Goal: Task Accomplishment & Management: Manage account settings

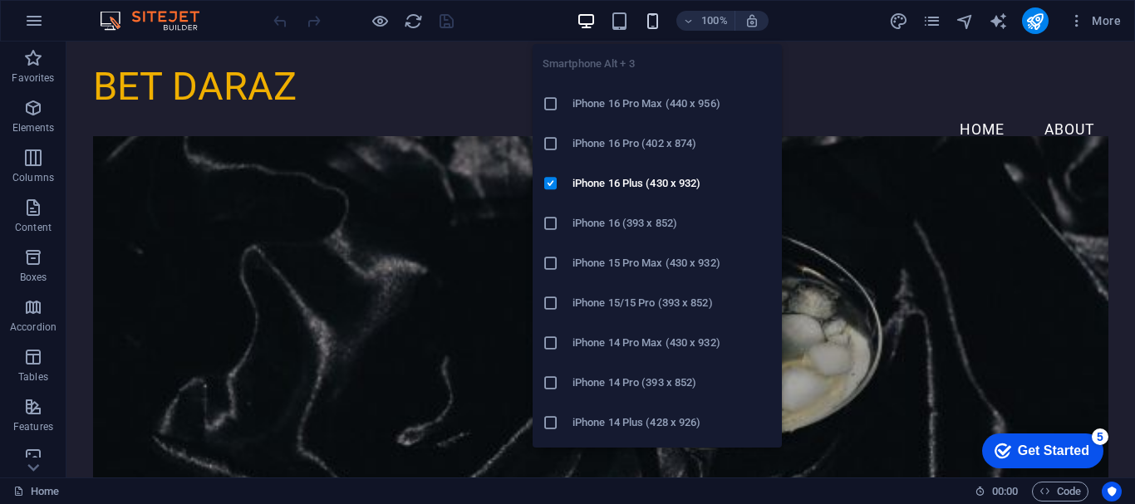
click at [651, 18] on icon "button" at bounding box center [652, 21] width 19 height 19
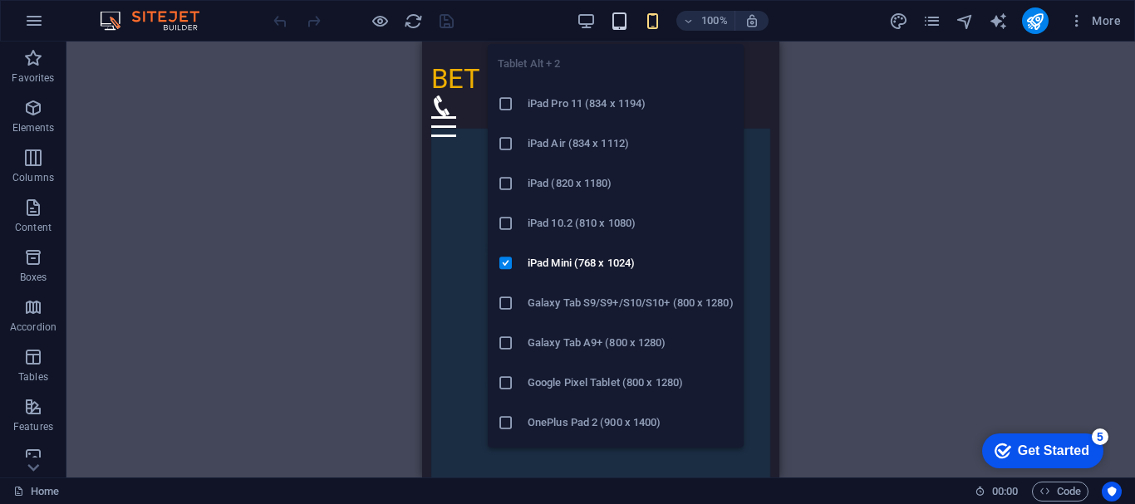
click at [614, 23] on icon "button" at bounding box center [619, 21] width 19 height 19
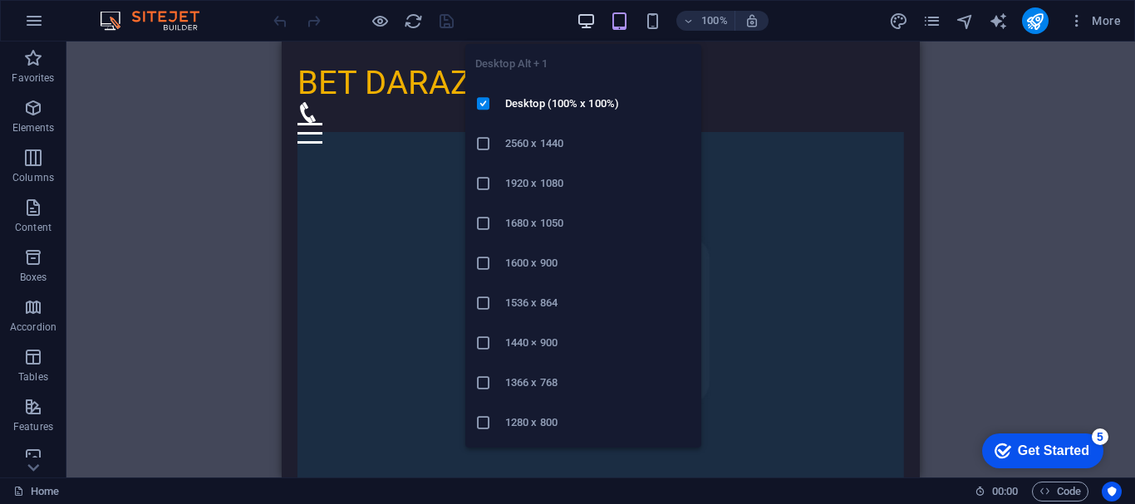
click at [578, 18] on icon "button" at bounding box center [586, 21] width 19 height 19
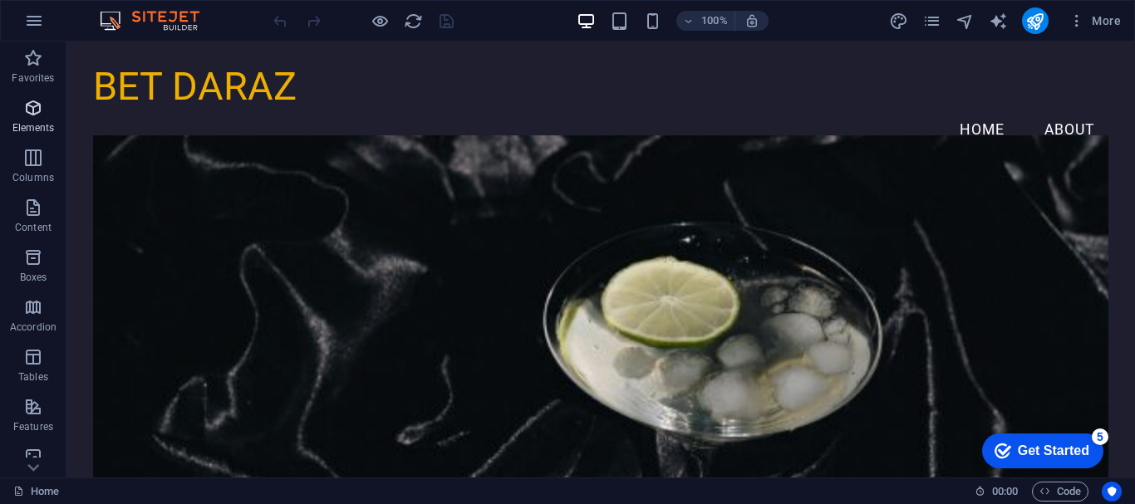
click at [31, 121] on p "Elements" at bounding box center [33, 127] width 42 height 13
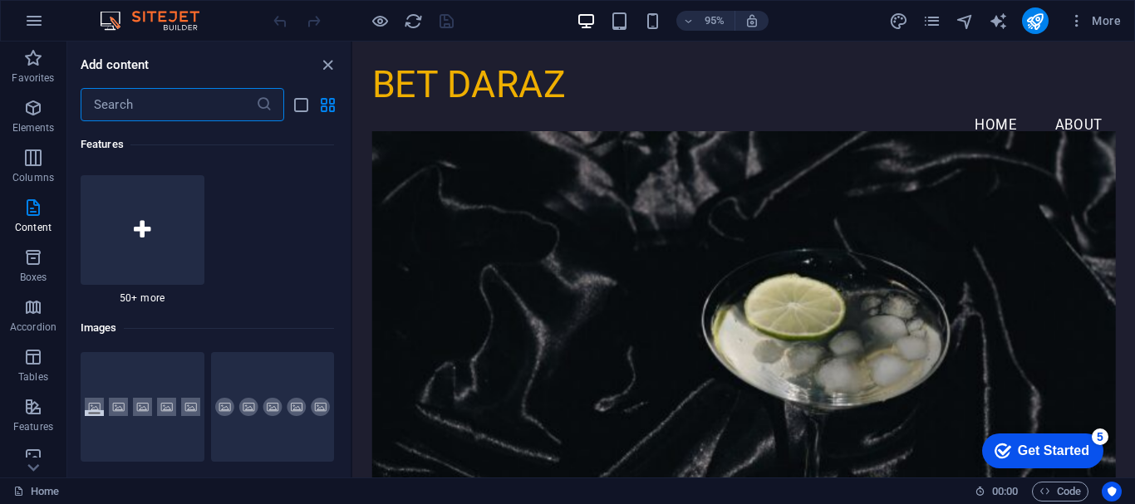
scroll to position [8522, 0]
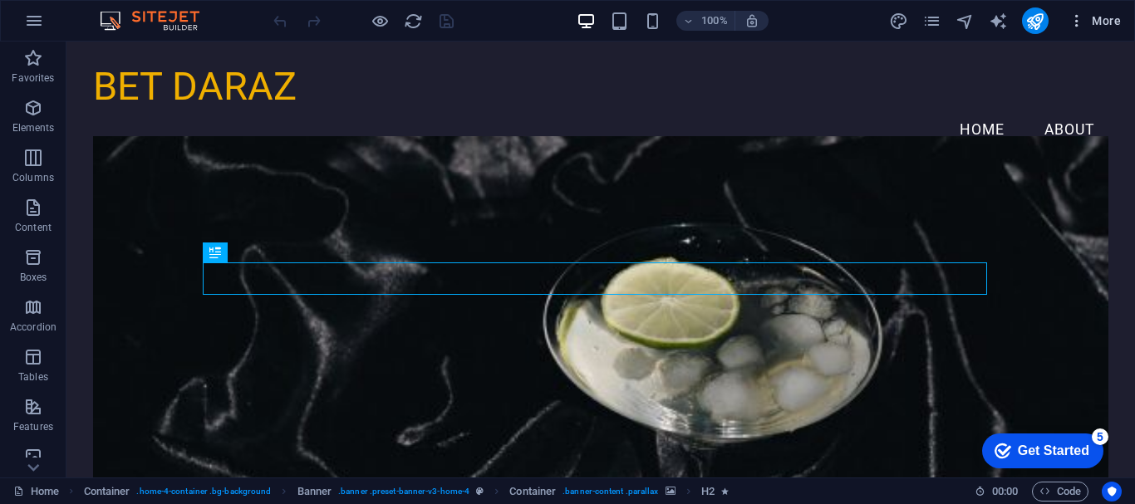
click at [1077, 19] on icon "button" at bounding box center [1077, 20] width 17 height 17
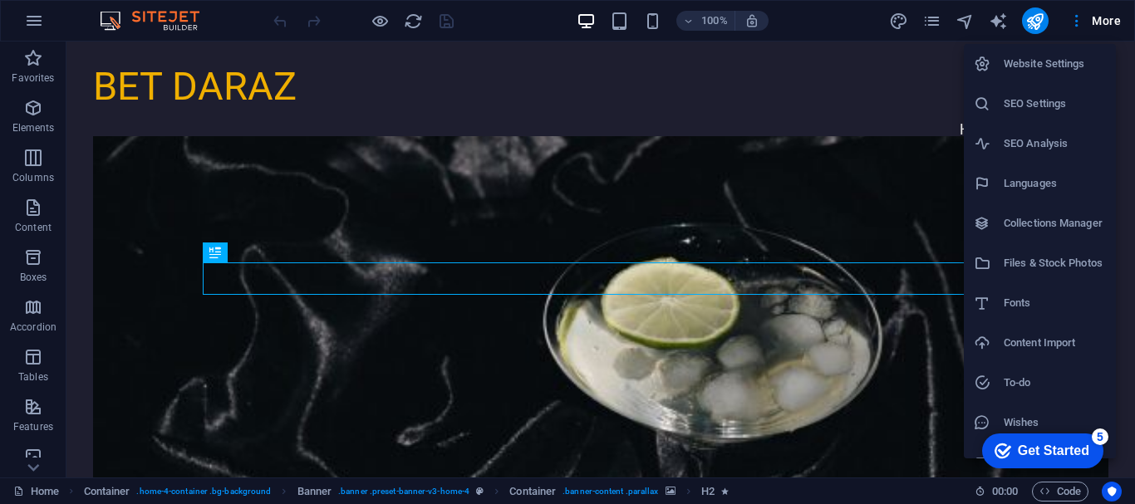
click at [1030, 102] on h6 "SEO Settings" at bounding box center [1055, 104] width 102 height 20
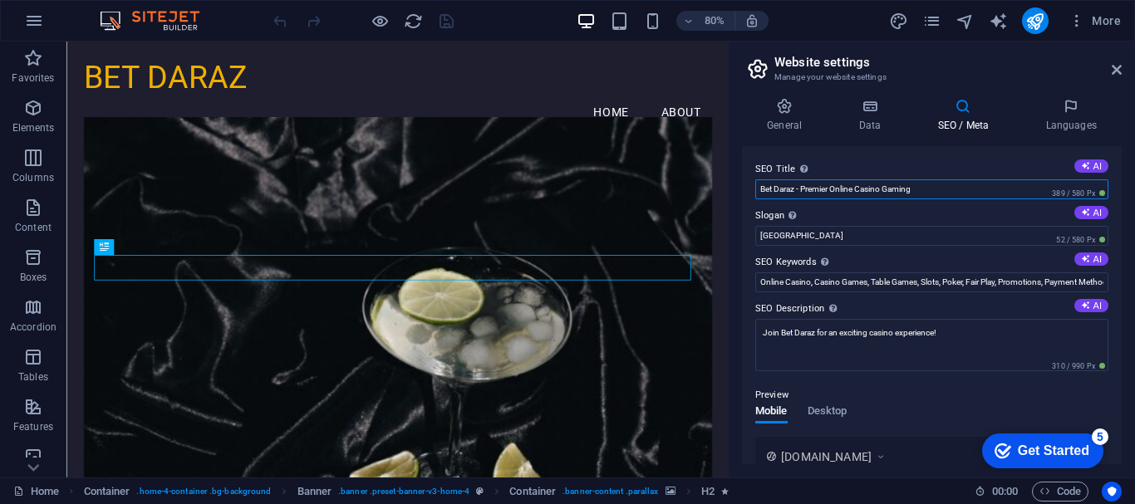
click at [946, 190] on input "Bet Daraz - Premier Online Casino Gaming" at bounding box center [931, 189] width 353 height 20
click at [956, 188] on input "Bet Daraz - Premier Online Casino Gaming" at bounding box center [931, 189] width 353 height 20
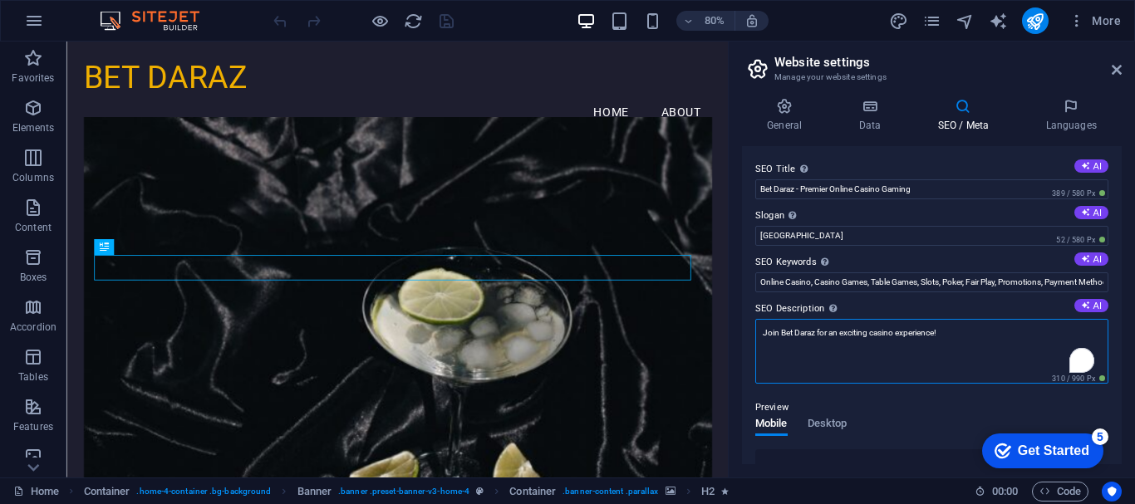
click at [979, 334] on textarea "Join Bet Daraz for an exciting casino experience!" at bounding box center [931, 351] width 353 height 65
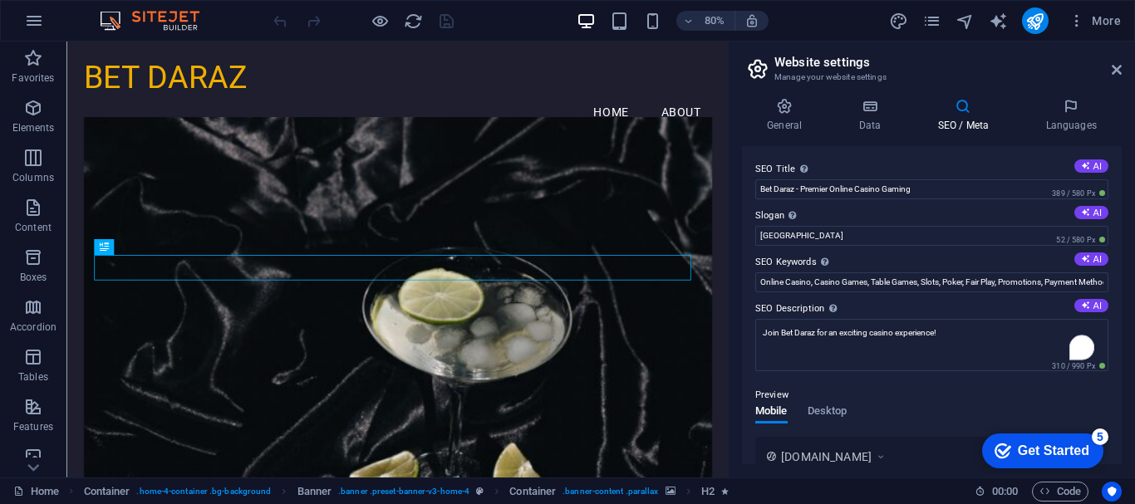
drag, startPoint x: 1122, startPoint y: 270, endPoint x: 1122, endPoint y: 306, distance: 35.7
click at [1122, 306] on div "General Data SEO / Meta Languages Website name betdaraz.com Logo Drag files her…" at bounding box center [932, 281] width 406 height 393
click at [847, 458] on span "[DOMAIN_NAME]" at bounding box center [826, 457] width 91 height 17
click at [885, 454] on icon at bounding box center [881, 457] width 12 height 17
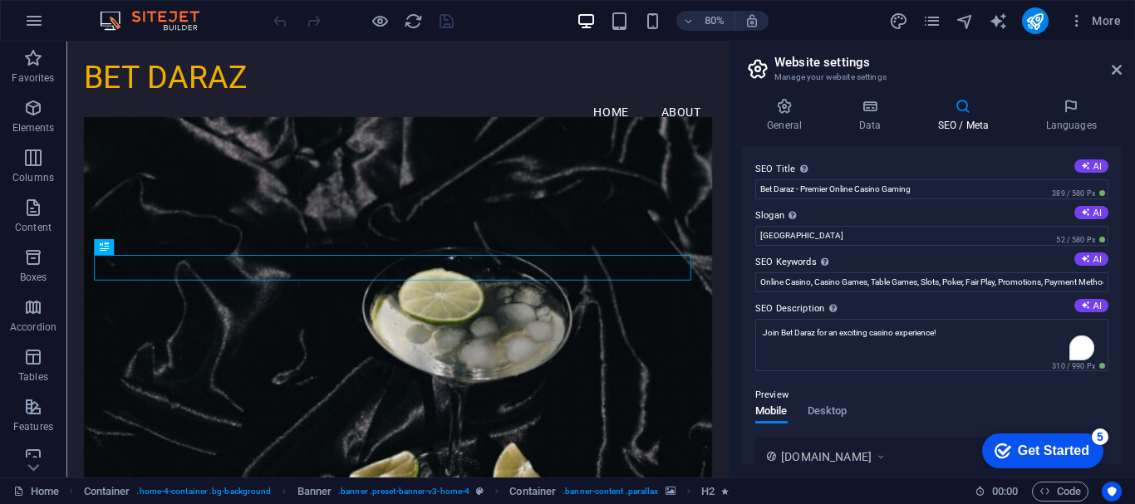
click at [885, 454] on icon at bounding box center [881, 457] width 12 height 17
click at [813, 462] on span "www.example.com" at bounding box center [826, 457] width 91 height 17
drag, startPoint x: 813, startPoint y: 462, endPoint x: 905, endPoint y: 406, distance: 108.2
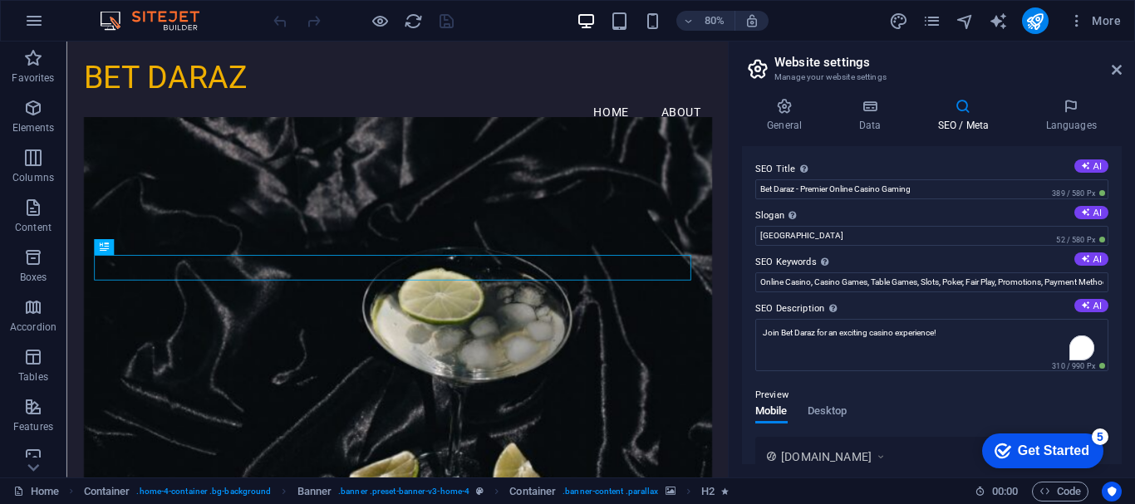
click at [905, 406] on div "Preview Mobile Desktop www.example.com Bet Daraz - Premier Online Casino Gaming…" at bounding box center [931, 483] width 353 height 223
click at [791, 117] on h4 "General" at bounding box center [787, 115] width 91 height 35
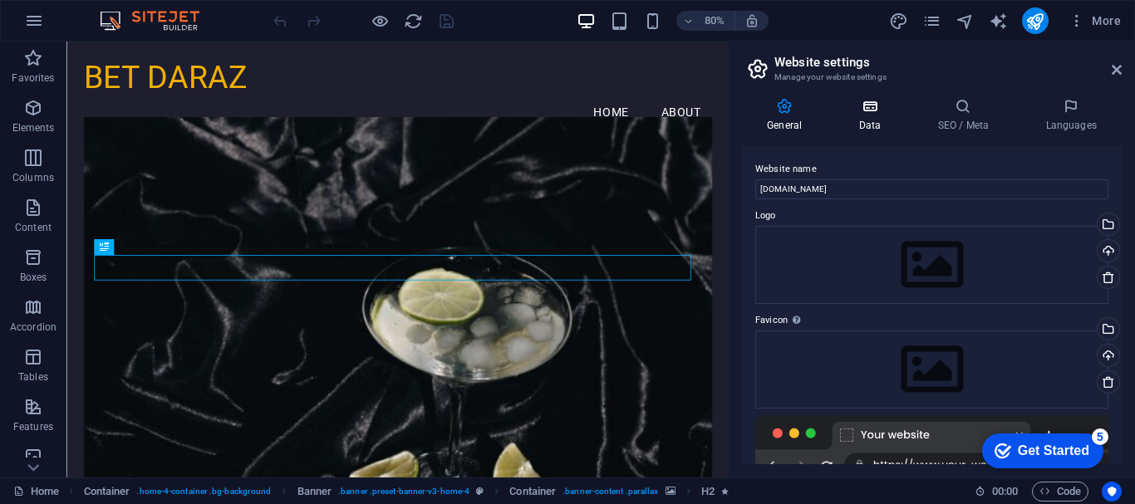
click at [859, 120] on h4 "Data" at bounding box center [872, 115] width 79 height 35
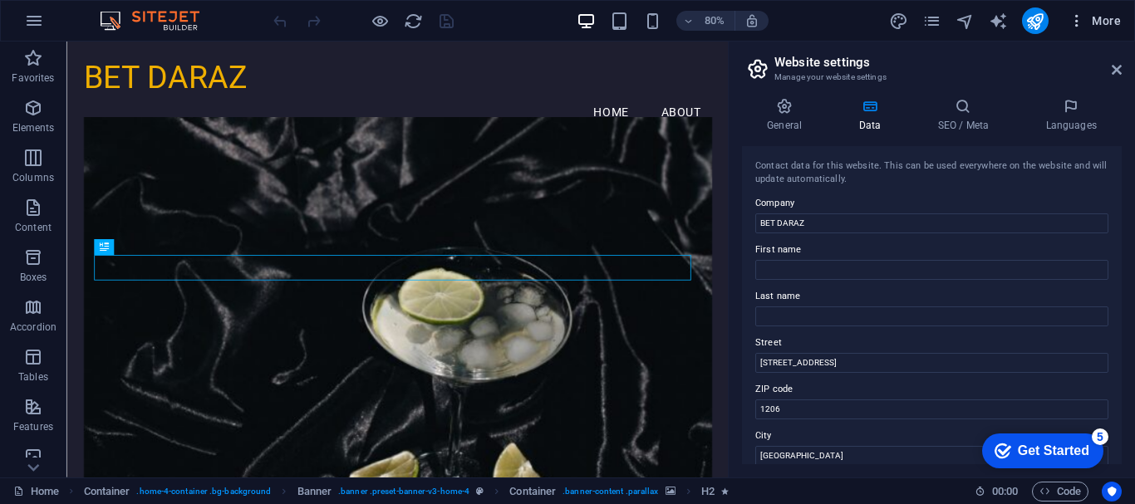
click at [1074, 20] on icon "button" at bounding box center [1077, 20] width 17 height 17
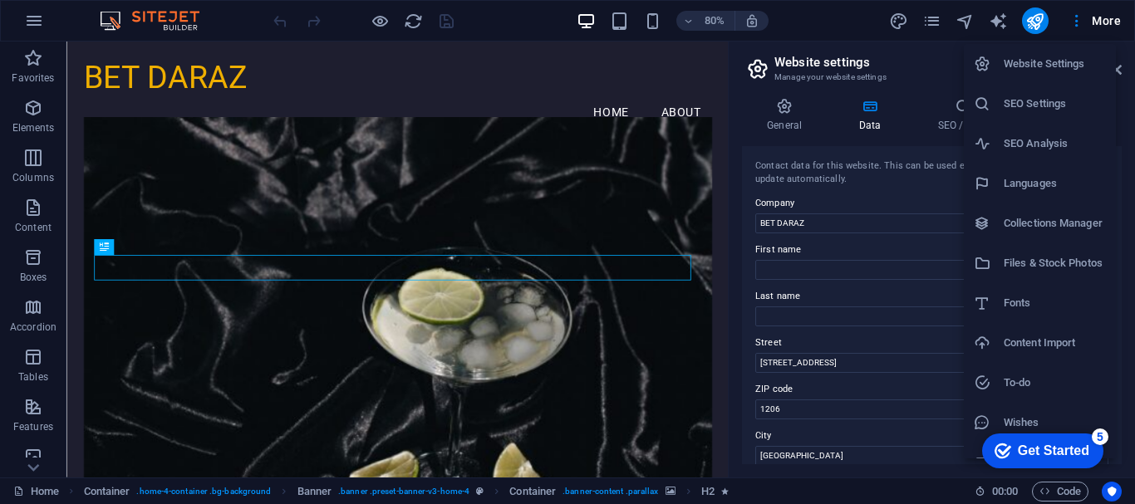
drag, startPoint x: 1122, startPoint y: 76, endPoint x: 1116, endPoint y: 196, distance: 119.8
click at [1116, 196] on div "Website Settings SEO Settings SEO Analysis Languages Collections Manager Files …" at bounding box center [567, 257] width 1135 height 494
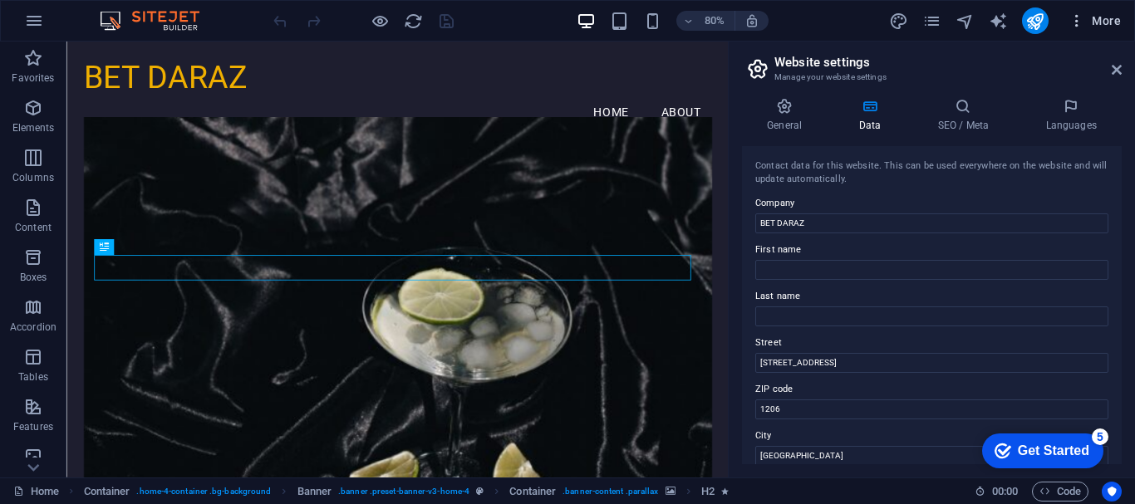
click at [1076, 22] on icon "button" at bounding box center [1077, 20] width 17 height 17
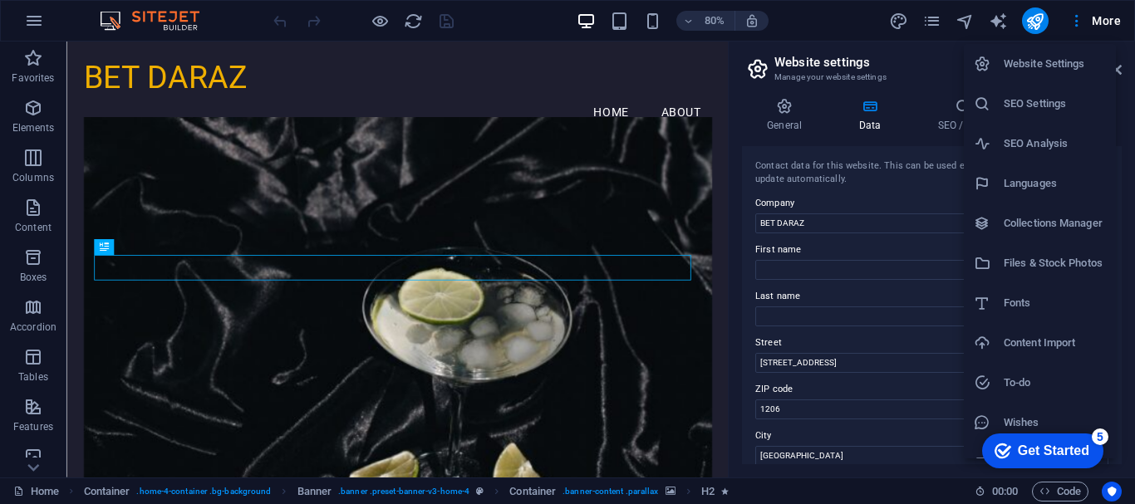
click at [1060, 68] on h6 "Website Settings" at bounding box center [1055, 64] width 102 height 20
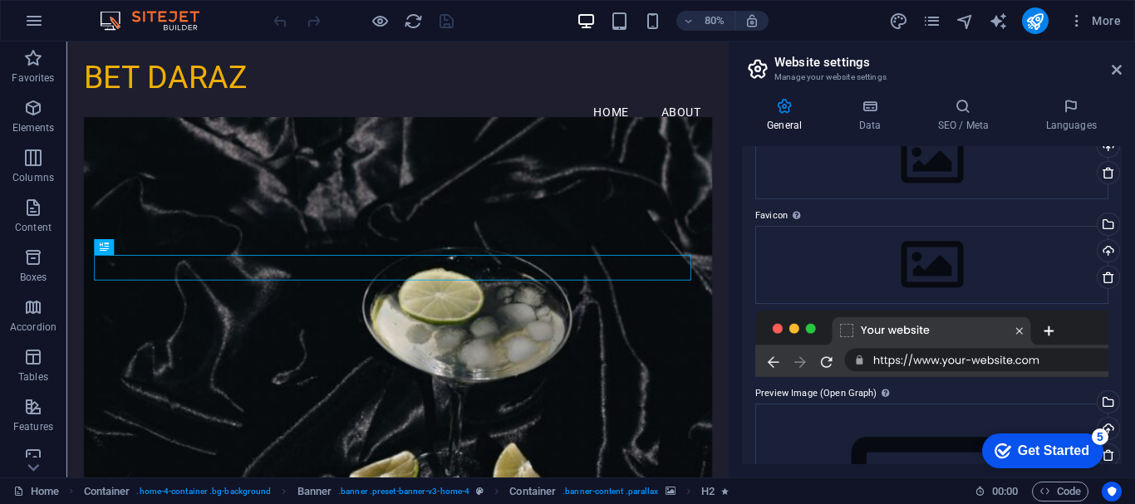
scroll to position [101, 0]
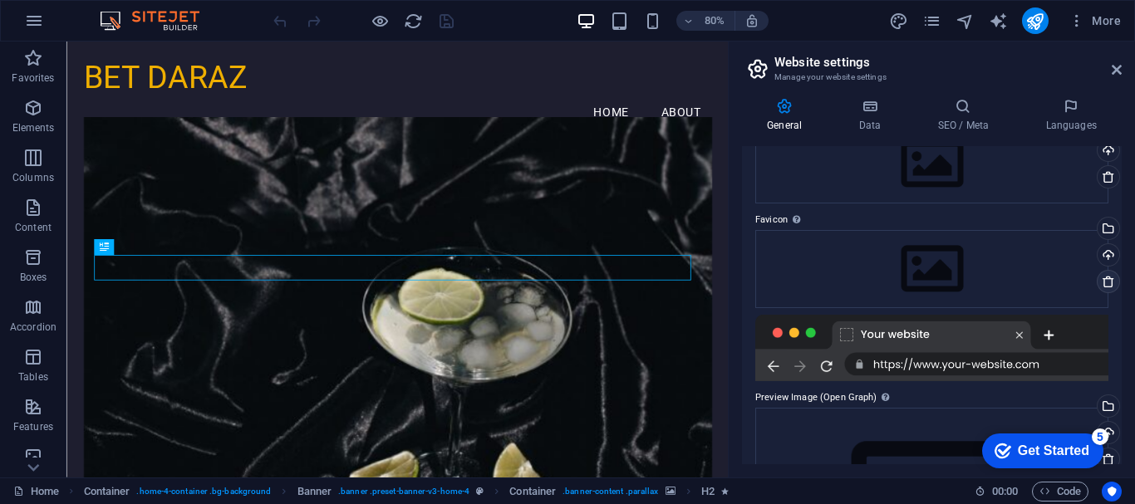
click at [1104, 280] on icon at bounding box center [1108, 281] width 13 height 13
click at [1105, 278] on icon at bounding box center [1108, 281] width 13 height 13
click at [1104, 281] on icon at bounding box center [1108, 281] width 13 height 13
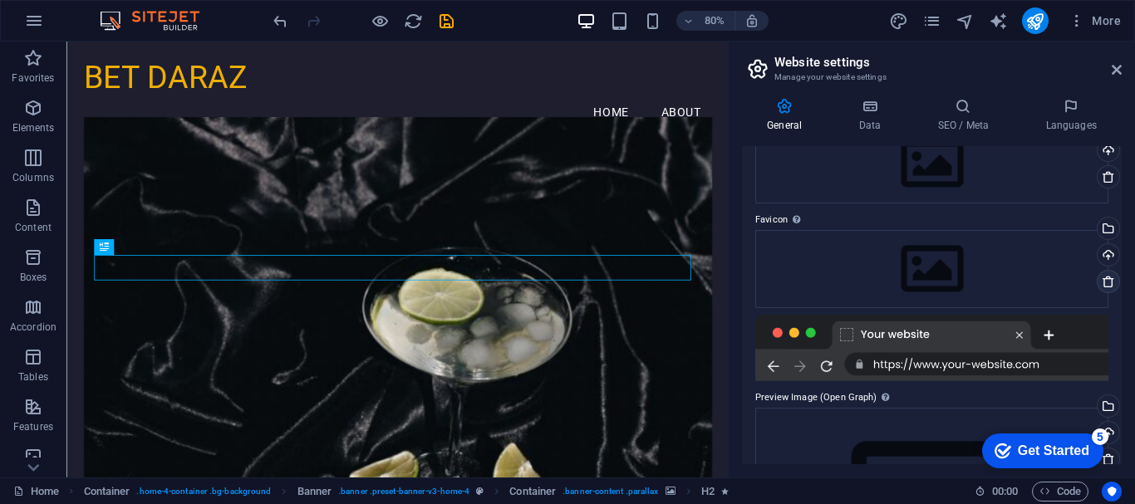
click at [1104, 281] on icon at bounding box center [1108, 281] width 13 height 13
click at [1015, 366] on div at bounding box center [931, 348] width 353 height 66
click at [1123, 322] on div "General Data SEO / Meta Languages Website name betdaraz.com Logo Drag files her…" at bounding box center [932, 281] width 406 height 393
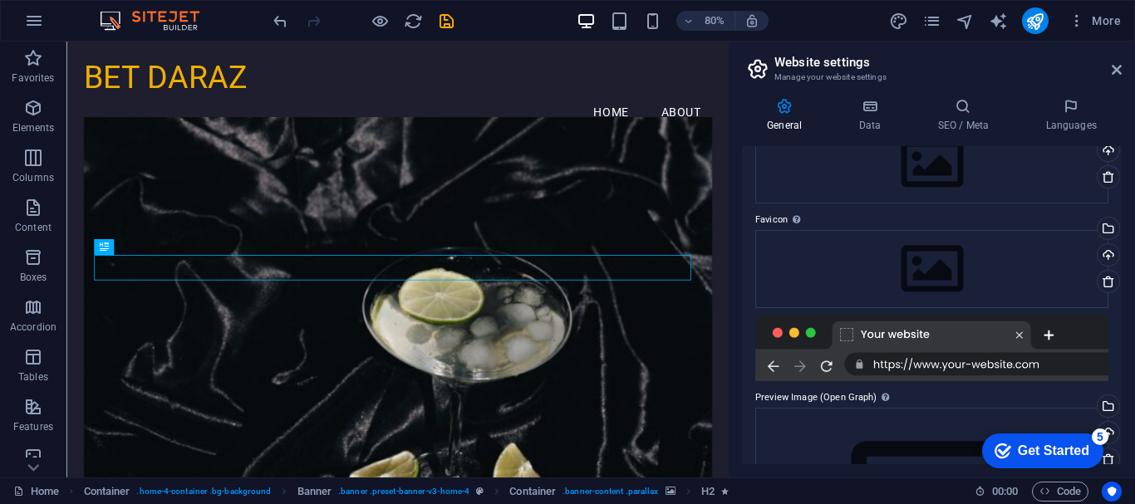
click at [1123, 322] on div "General Data SEO / Meta Languages Website name betdaraz.com Logo Drag files her…" at bounding box center [932, 281] width 406 height 393
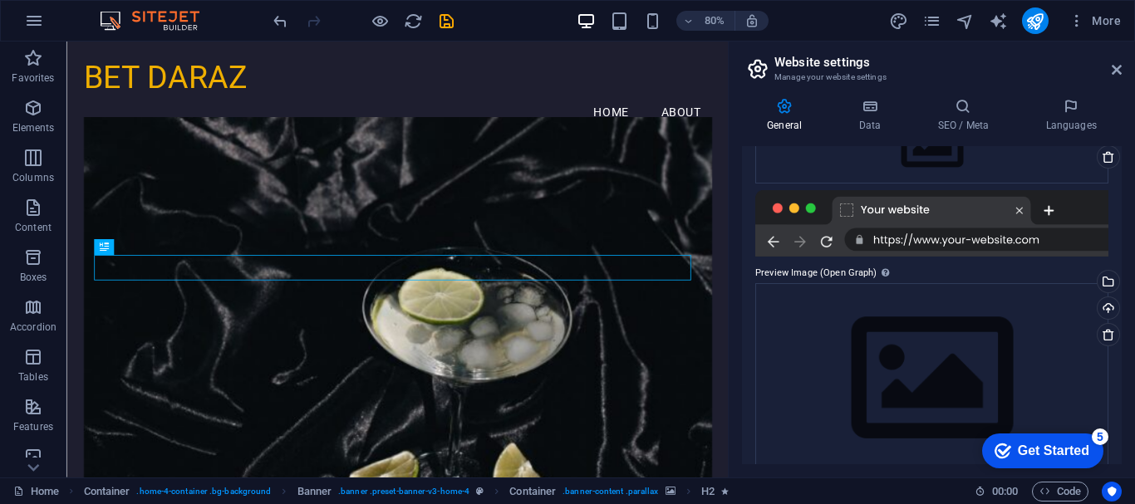
scroll to position [248, 0]
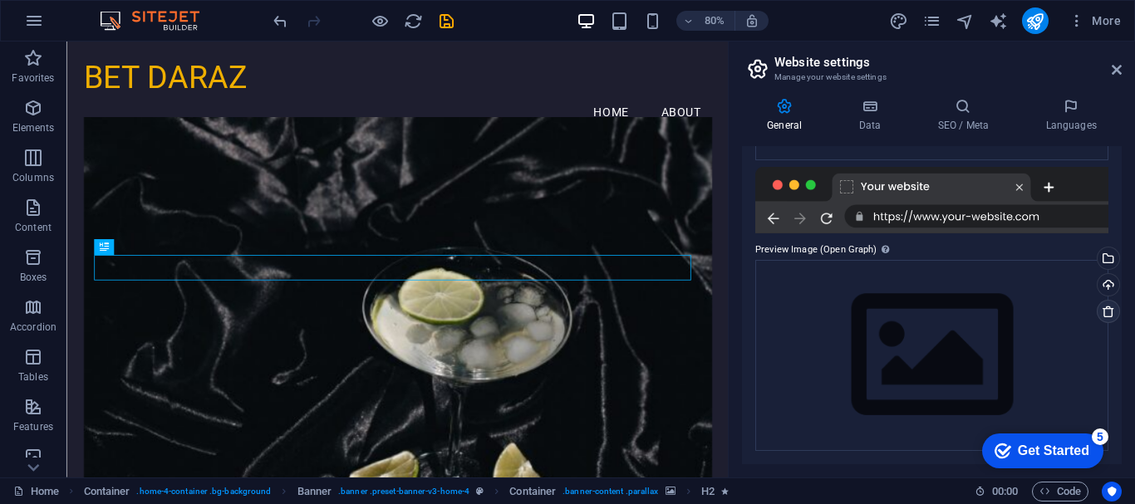
click at [1103, 314] on icon at bounding box center [1108, 311] width 13 height 13
click at [1104, 313] on icon at bounding box center [1108, 311] width 13 height 13
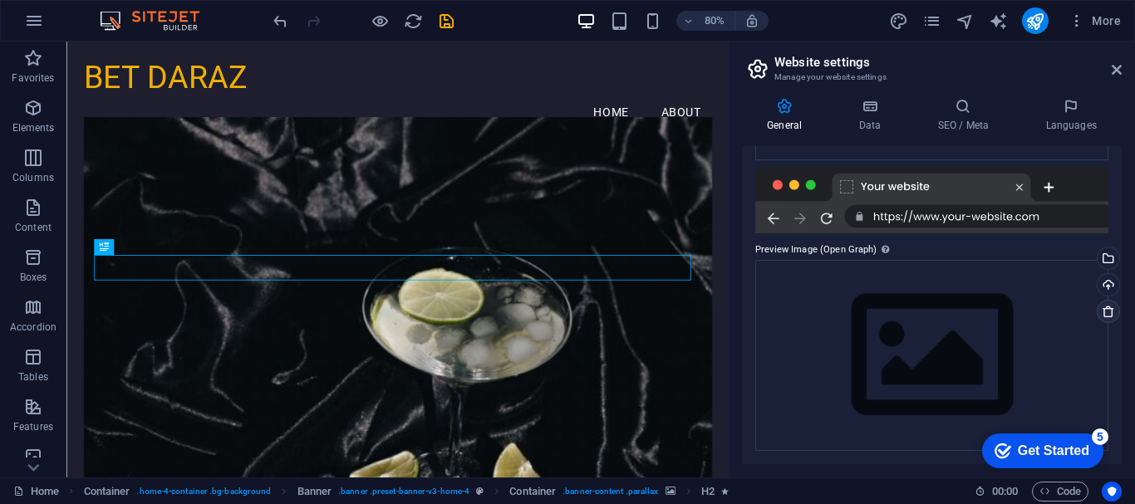
click at [1104, 313] on icon at bounding box center [1108, 311] width 13 height 13
click at [1105, 312] on icon at bounding box center [1108, 311] width 13 height 13
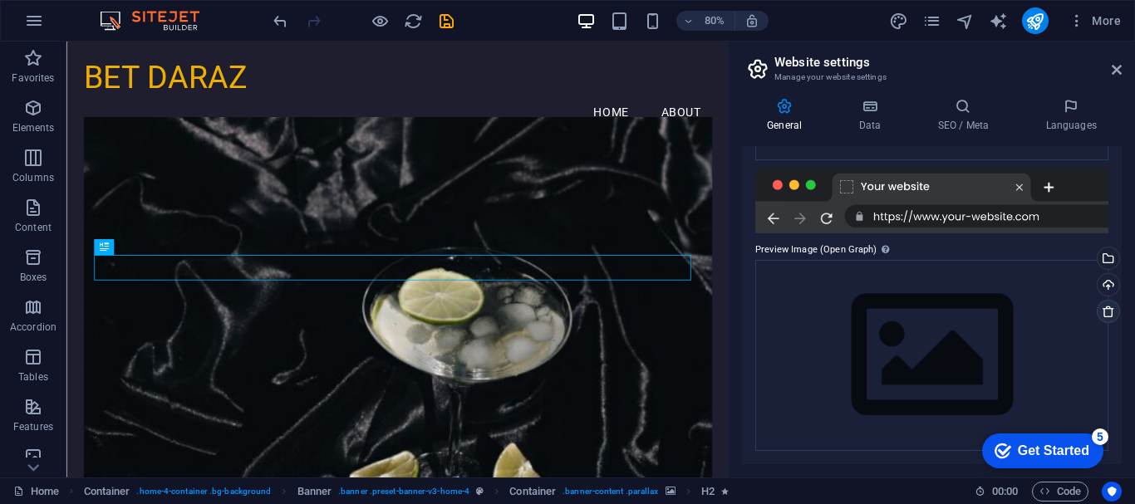
click at [1105, 312] on icon at bounding box center [1108, 311] width 13 height 13
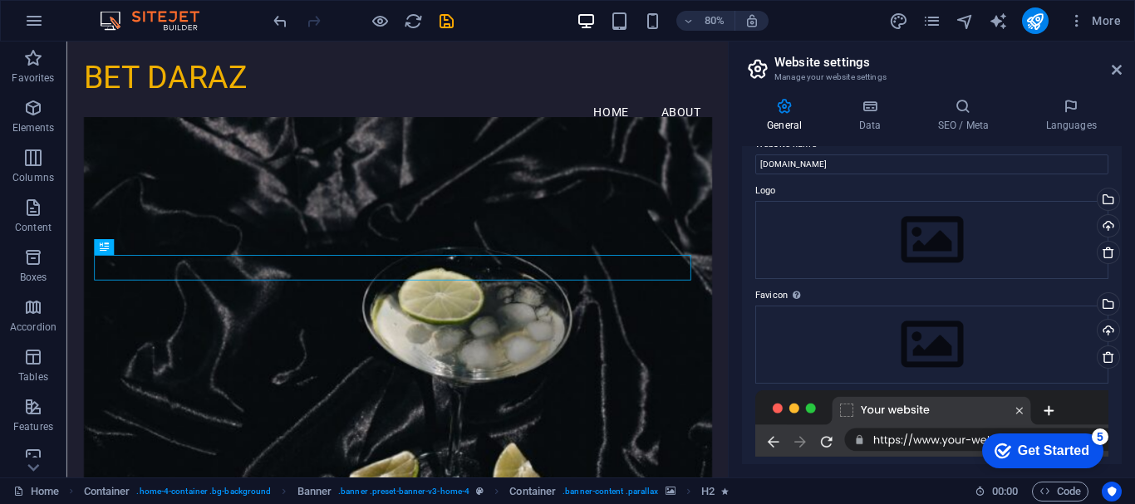
scroll to position [0, 0]
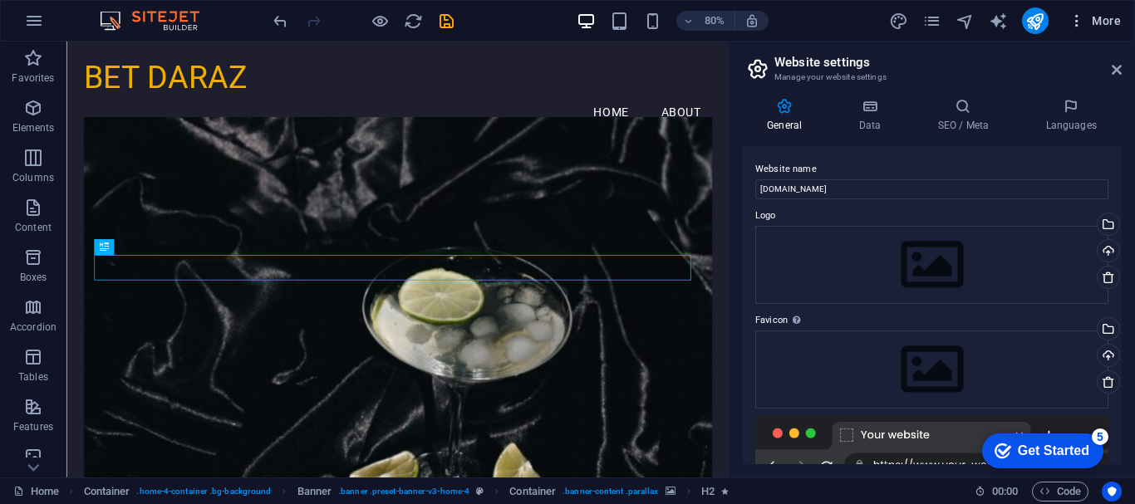
click at [1079, 21] on icon "button" at bounding box center [1077, 20] width 17 height 17
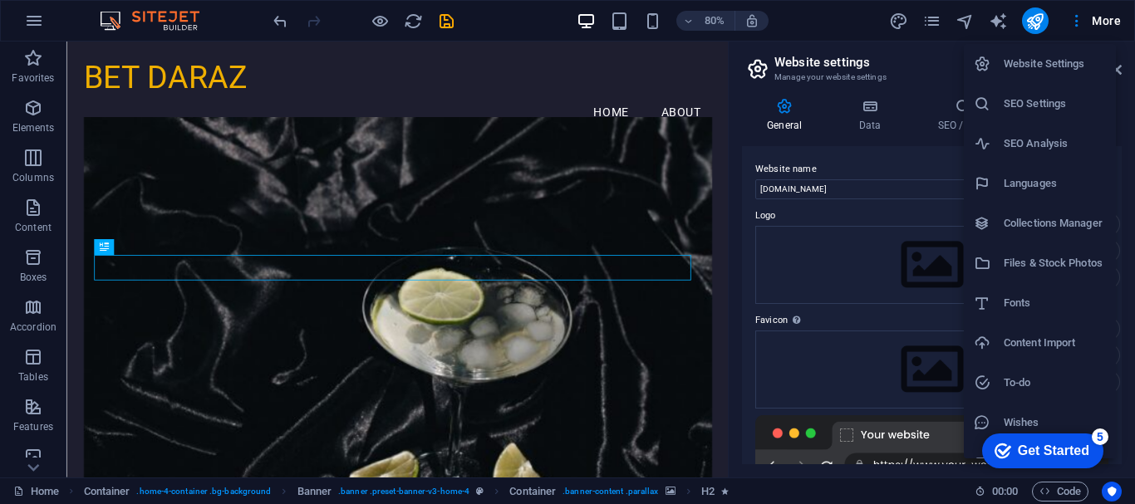
click at [1107, 17] on div at bounding box center [567, 252] width 1135 height 504
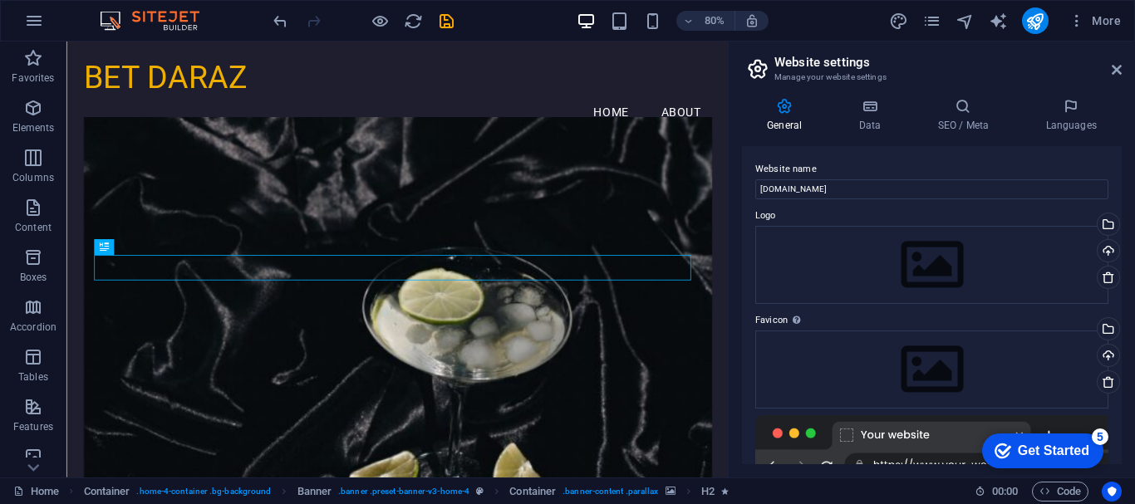
click at [1107, 17] on span "More" at bounding box center [1095, 20] width 52 height 17
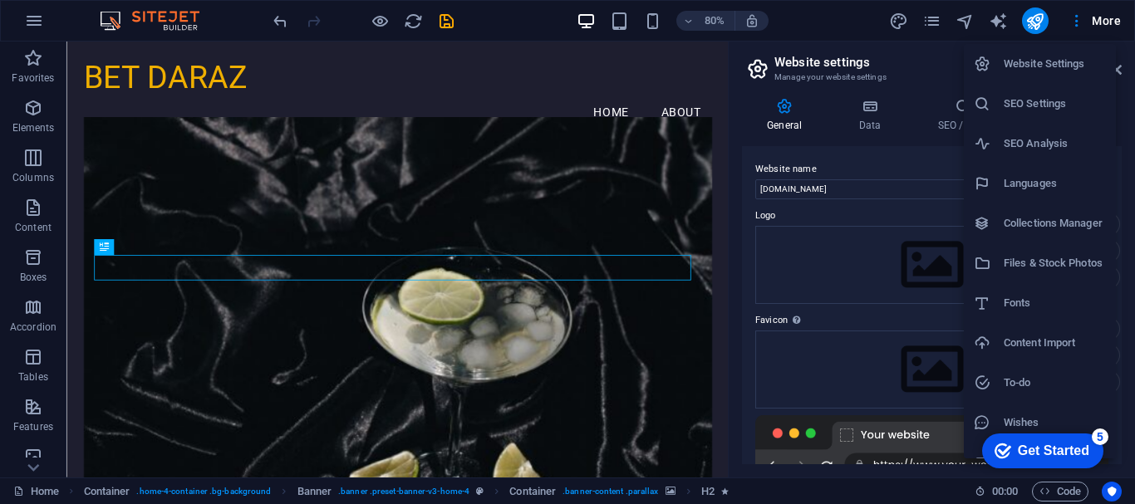
click at [932, 20] on div at bounding box center [567, 252] width 1135 height 504
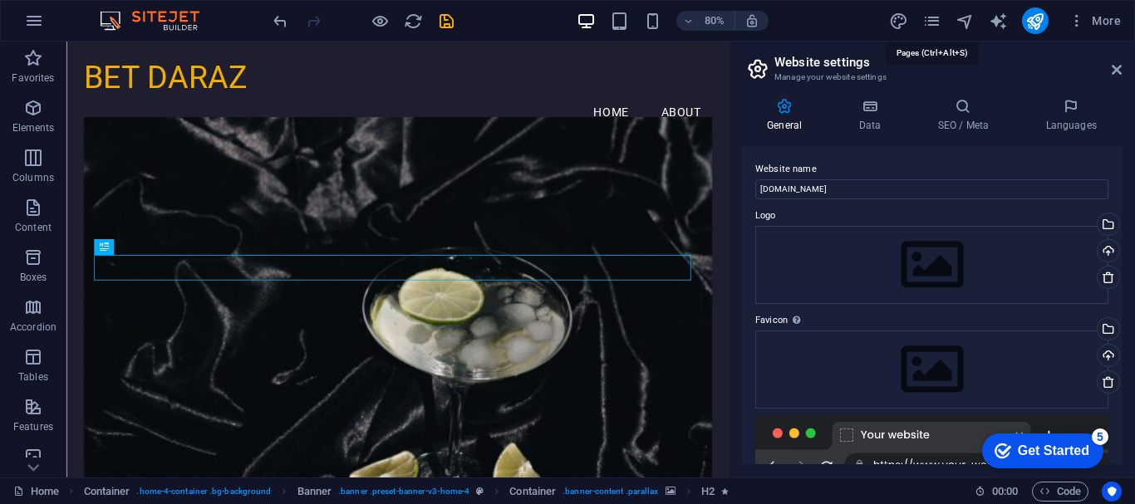
click at [932, 20] on icon "pages" at bounding box center [931, 21] width 19 height 19
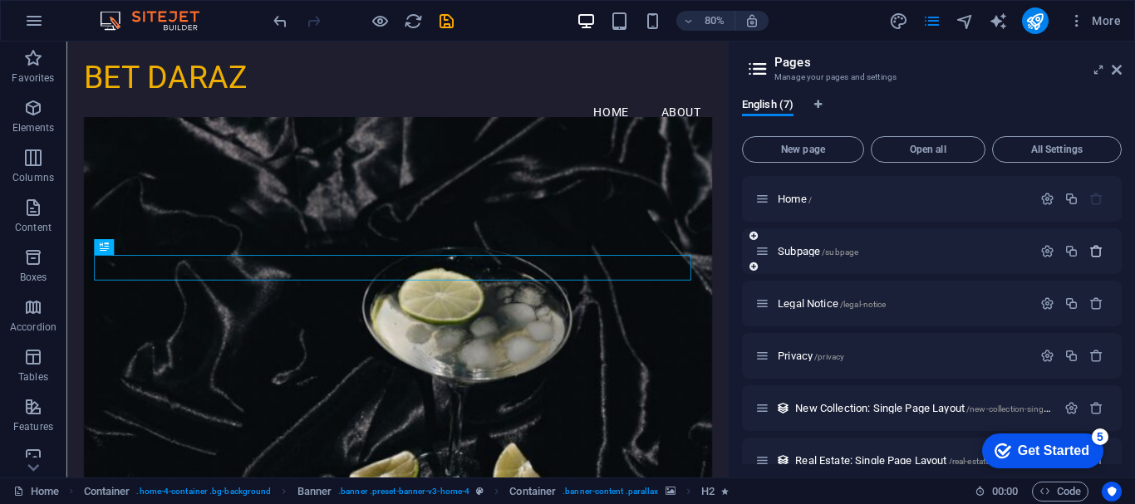
click at [1093, 252] on icon "button" at bounding box center [1096, 251] width 14 height 14
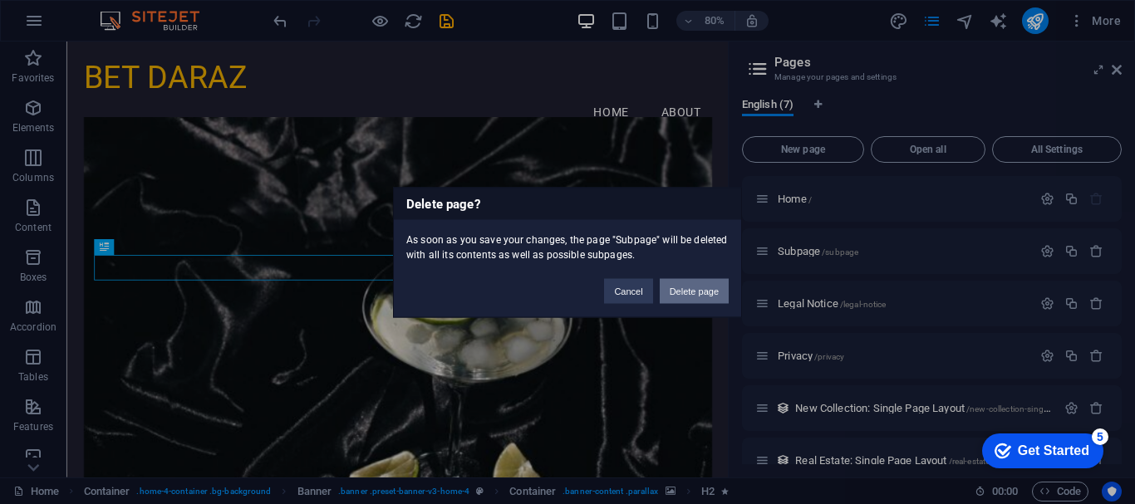
click at [706, 289] on button "Delete page" at bounding box center [694, 290] width 69 height 25
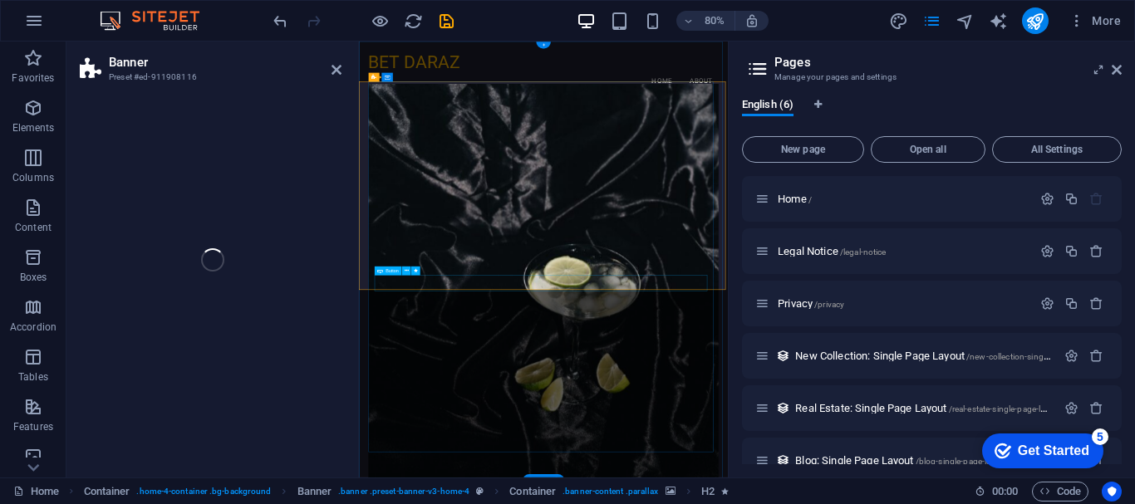
select select "vh"
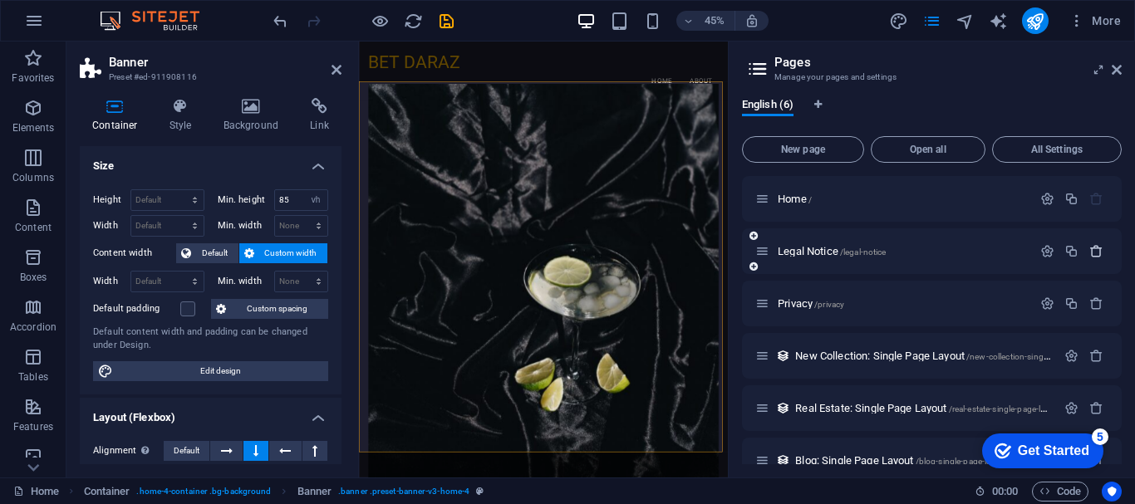
click at [1091, 252] on icon "button" at bounding box center [1096, 251] width 14 height 14
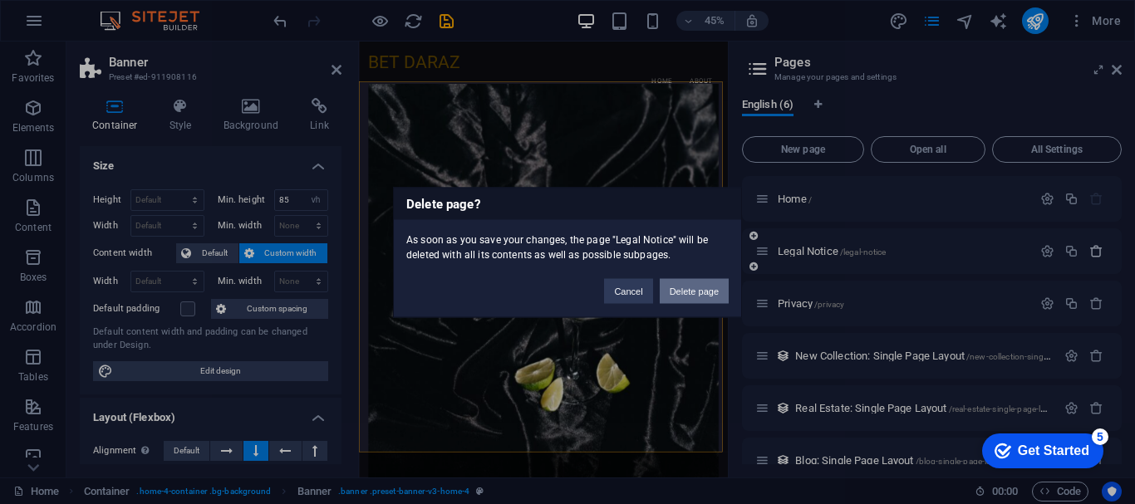
click at [1091, 252] on div "Delete page? As soon as you save your changes, the page "Legal Notice" will be …" at bounding box center [567, 252] width 1135 height 504
click at [701, 289] on button "Delete page" at bounding box center [694, 290] width 69 height 25
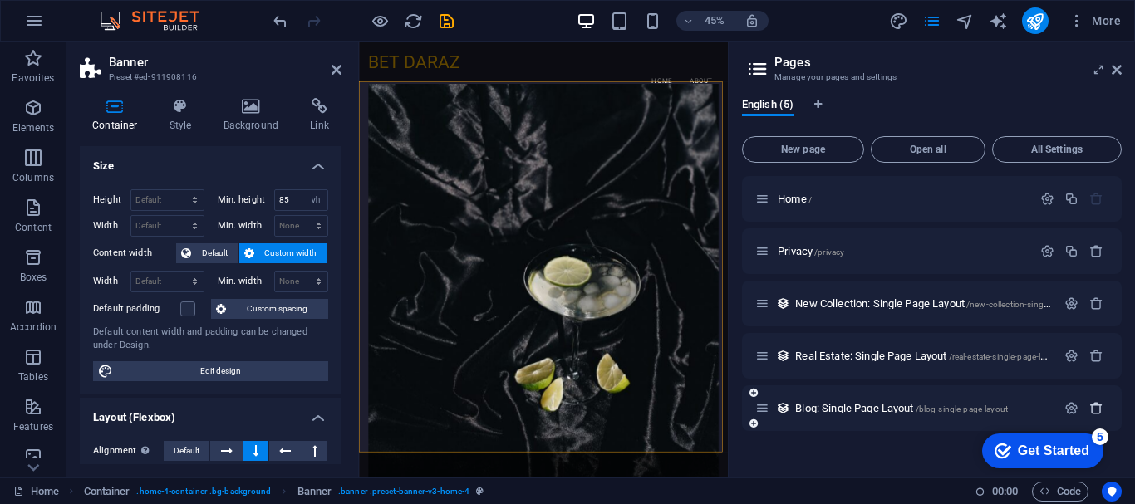
click at [1095, 407] on icon "button" at bounding box center [1096, 408] width 14 height 14
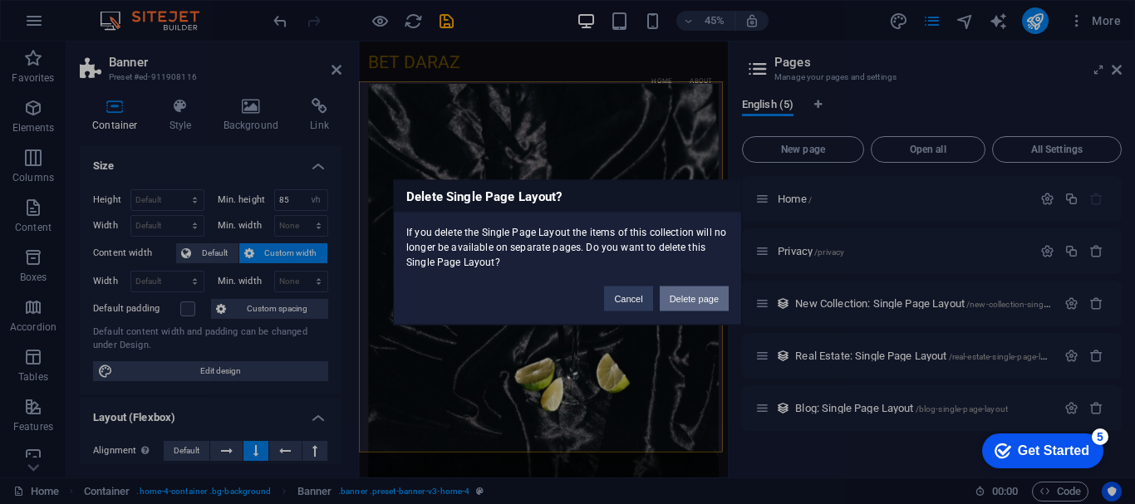
click at [691, 290] on button "Delete page" at bounding box center [694, 298] width 69 height 25
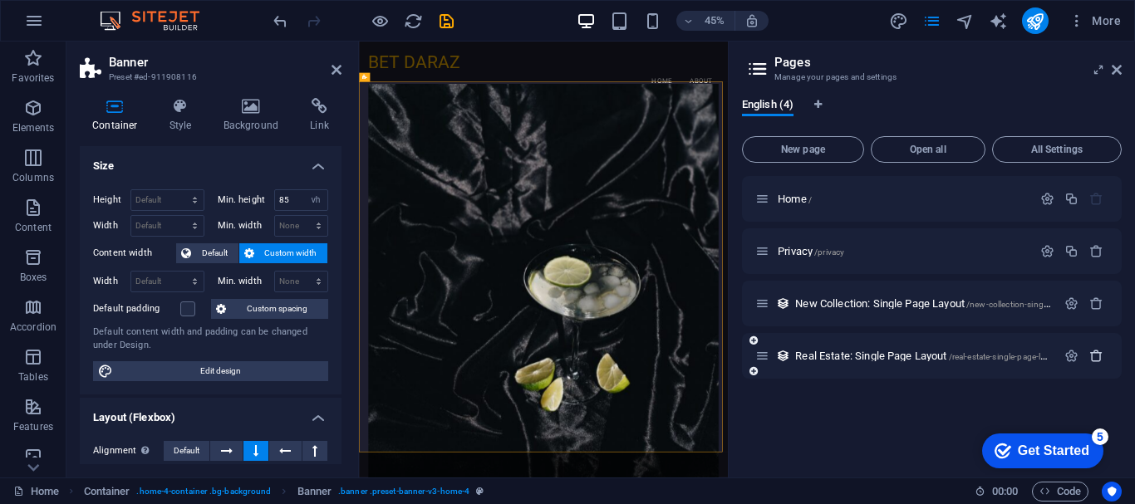
click at [1098, 355] on icon "button" at bounding box center [1096, 356] width 14 height 14
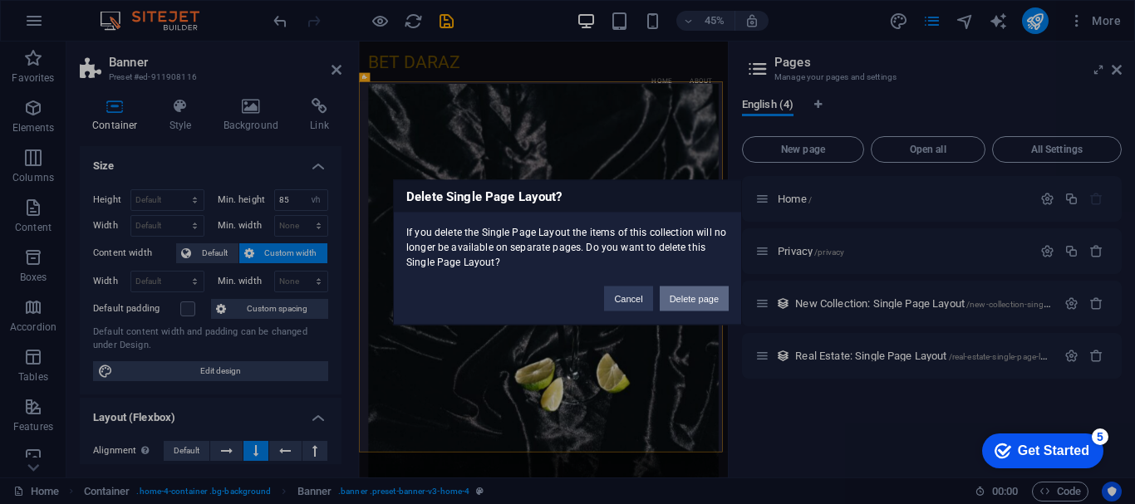
click at [696, 302] on button "Delete page" at bounding box center [694, 298] width 69 height 25
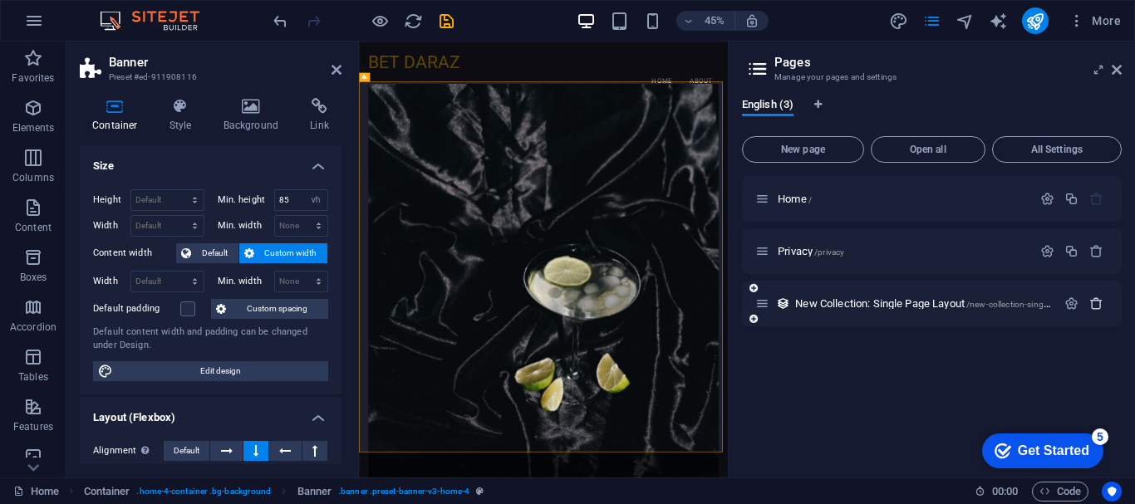
click at [1095, 303] on icon "button" at bounding box center [1096, 304] width 14 height 14
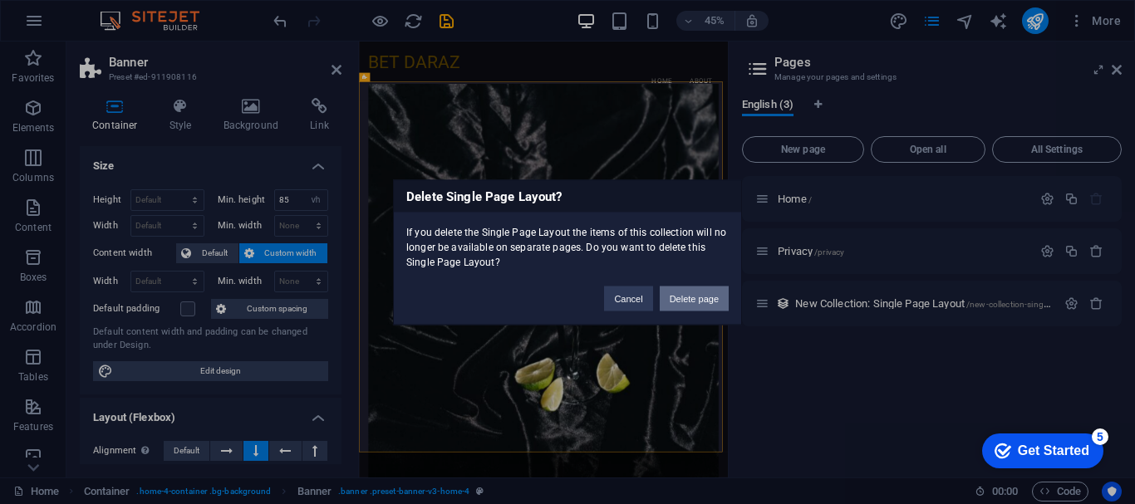
click at [701, 302] on button "Delete page" at bounding box center [694, 298] width 69 height 25
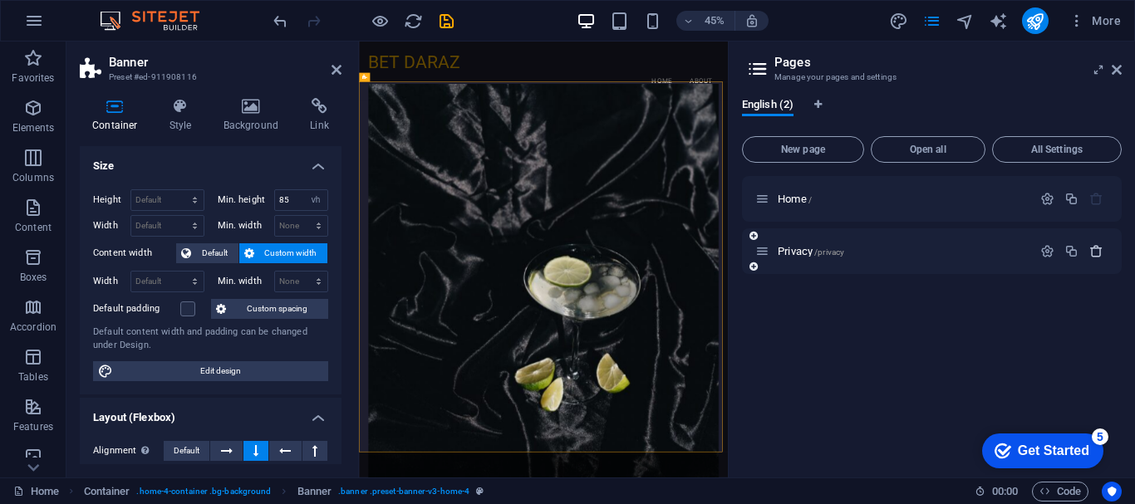
click at [1097, 248] on icon "button" at bounding box center [1096, 251] width 14 height 14
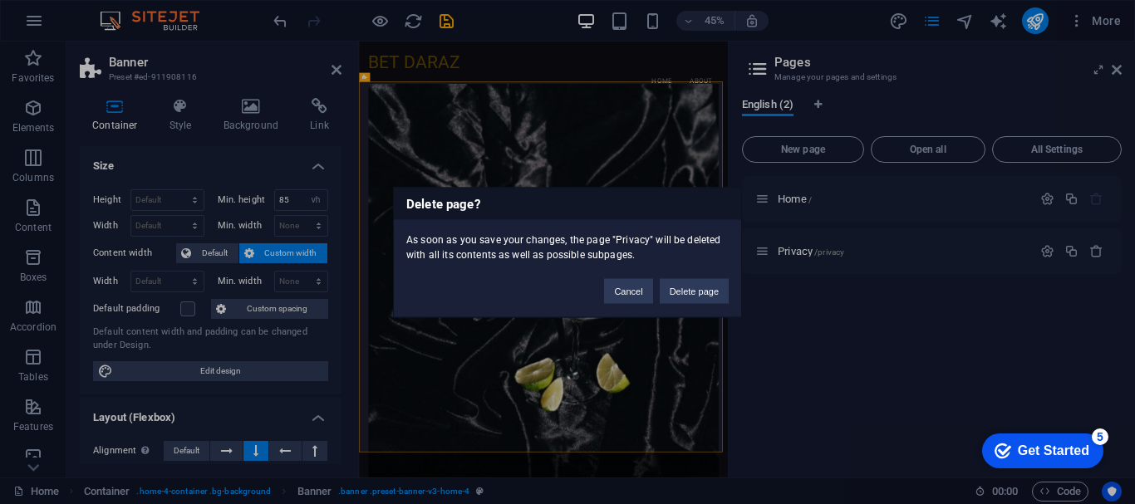
click at [694, 278] on div "Cancel Delete page" at bounding box center [667, 283] width 150 height 42
click at [692, 290] on button "Delete page" at bounding box center [694, 290] width 69 height 25
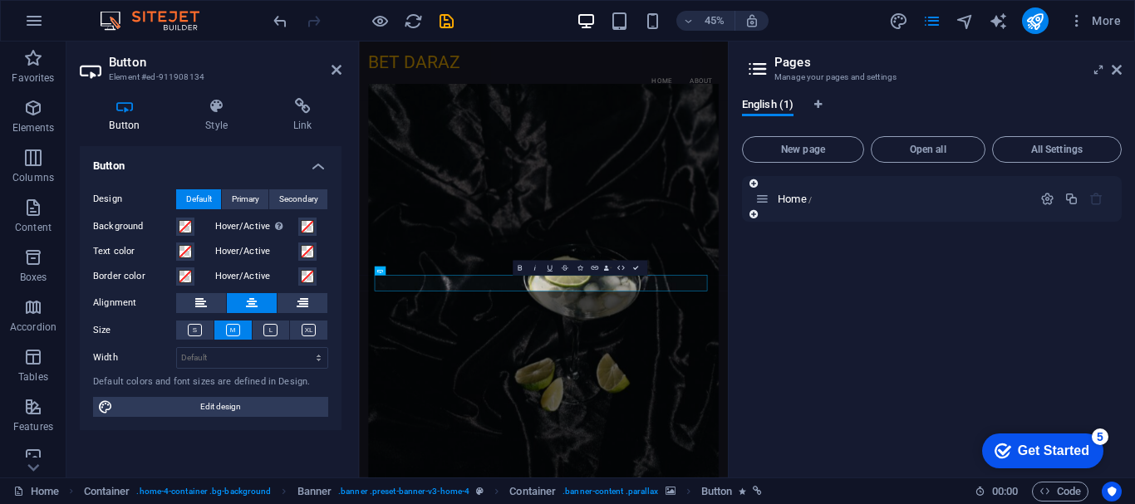
click at [1091, 197] on icon "button" at bounding box center [1096, 199] width 14 height 14
click at [1046, 199] on icon "button" at bounding box center [1047, 199] width 14 height 14
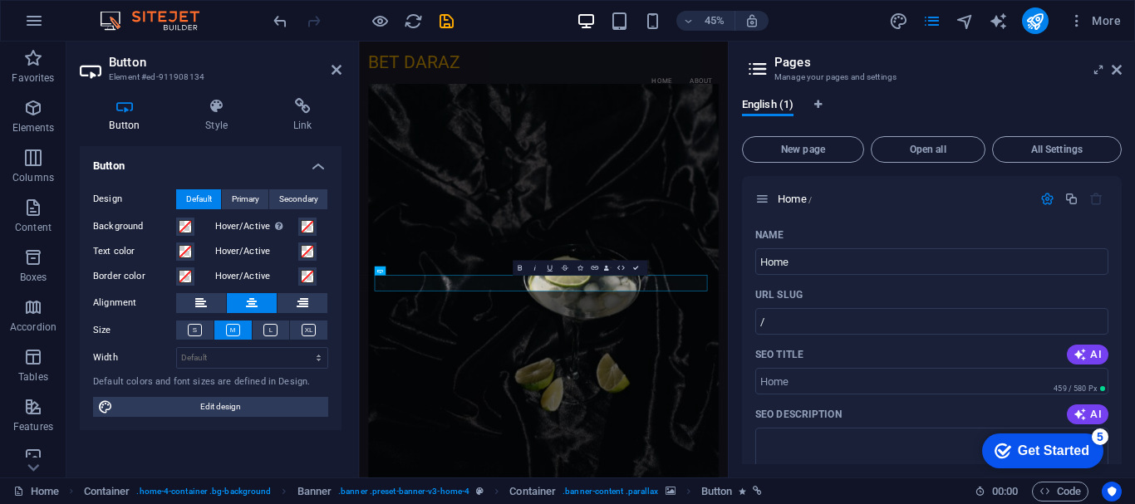
drag, startPoint x: 1118, startPoint y: 258, endPoint x: 1123, endPoint y: 229, distance: 30.5
click at [1123, 229] on div "English (1) New page Open all All Settings Home / Name Home ​ URL SLUG / ​ SEO …" at bounding box center [932, 281] width 406 height 393
click at [1118, 228] on div "English (1) New page Open all All Settings Home / Name Home ​ URL SLUG / ​ SEO …" at bounding box center [932, 281] width 406 height 393
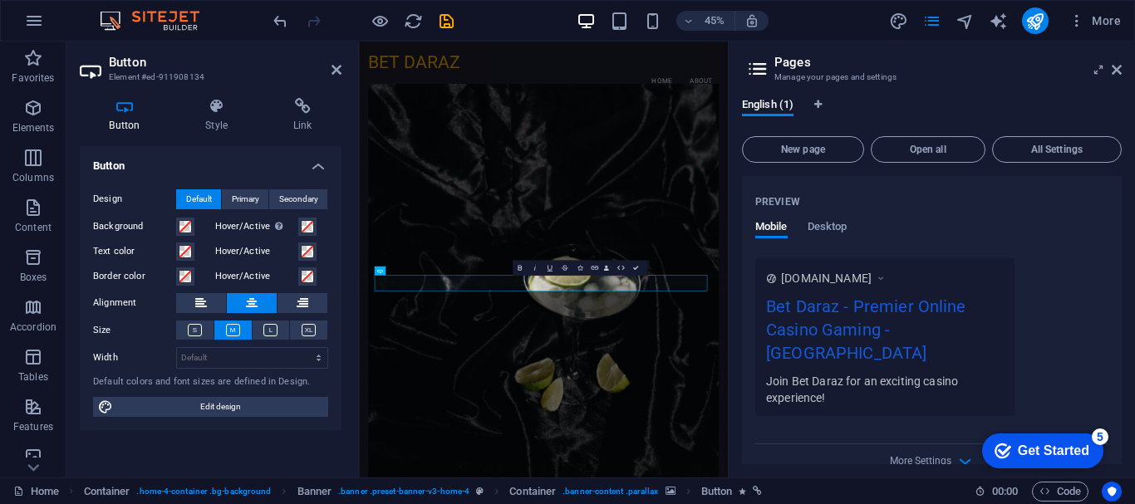
scroll to position [423, 0]
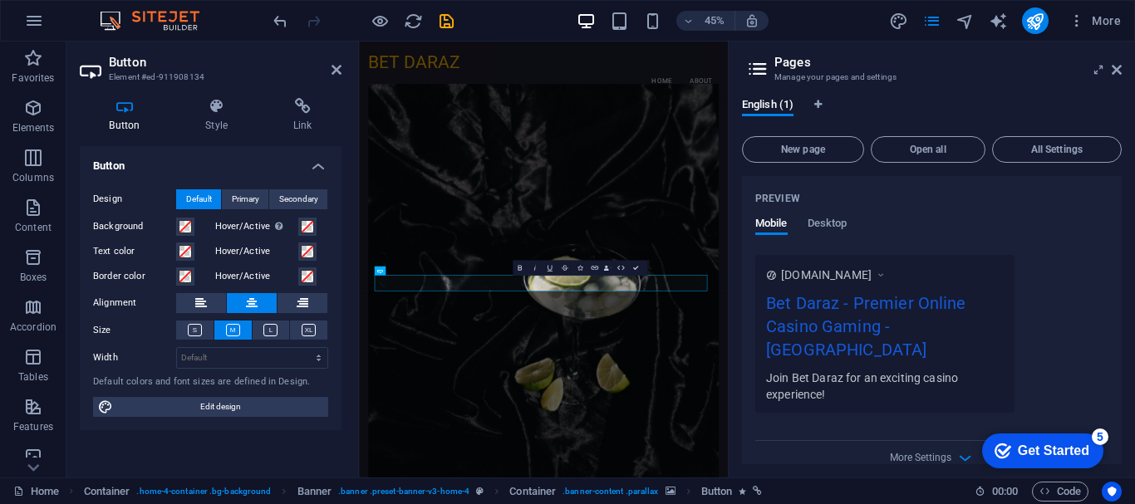
click at [887, 273] on icon at bounding box center [881, 275] width 12 height 17
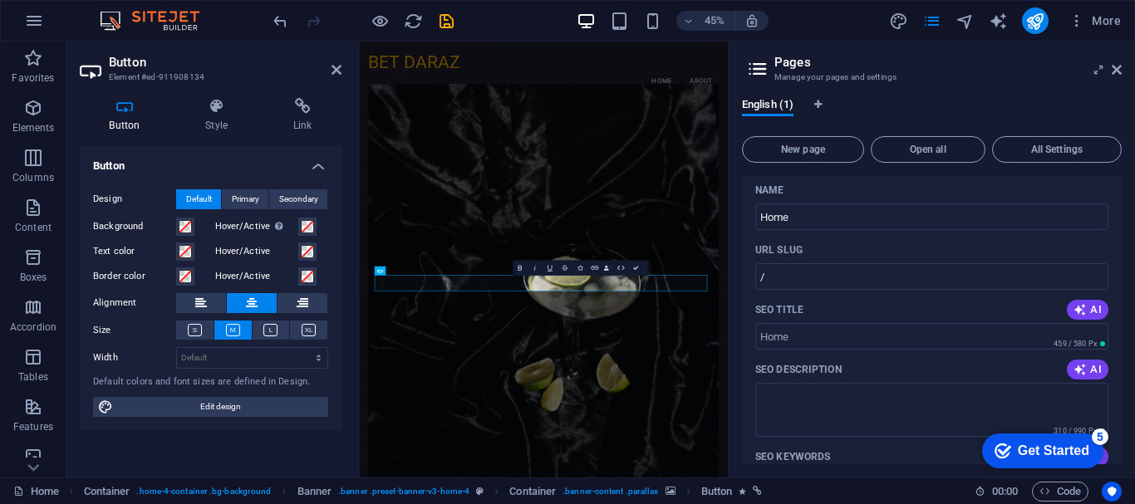
scroll to position [0, 0]
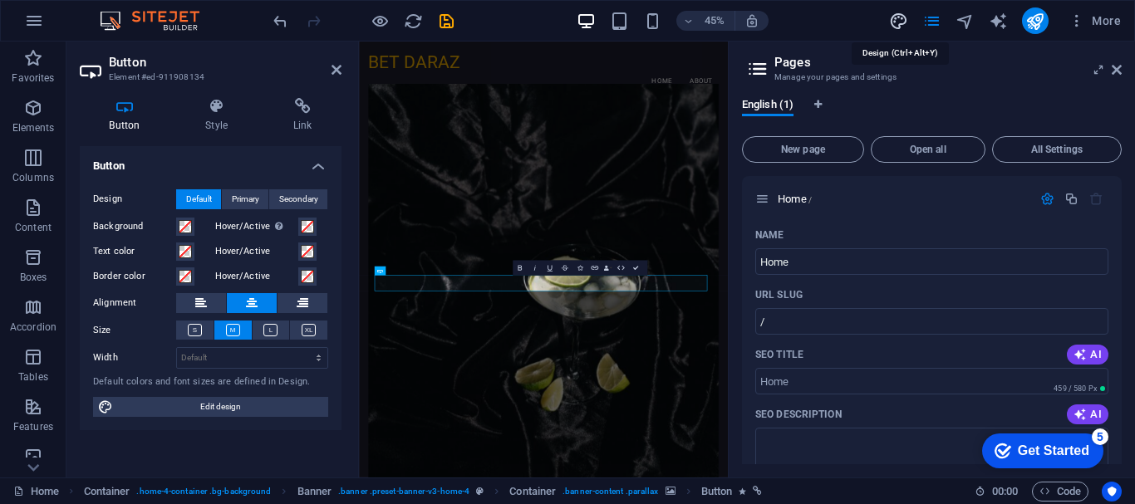
click at [902, 24] on icon "design" at bounding box center [898, 21] width 19 height 19
click at [937, 27] on icon "pages" at bounding box center [931, 21] width 19 height 19
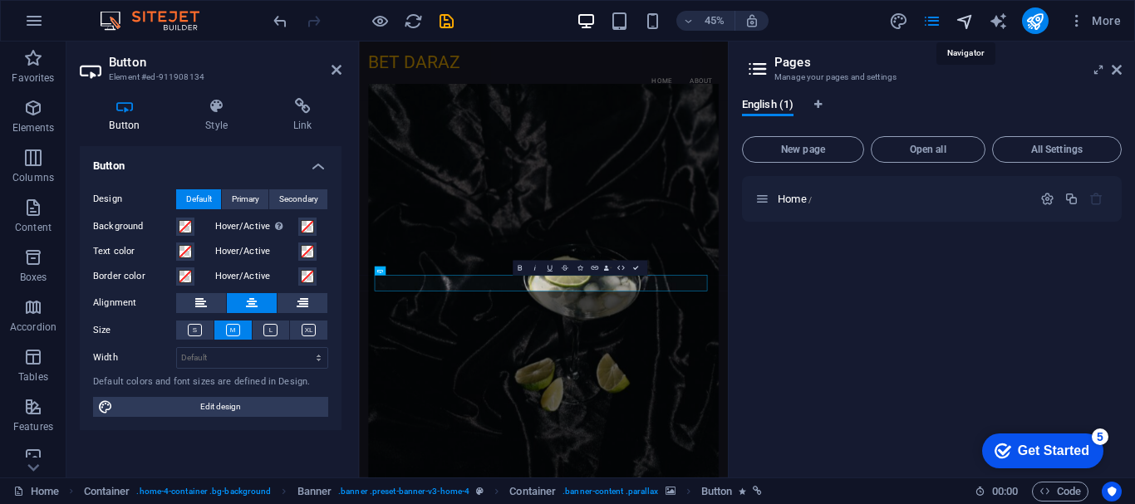
click at [965, 19] on icon "navigator" at bounding box center [965, 21] width 19 height 19
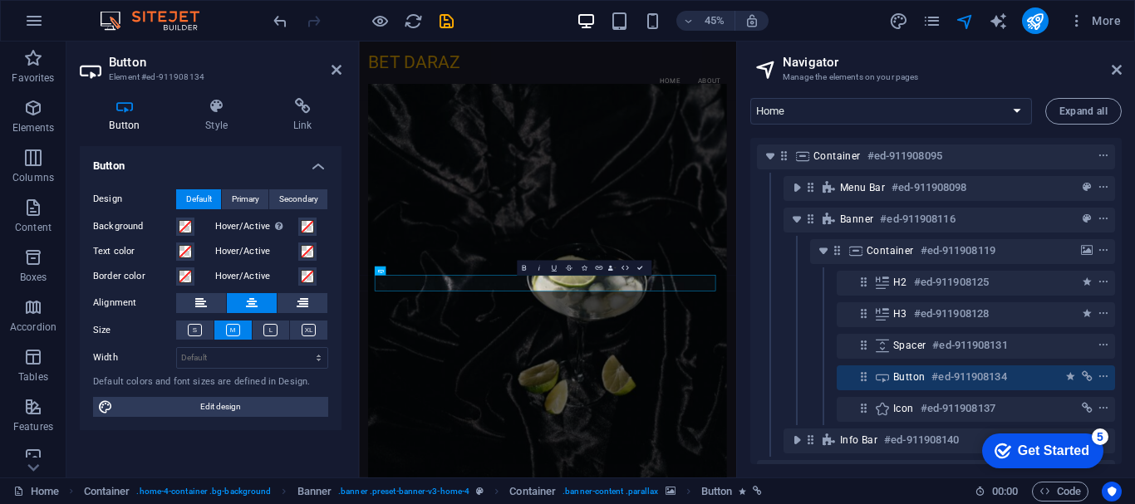
click at [986, 22] on div "More" at bounding box center [1008, 20] width 238 height 27
click at [997, 24] on icon "text_generator" at bounding box center [998, 21] width 19 height 19
select select "English"
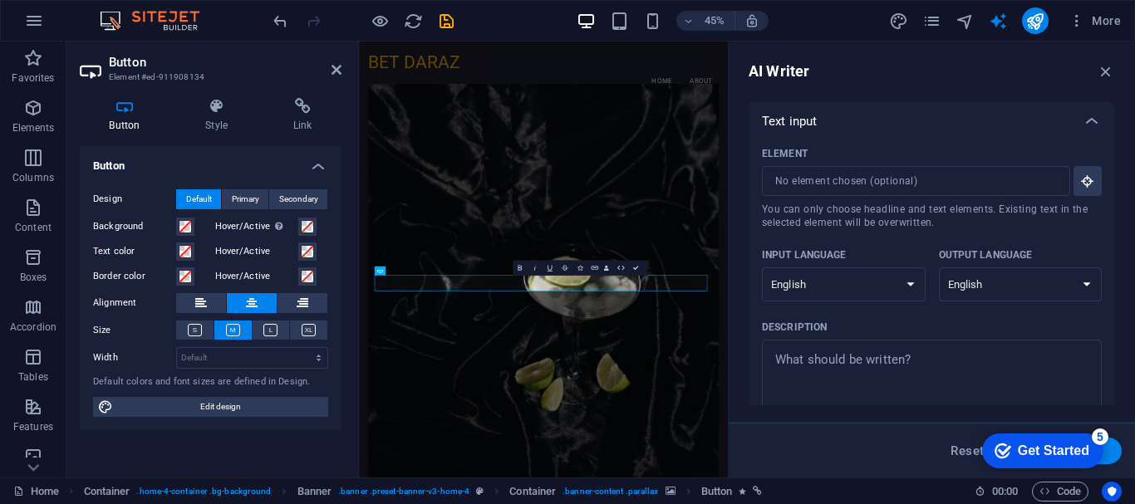
click at [1114, 196] on div "AI Writer Text input Element ​ You can only choose headline and text elements. …" at bounding box center [932, 260] width 406 height 436
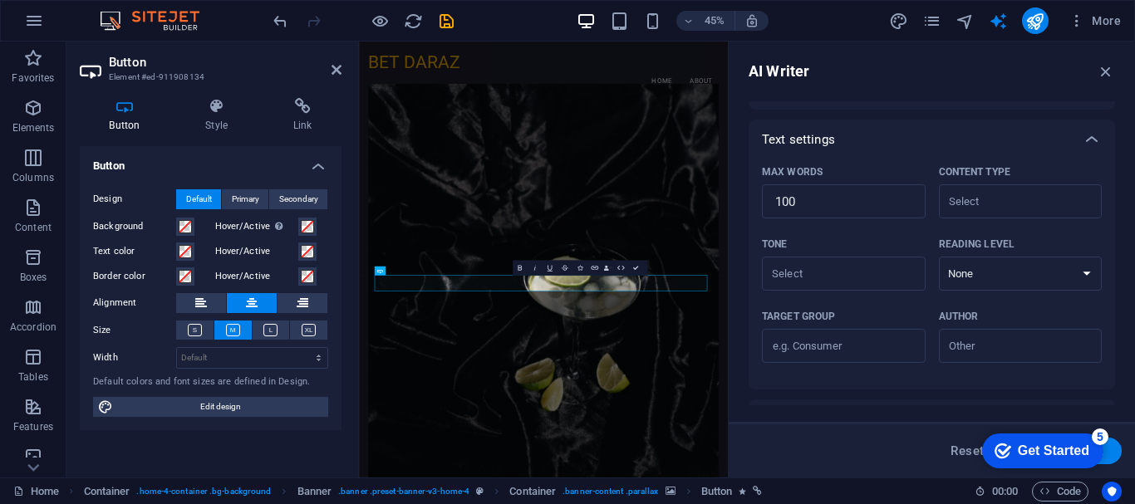
scroll to position [332, 0]
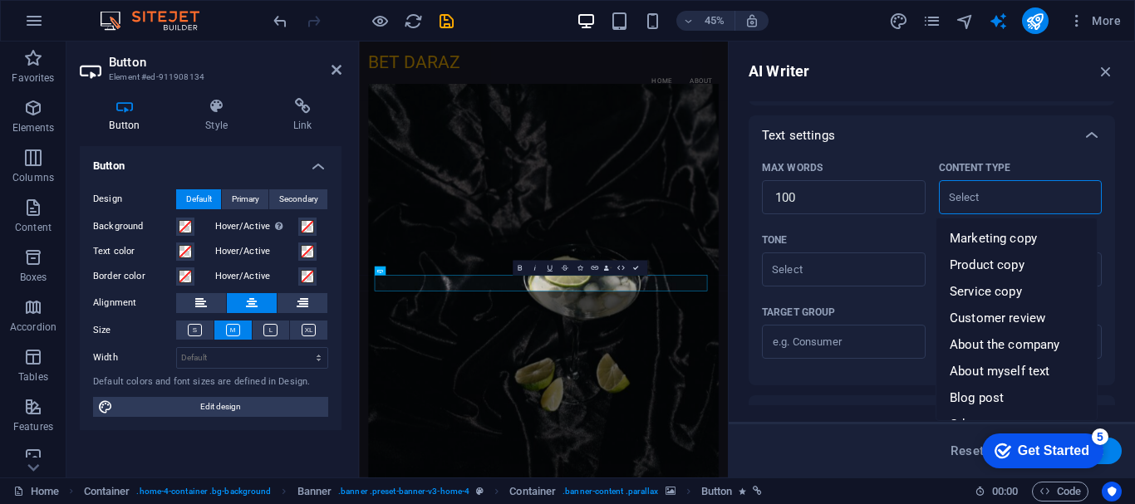
click at [1017, 195] on input "Content type ​" at bounding box center [1007, 197] width 126 height 24
click at [1015, 232] on span "Marketing copy" at bounding box center [993, 238] width 87 height 17
type input "Marketing copy"
click at [1028, 202] on input "Marketing copy" at bounding box center [1007, 197] width 126 height 24
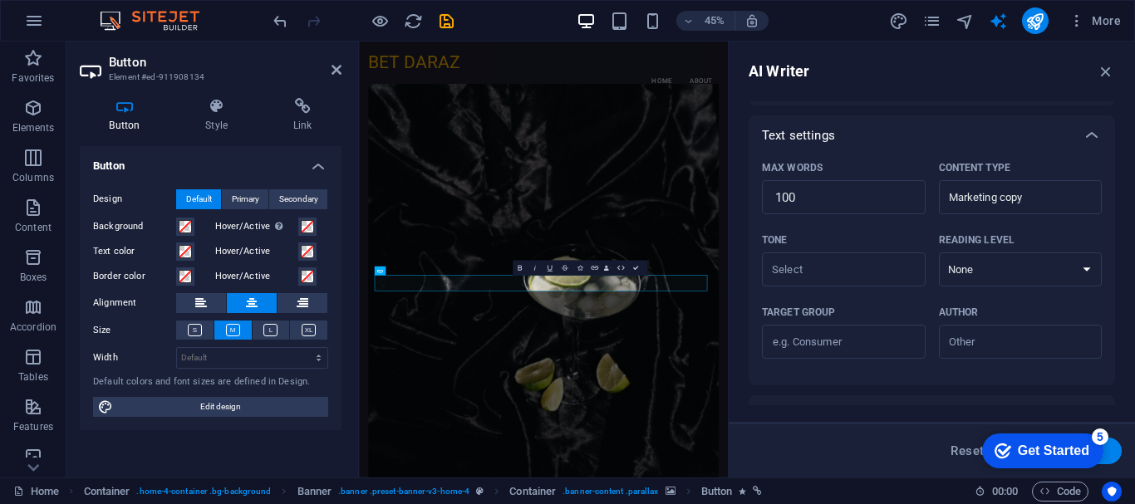
click at [1044, 145] on div "Text settings" at bounding box center [932, 136] width 366 height 40
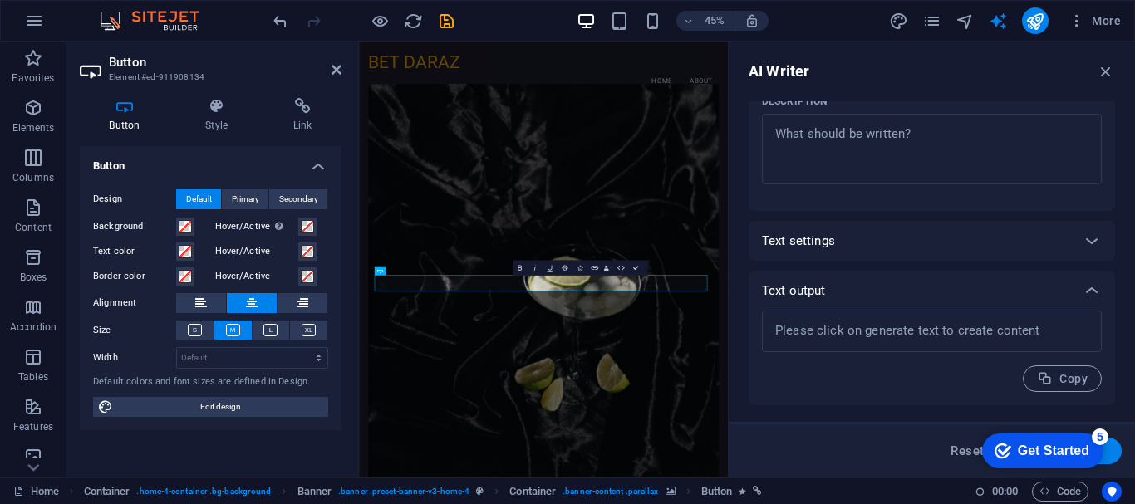
scroll to position [226, 0]
click at [1104, 71] on icon "button" at bounding box center [1106, 71] width 18 height 18
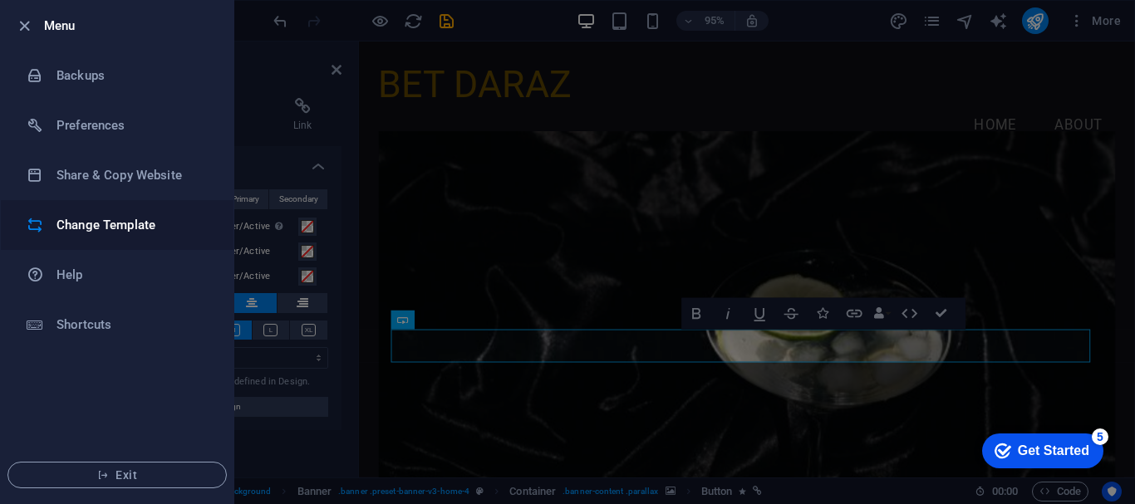
click at [67, 235] on li "Change Template" at bounding box center [117, 225] width 233 height 50
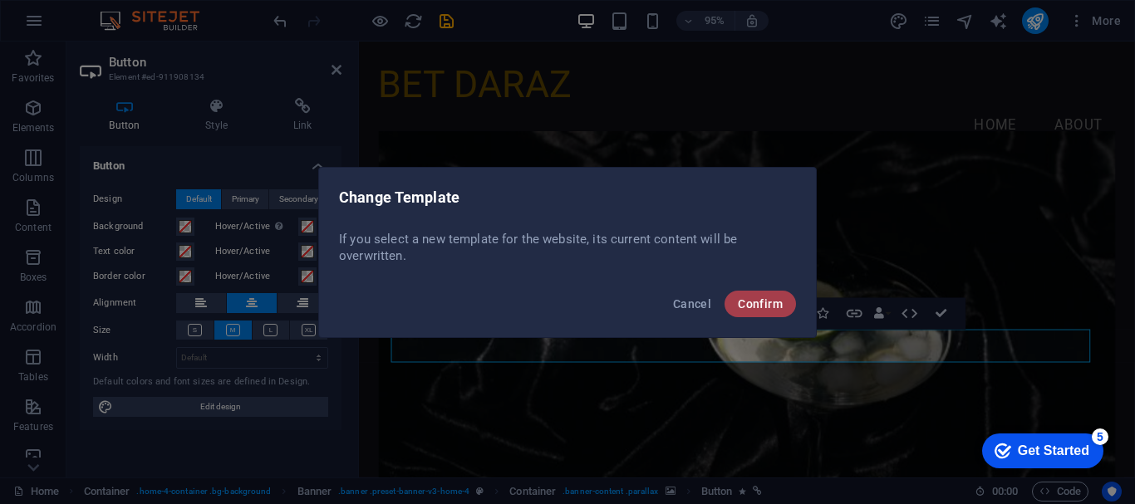
click at [747, 306] on span "Confirm" at bounding box center [760, 303] width 45 height 13
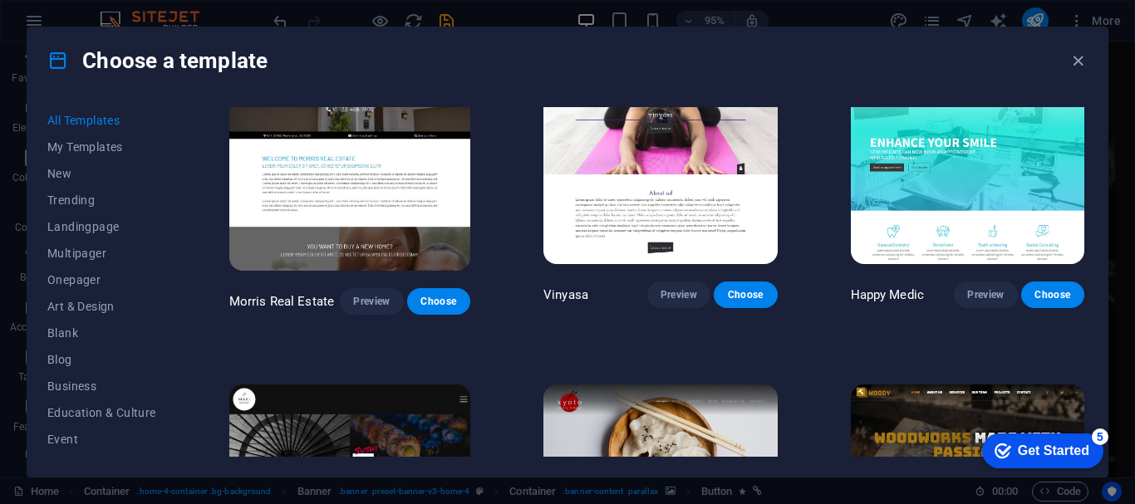
scroll to position [5641, 0]
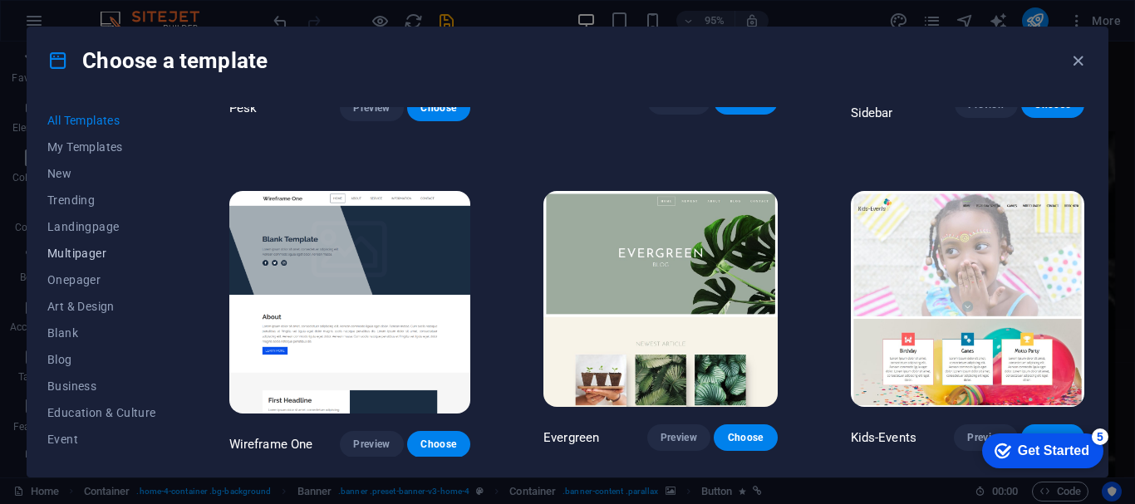
click at [81, 247] on span "Multipager" at bounding box center [101, 253] width 109 height 13
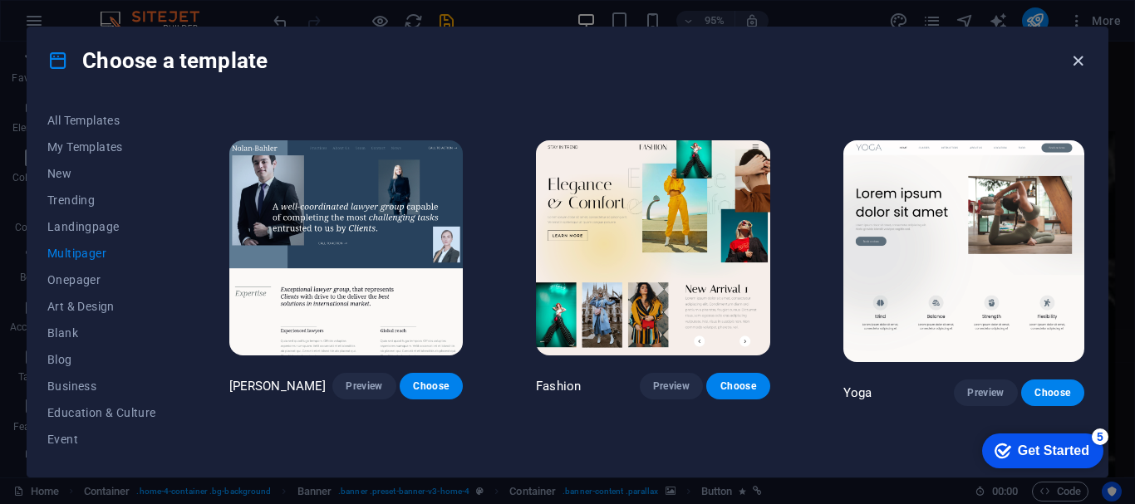
click at [1078, 63] on icon "button" at bounding box center [1078, 61] width 19 height 19
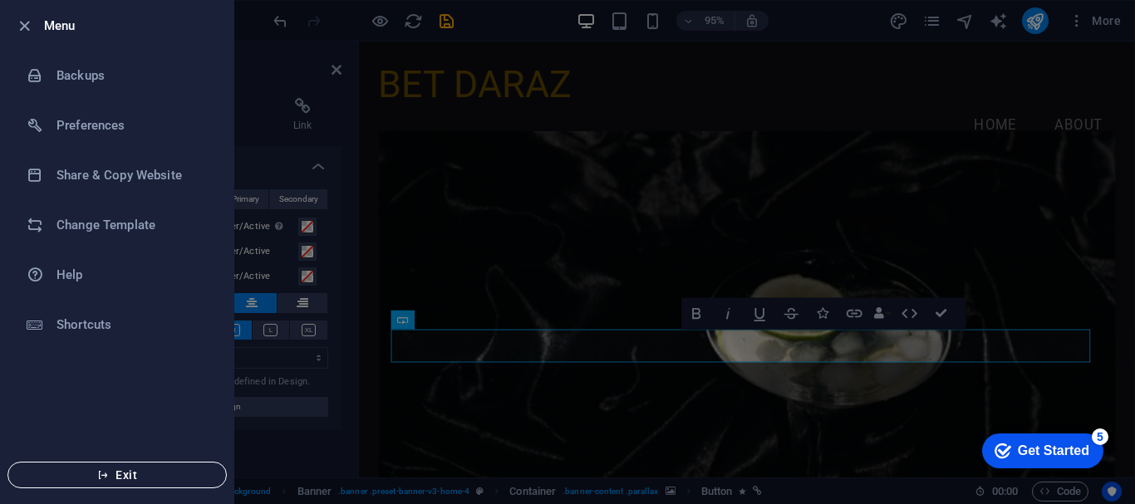
click at [106, 475] on icon "button" at bounding box center [103, 476] width 12 height 12
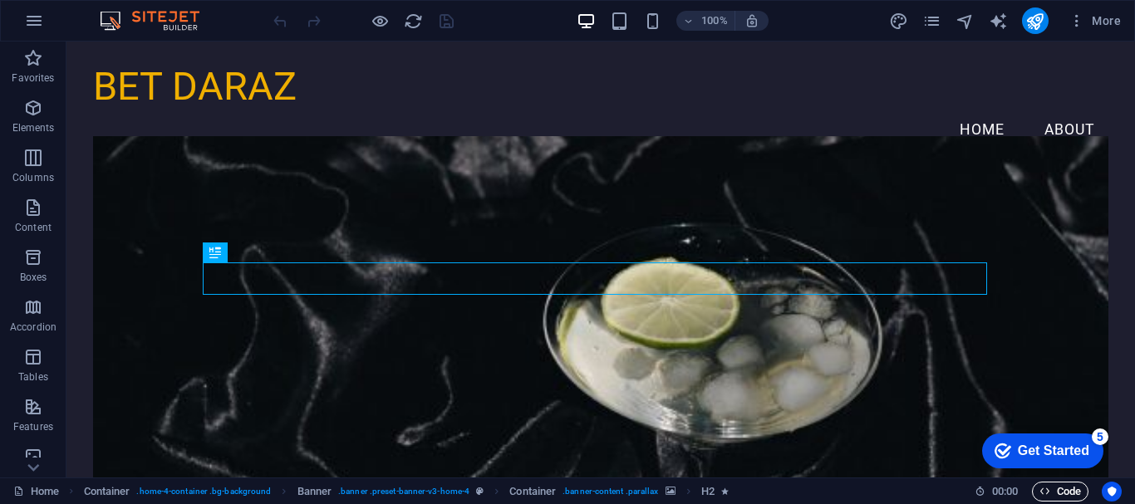
click at [1051, 485] on span "Code" at bounding box center [1061, 492] width 42 height 20
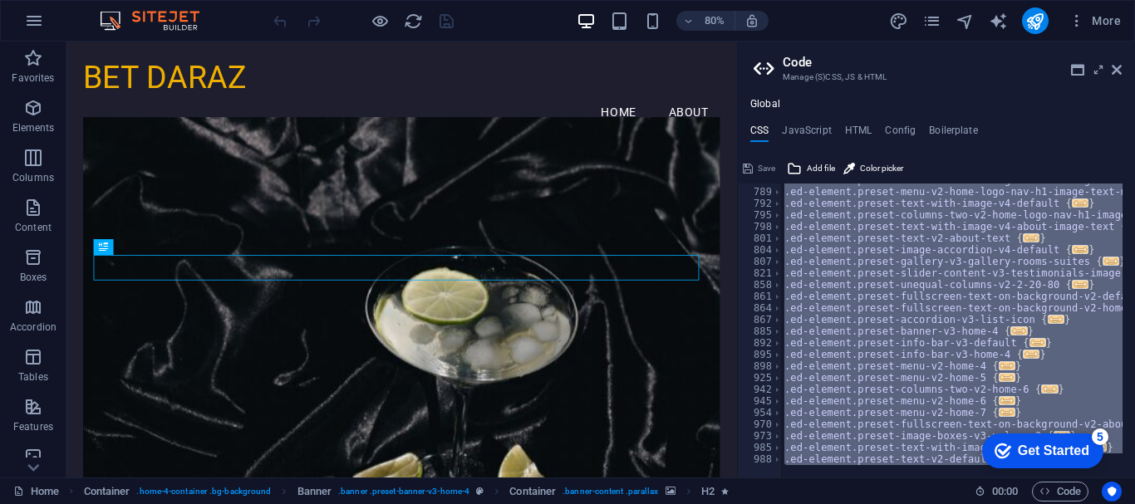
scroll to position [765, 0]
drag, startPoint x: 784, startPoint y: 197, endPoint x: 886, endPoint y: 510, distance: 329.5
click at [886, 504] on html "BET DARAZ Home Favorites Elements Columns Content Boxes Accordion Tables Featur…" at bounding box center [567, 252] width 1135 height 504
type textarea "@include text-v2; }"
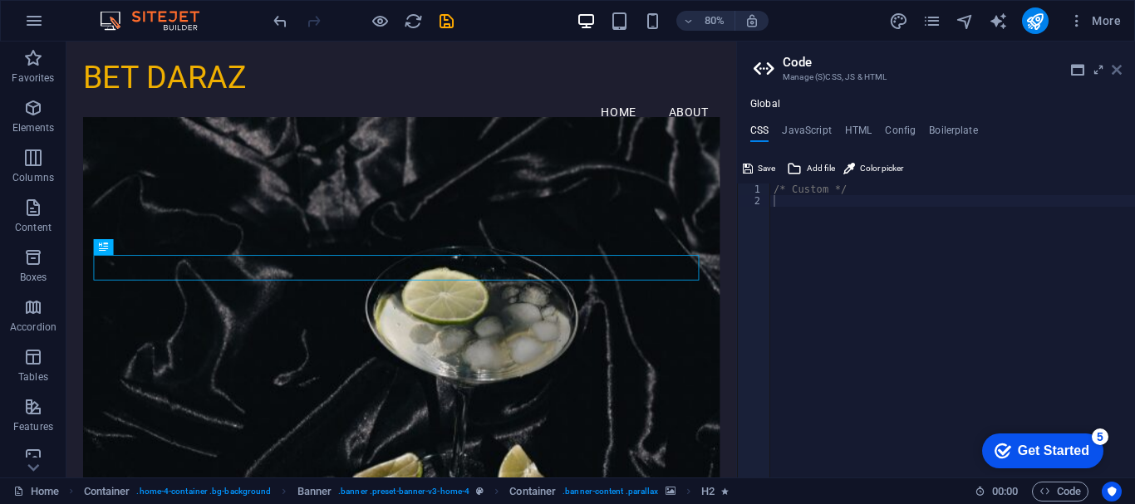
click at [1116, 69] on icon at bounding box center [1117, 69] width 10 height 13
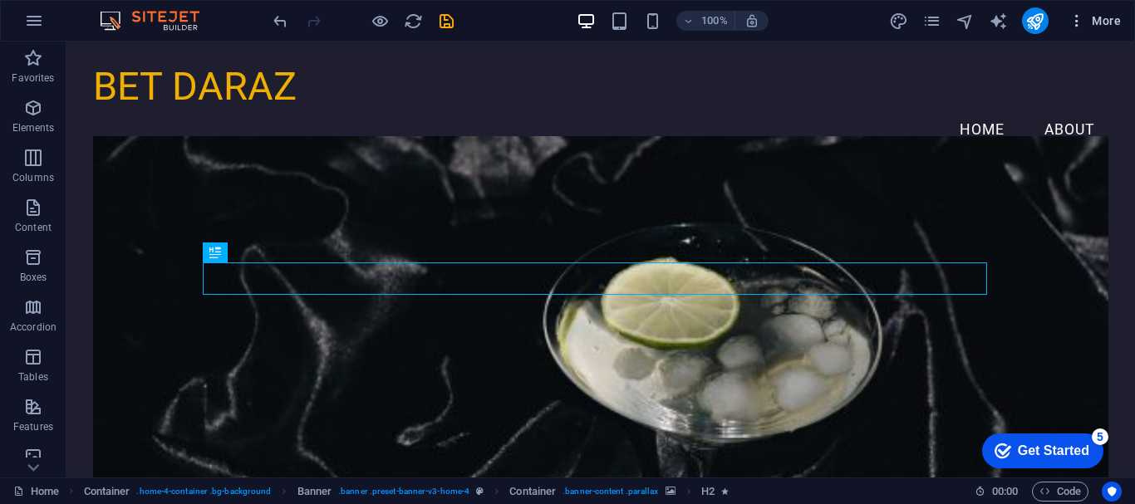
click at [1073, 28] on icon "button" at bounding box center [1077, 20] width 17 height 17
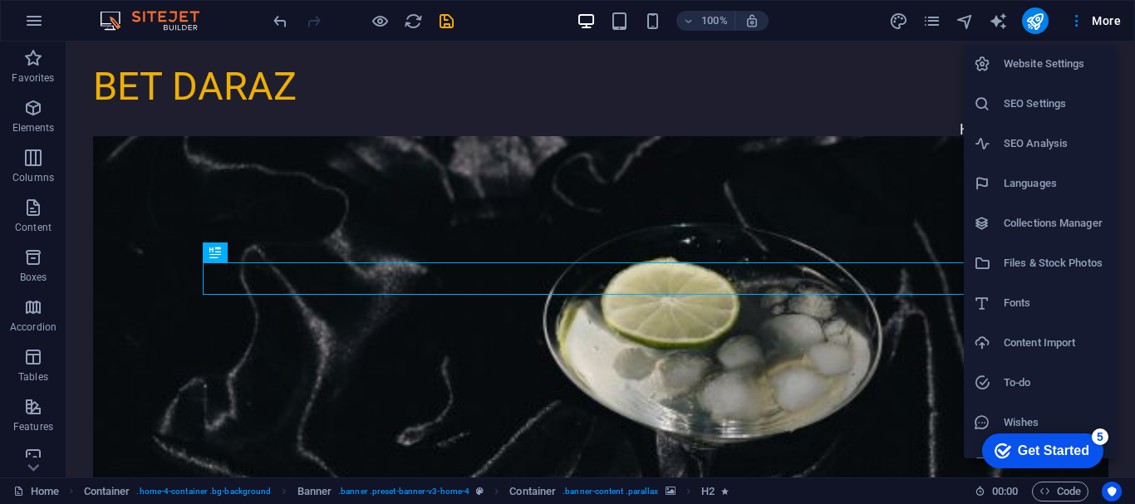
drag, startPoint x: 1128, startPoint y: 123, endPoint x: 1119, endPoint y: 116, distance: 11.8
click at [1119, 116] on div "Website Settings SEO Settings SEO Analysis Languages Collections Manager Files …" at bounding box center [567, 257] width 1135 height 494
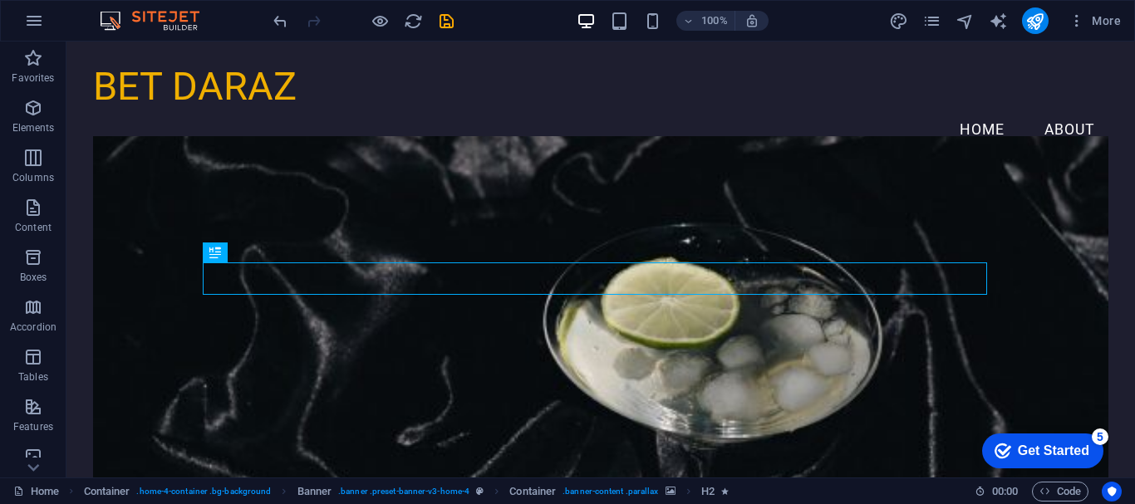
drag, startPoint x: 1186, startPoint y: 157, endPoint x: 1127, endPoint y: 91, distance: 88.3
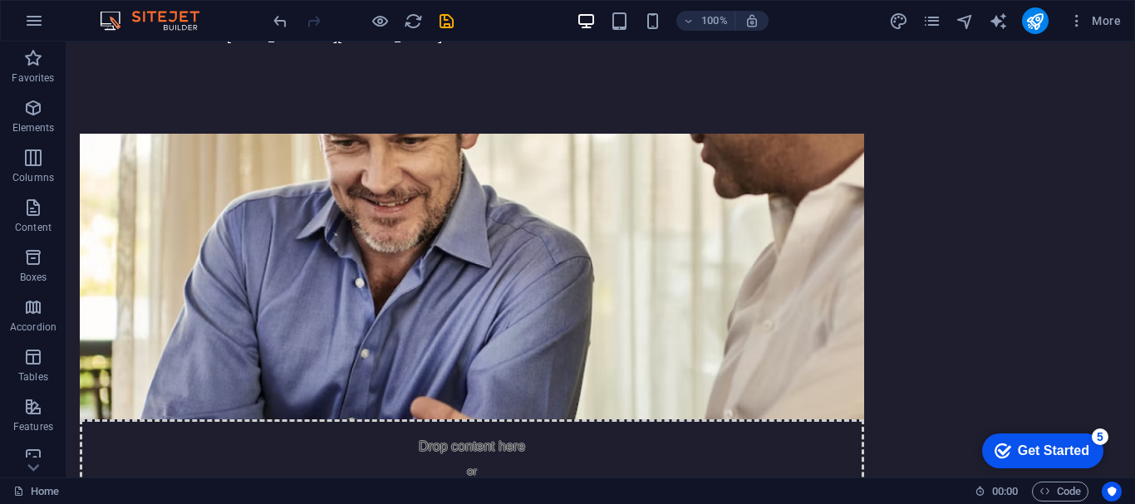
scroll to position [905, 0]
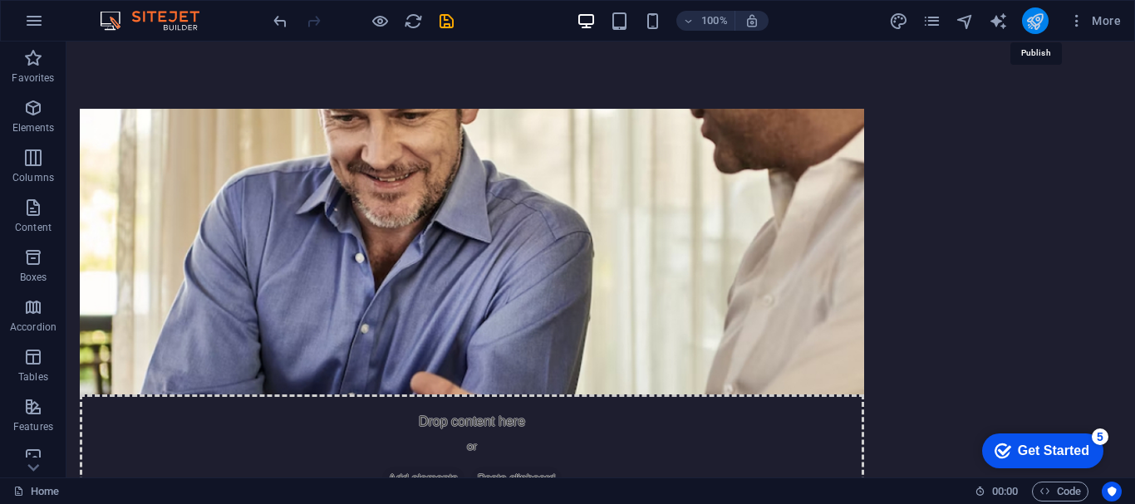
click at [1035, 14] on icon "publish" at bounding box center [1034, 21] width 19 height 19
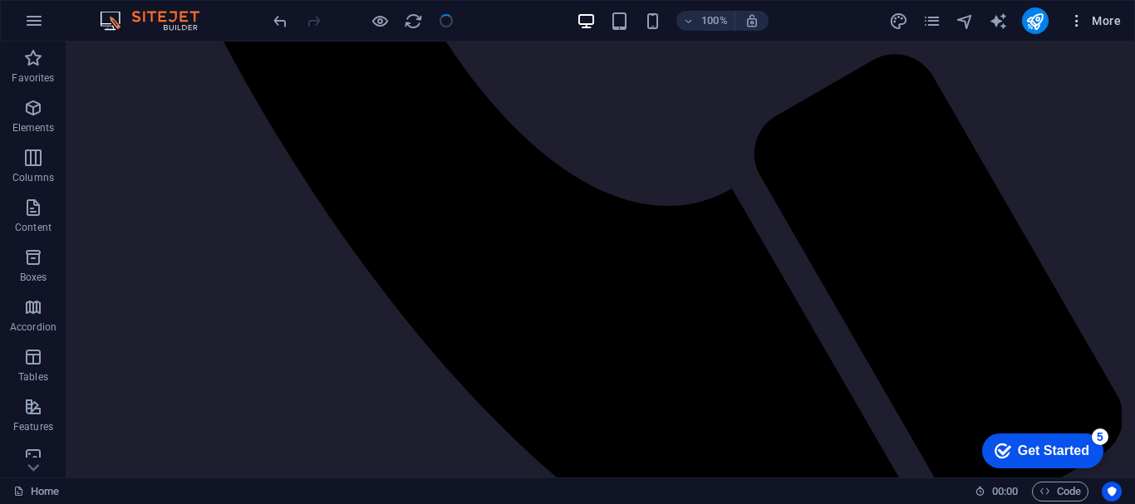
click at [1069, 20] on icon "button" at bounding box center [1077, 20] width 17 height 17
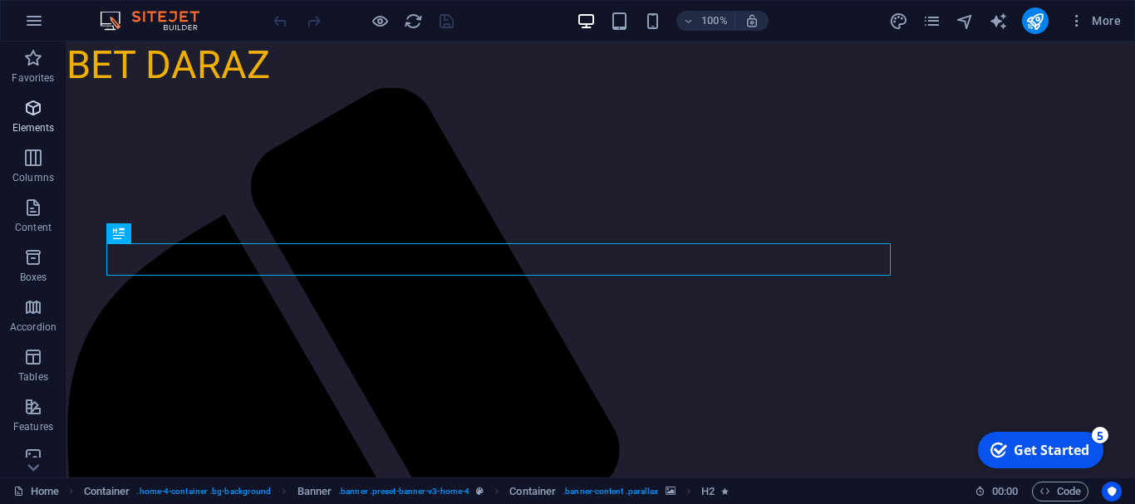
click at [26, 129] on p "Elements" at bounding box center [33, 127] width 42 height 13
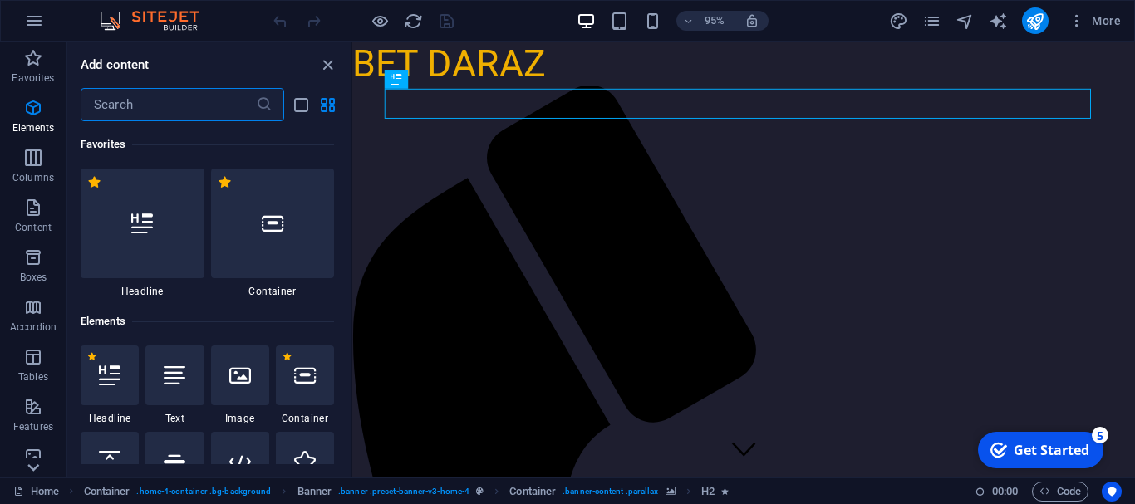
scroll to position [502, 0]
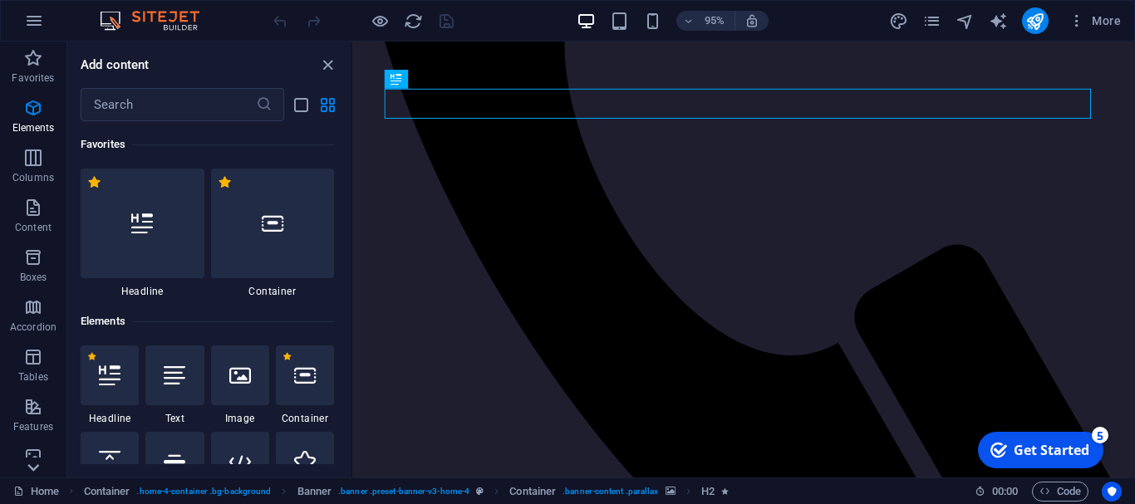
click at [28, 463] on icon at bounding box center [33, 467] width 23 height 23
click at [28, 461] on icon at bounding box center [33, 467] width 23 height 23
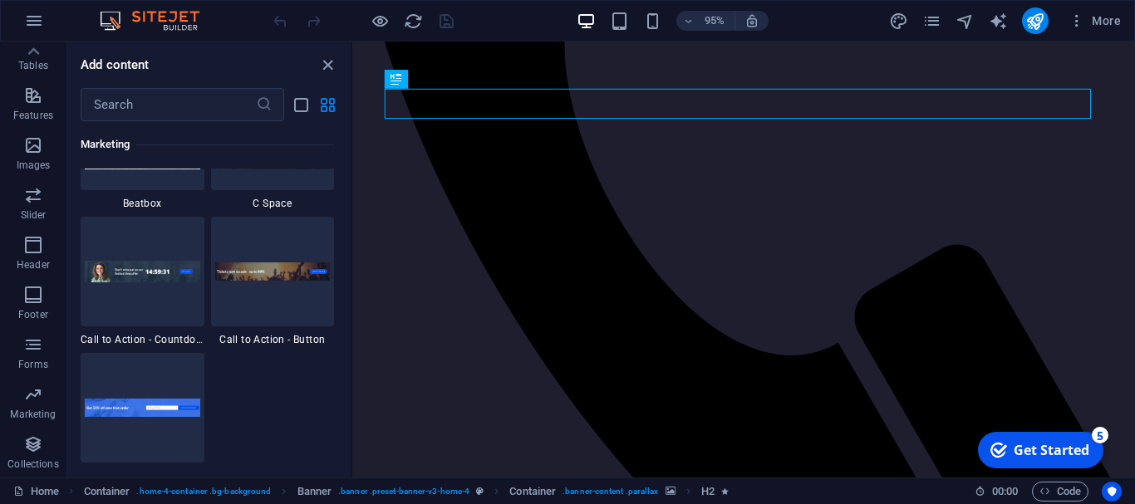
scroll to position [15212, 0]
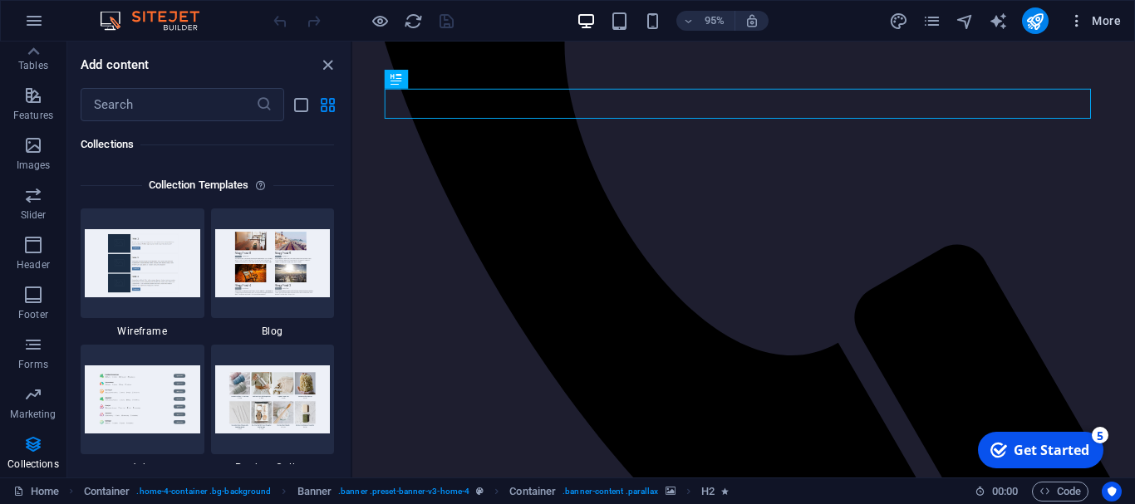
click at [1074, 20] on icon "button" at bounding box center [1077, 20] width 17 height 17
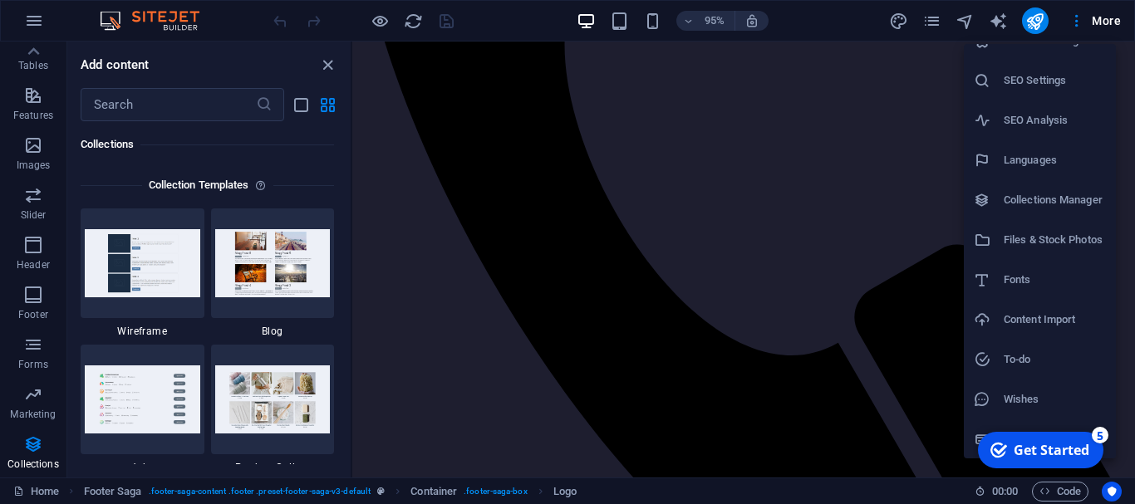
scroll to position [24, 0]
click at [1102, 436] on div "5" at bounding box center [1100, 435] width 17 height 17
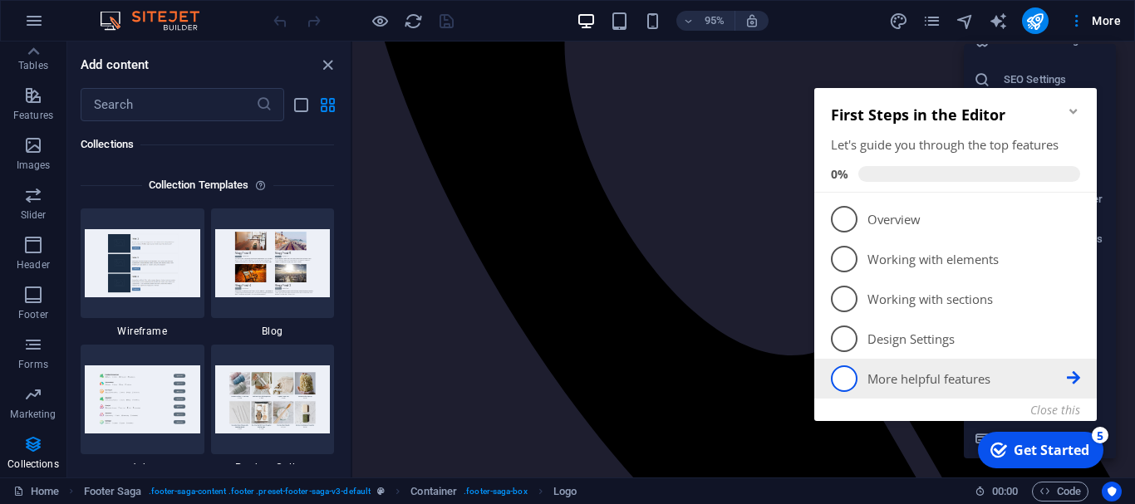
click at [908, 367] on link "5 More helpful features - incomplete" at bounding box center [955, 379] width 249 height 27
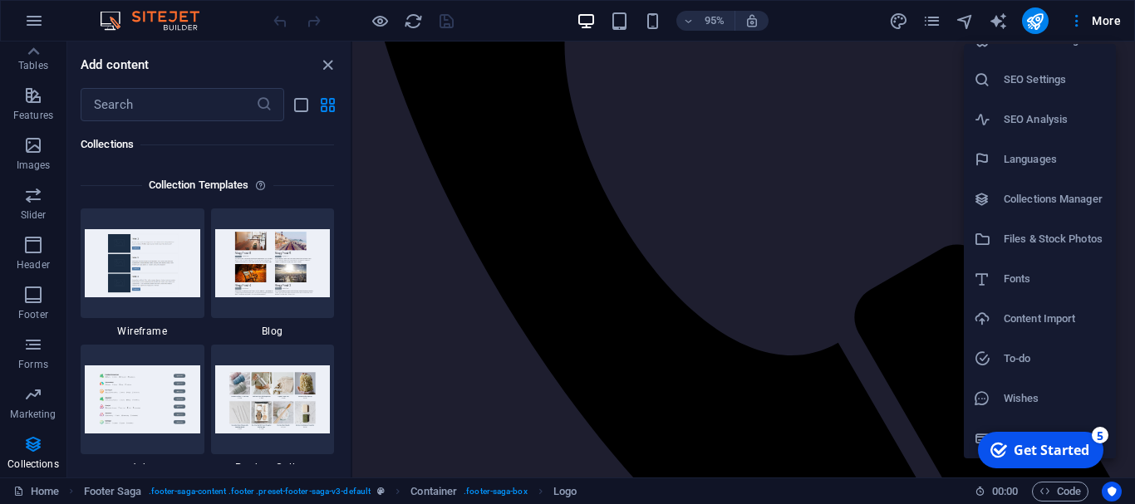
click at [1075, 15] on div at bounding box center [567, 252] width 1135 height 504
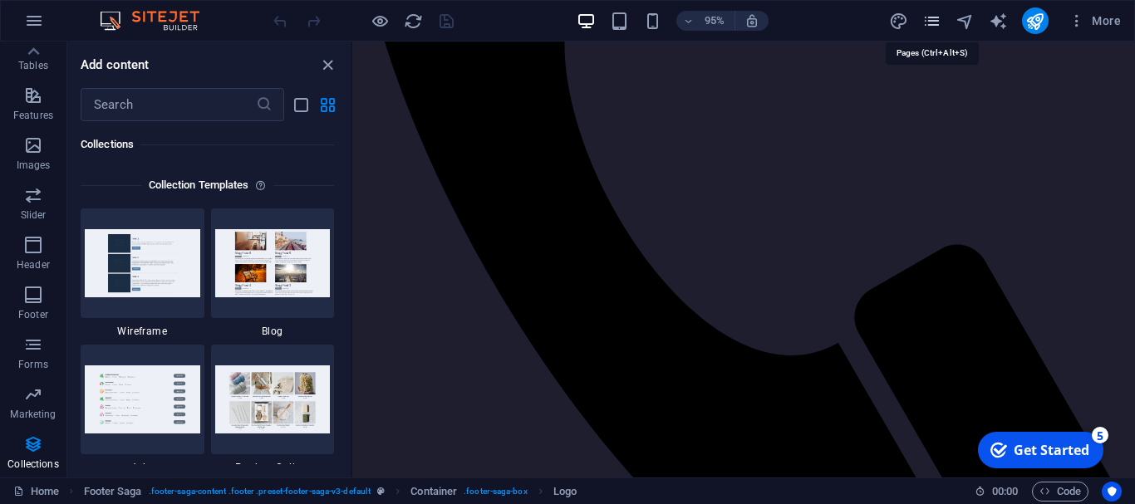
click at [930, 17] on icon "pages" at bounding box center [931, 21] width 19 height 19
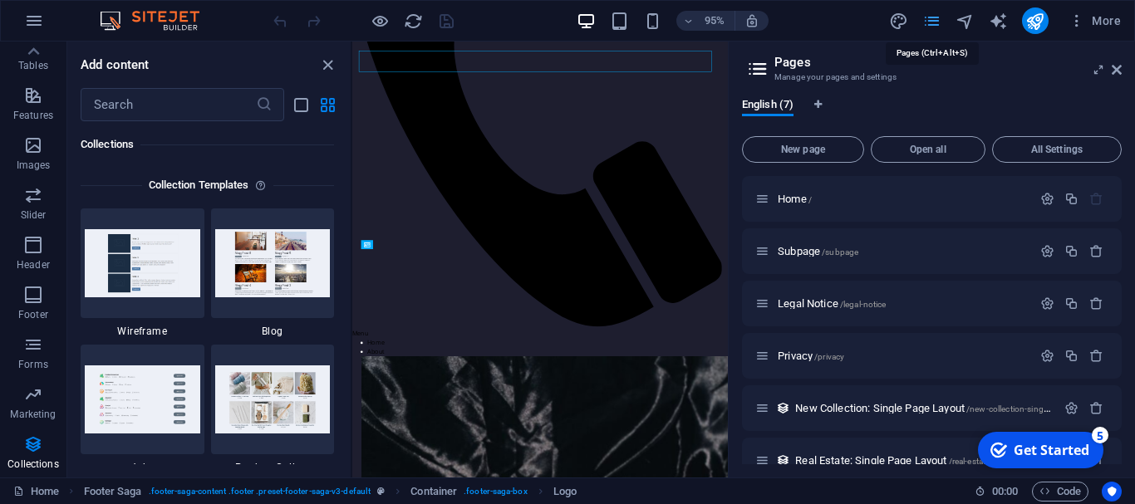
scroll to position [4028, 0]
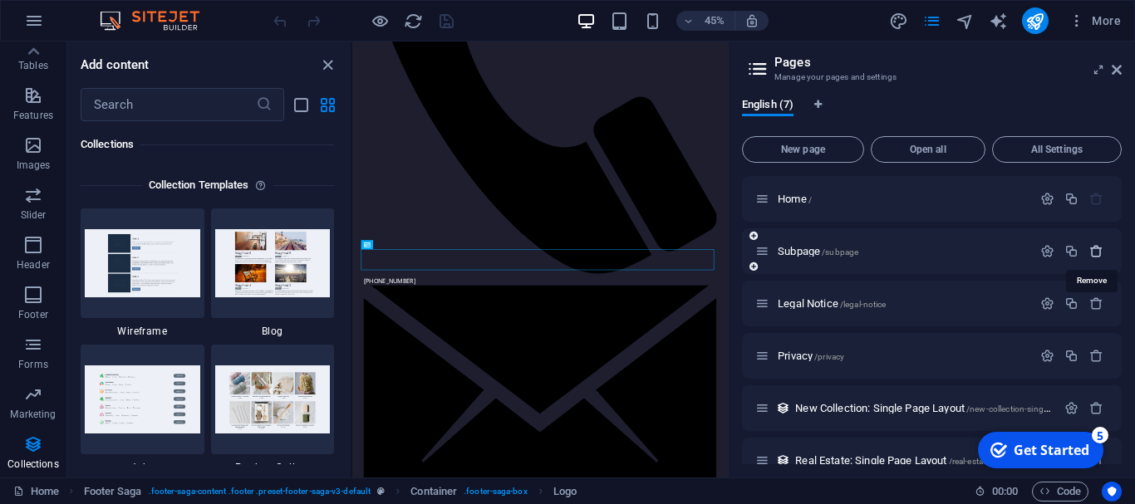
click at [1089, 252] on icon "button" at bounding box center [1096, 251] width 14 height 14
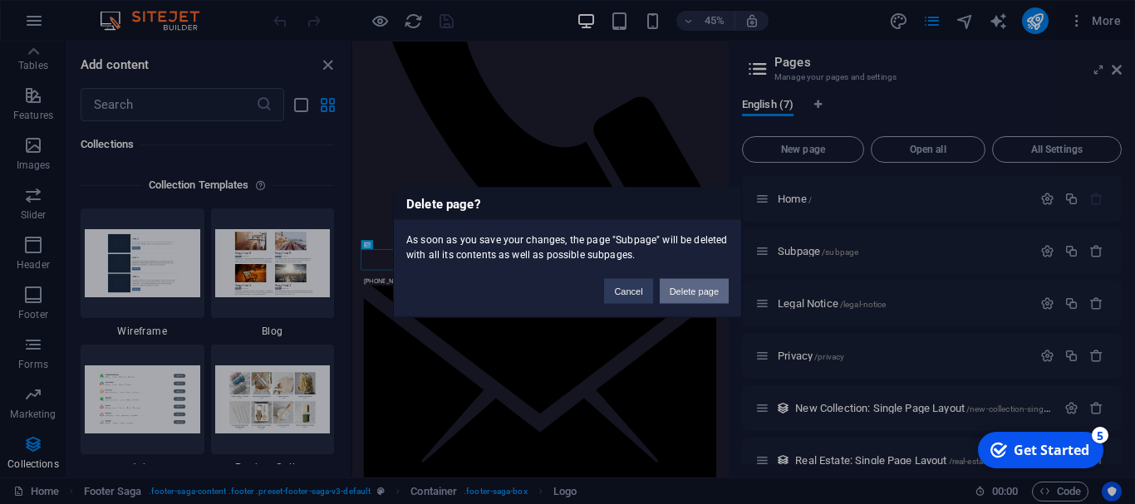
click at [680, 282] on button "Delete page" at bounding box center [694, 290] width 69 height 25
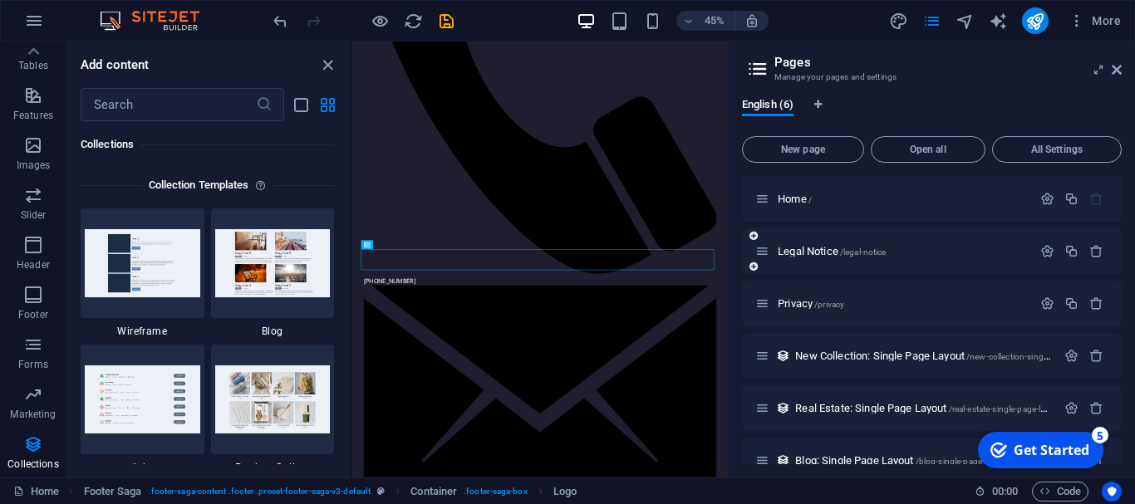
drag, startPoint x: 1117, startPoint y: 256, endPoint x: 1098, endPoint y: 263, distance: 20.5
click at [1098, 263] on div "Legal Notice /legal-notice" at bounding box center [932, 252] width 380 height 46
click at [972, 150] on span "Open all" at bounding box center [928, 150] width 100 height 10
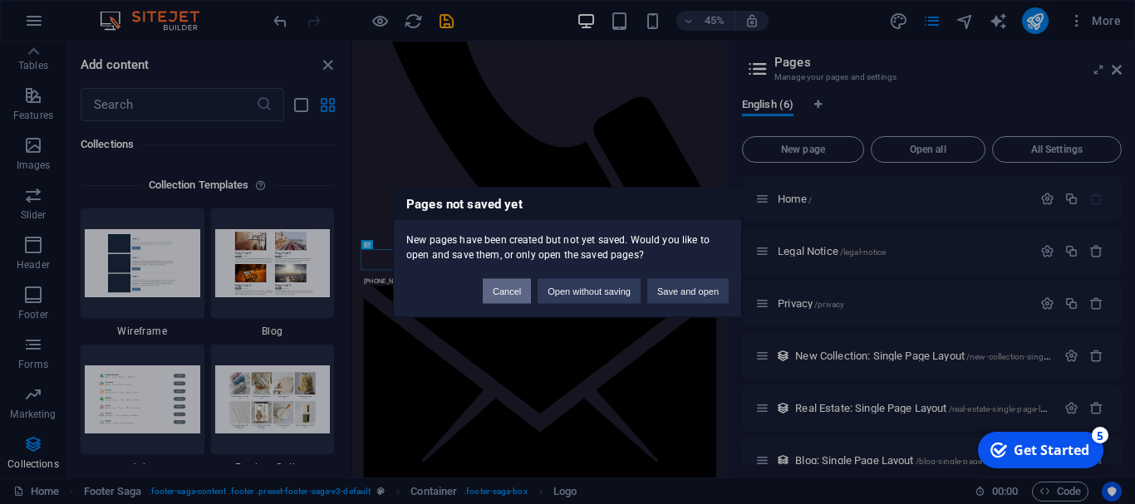
click at [517, 295] on button "Cancel" at bounding box center [507, 290] width 48 height 25
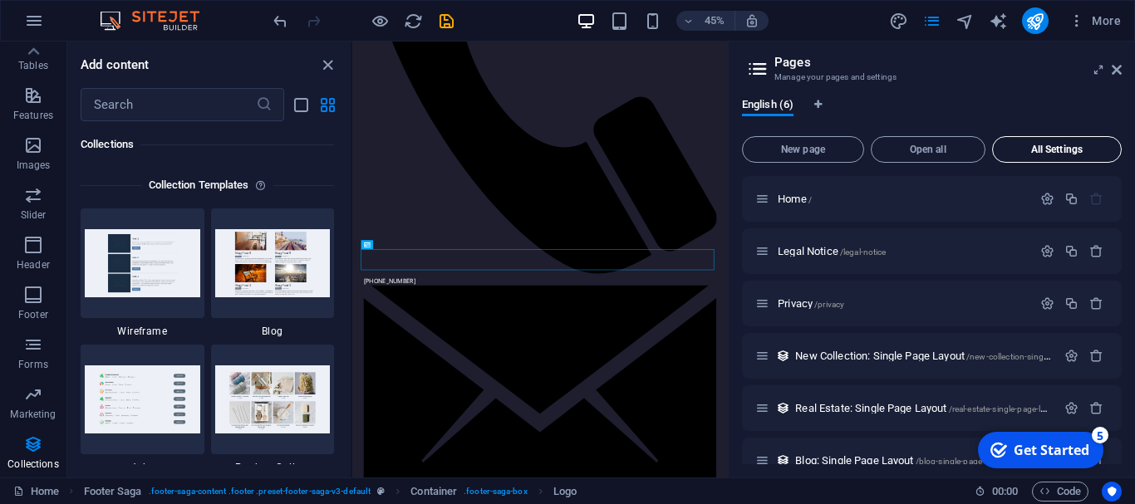
click at [1026, 144] on button "All Settings" at bounding box center [1057, 149] width 130 height 27
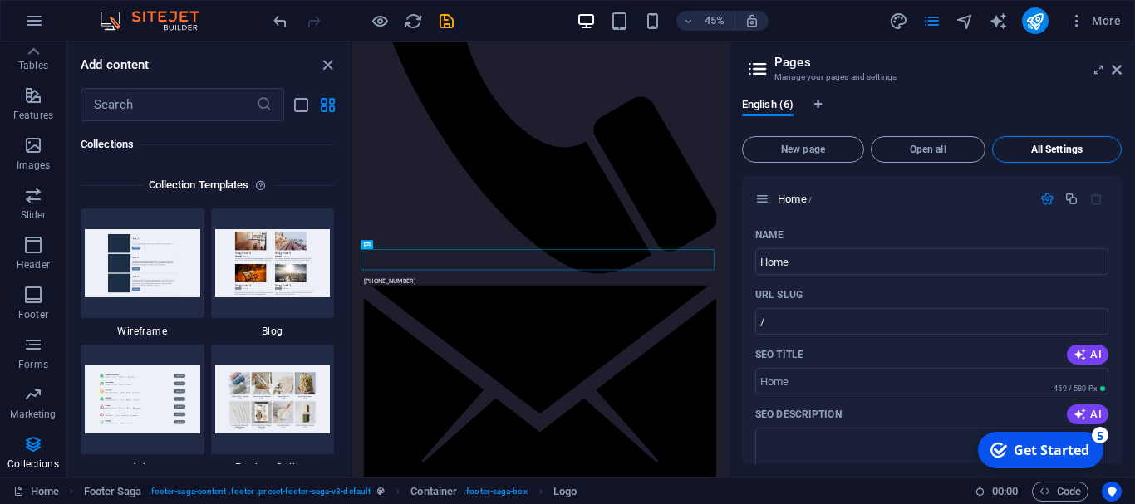
scroll to position [2343, 0]
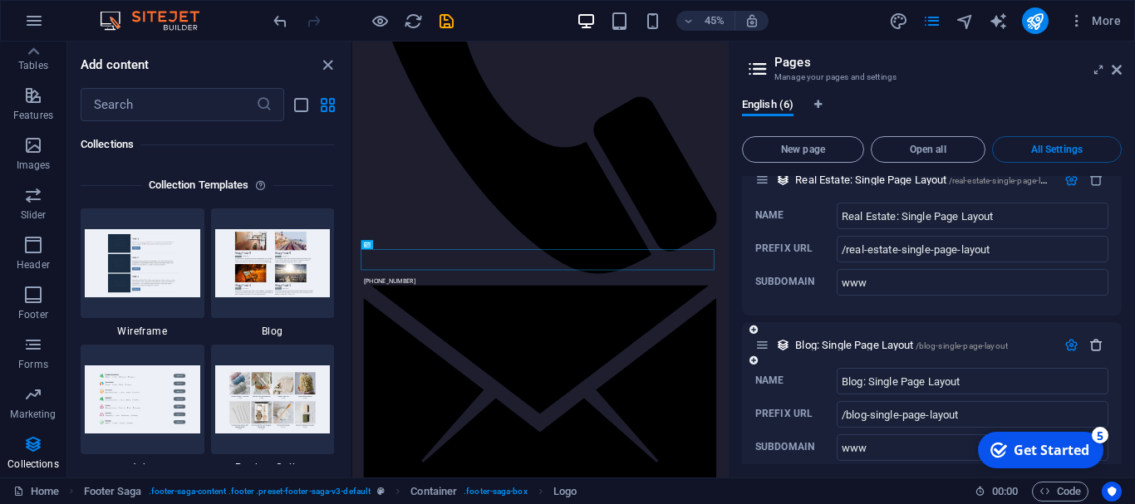
click at [1094, 338] on icon "button" at bounding box center [1096, 345] width 14 height 14
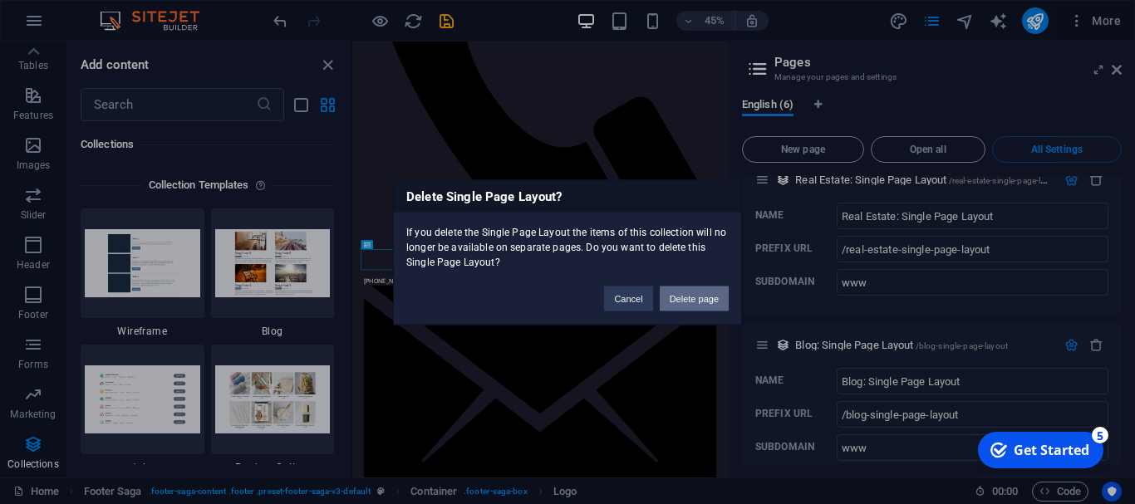
click at [691, 295] on button "Delete page" at bounding box center [694, 298] width 69 height 25
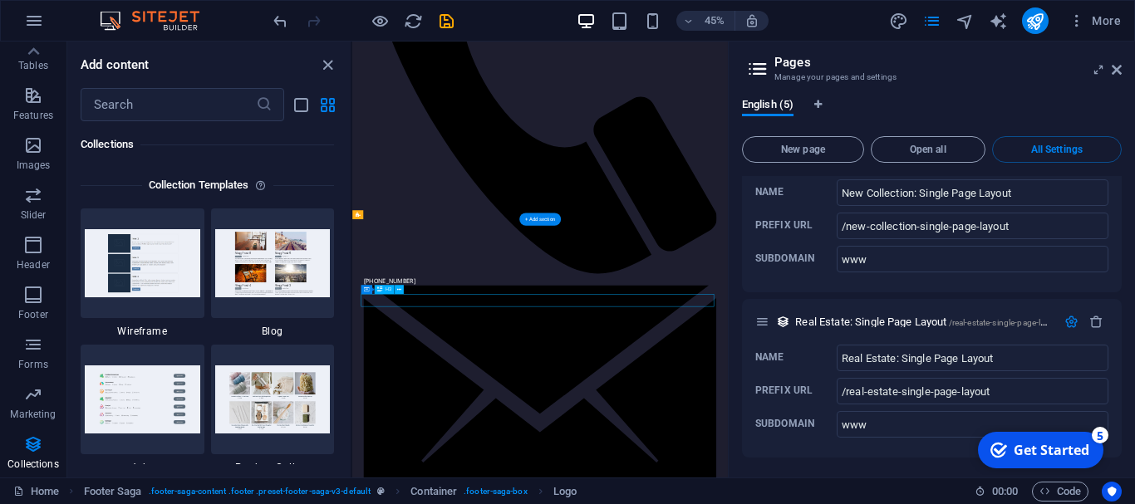
scroll to position [2177, 0]
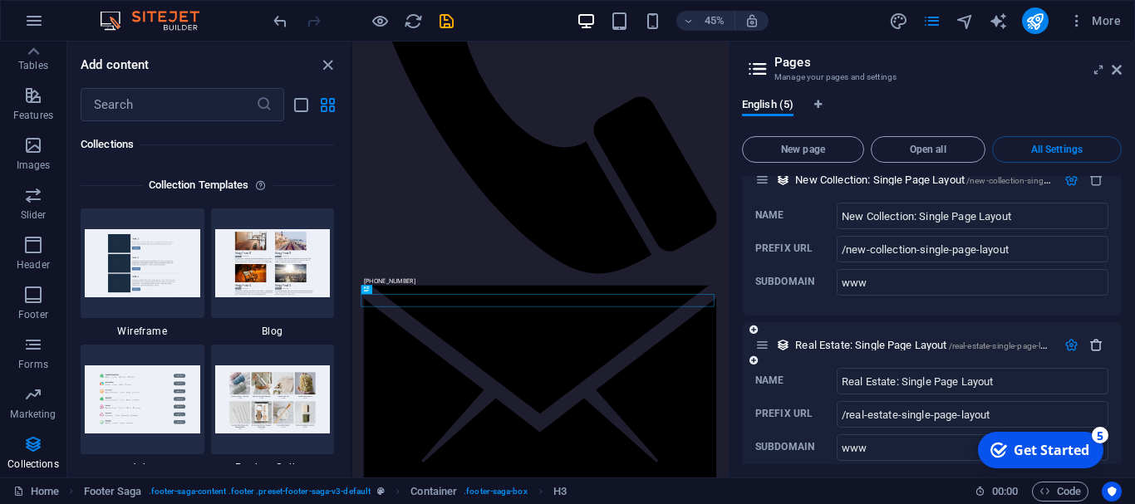
click at [1094, 338] on icon "button" at bounding box center [1096, 345] width 14 height 14
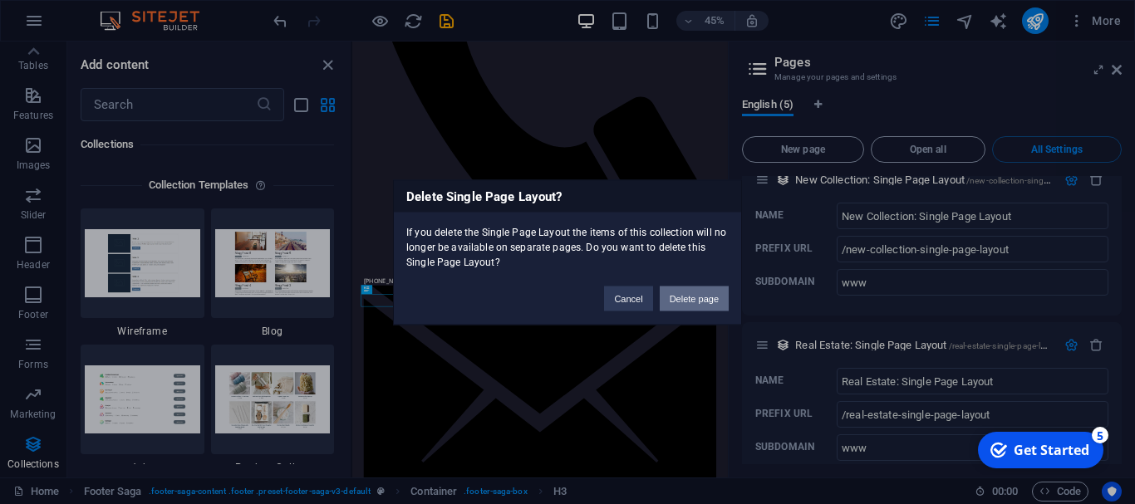
click at [691, 299] on button "Delete page" at bounding box center [694, 298] width 69 height 25
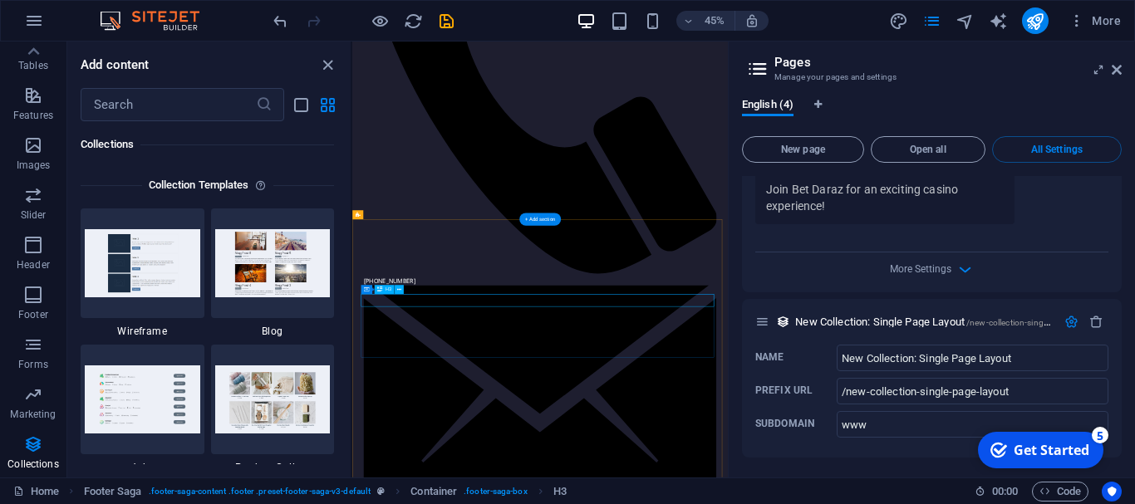
scroll to position [2012, 0]
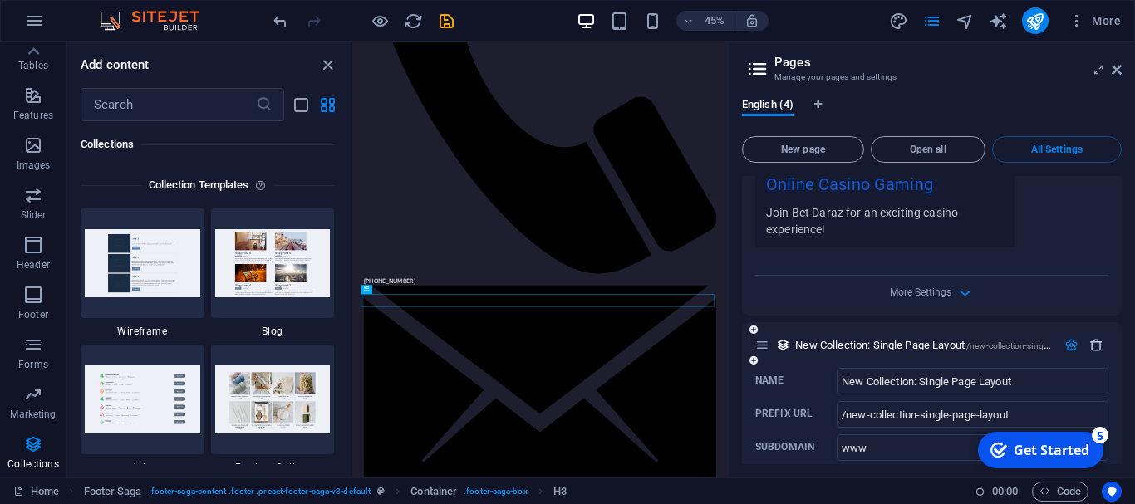
click at [1091, 338] on icon "button" at bounding box center [1096, 345] width 14 height 14
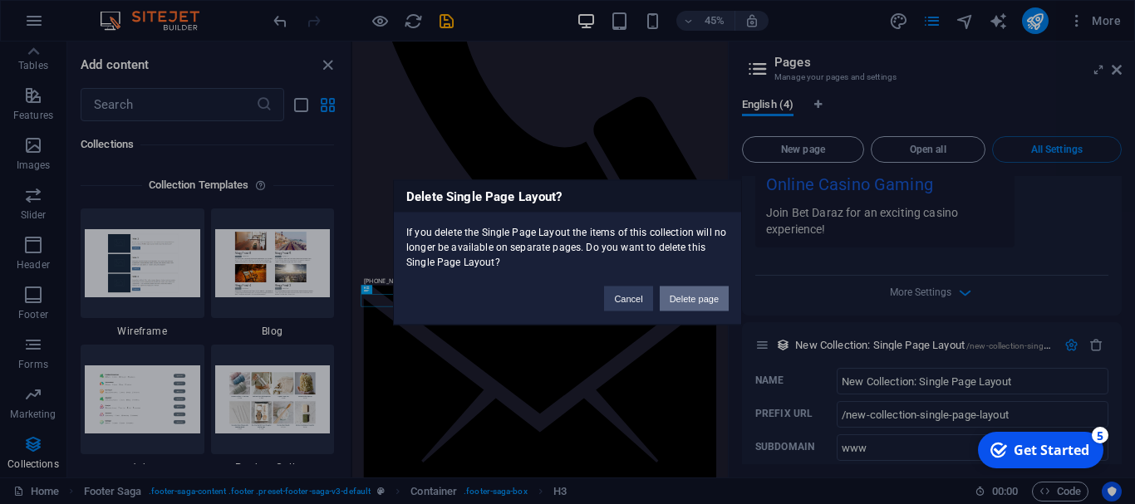
click at [699, 297] on button "Delete page" at bounding box center [694, 298] width 69 height 25
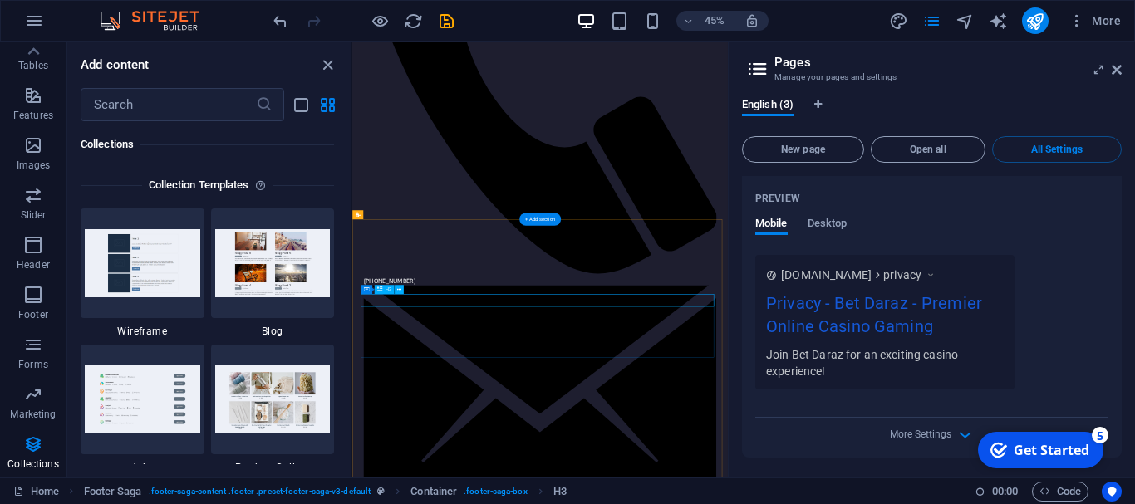
scroll to position [1846, 0]
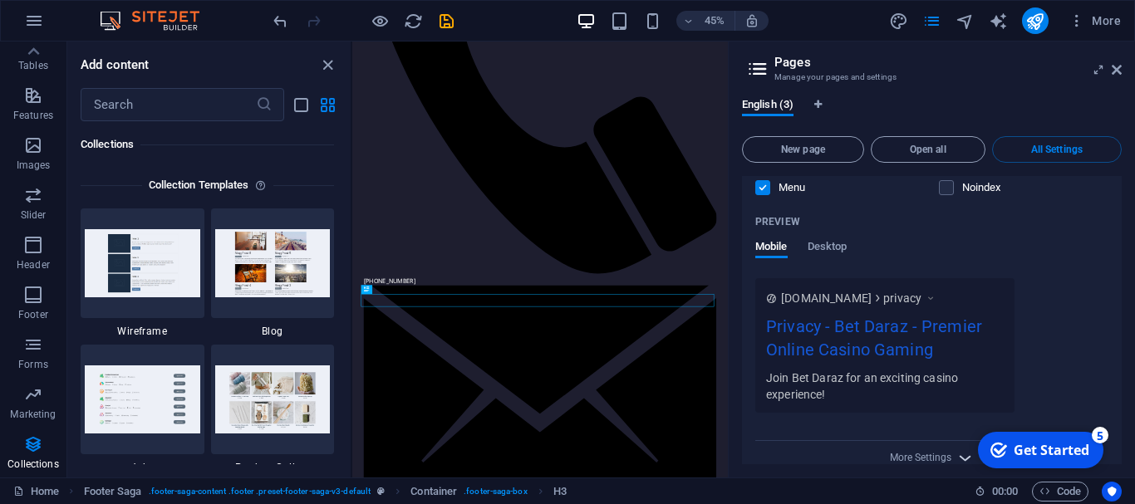
click at [961, 449] on icon "button" at bounding box center [965, 458] width 19 height 19
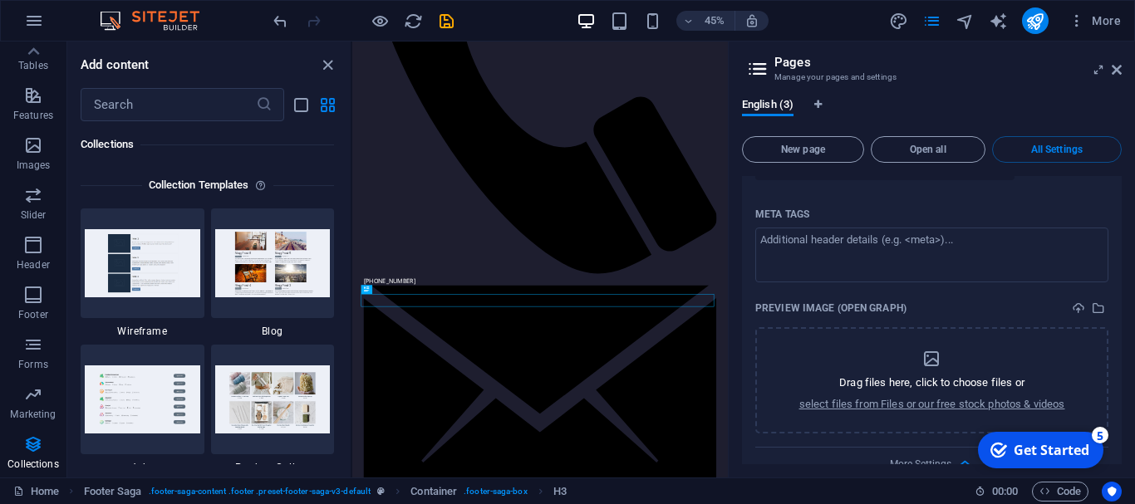
scroll to position [2086, 0]
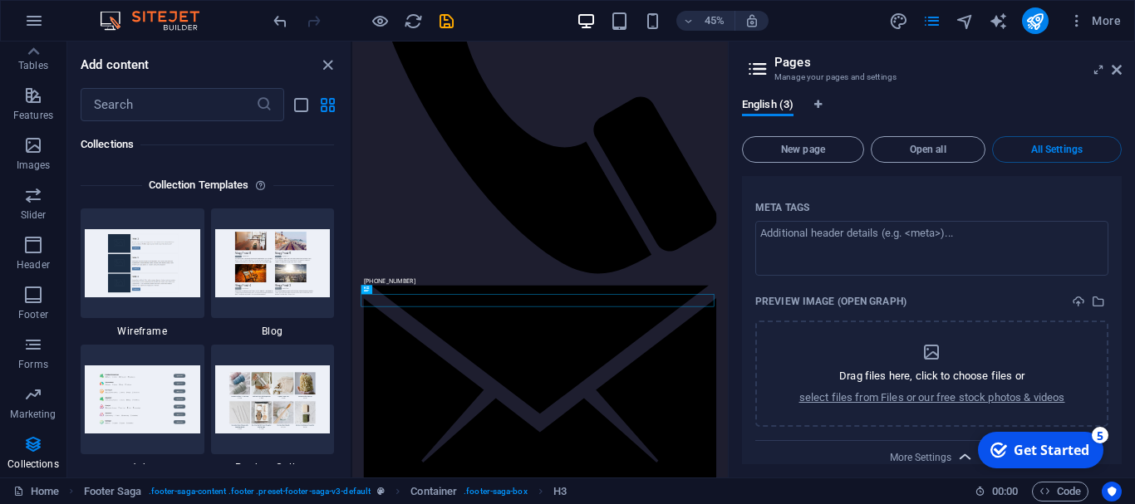
click at [957, 448] on icon "button" at bounding box center [965, 457] width 19 height 19
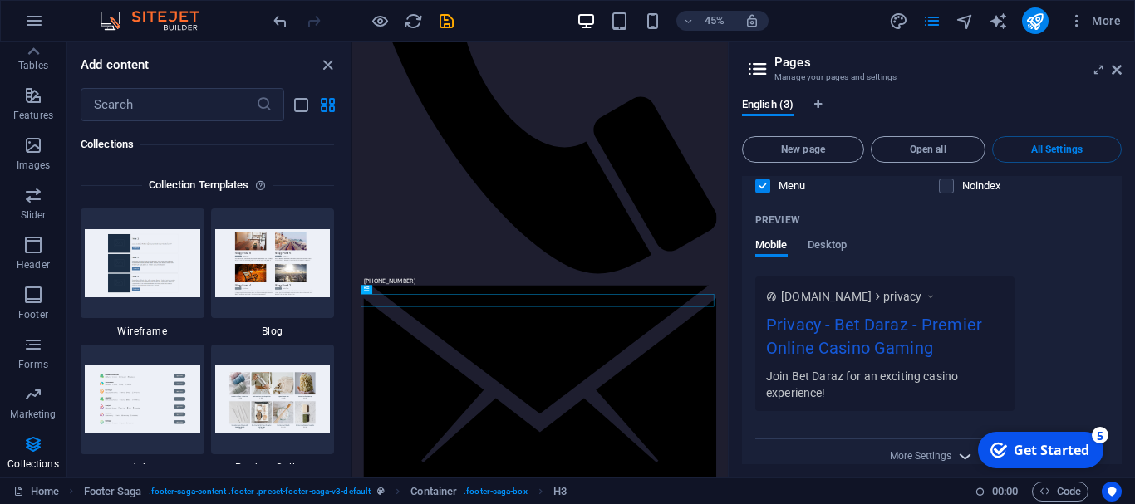
scroll to position [1846, 0]
click at [855, 314] on div "Privacy - Bet Daraz - Premier Online Casino Gaming" at bounding box center [885, 342] width 238 height 56
click at [842, 237] on span "Desktop" at bounding box center [828, 248] width 40 height 23
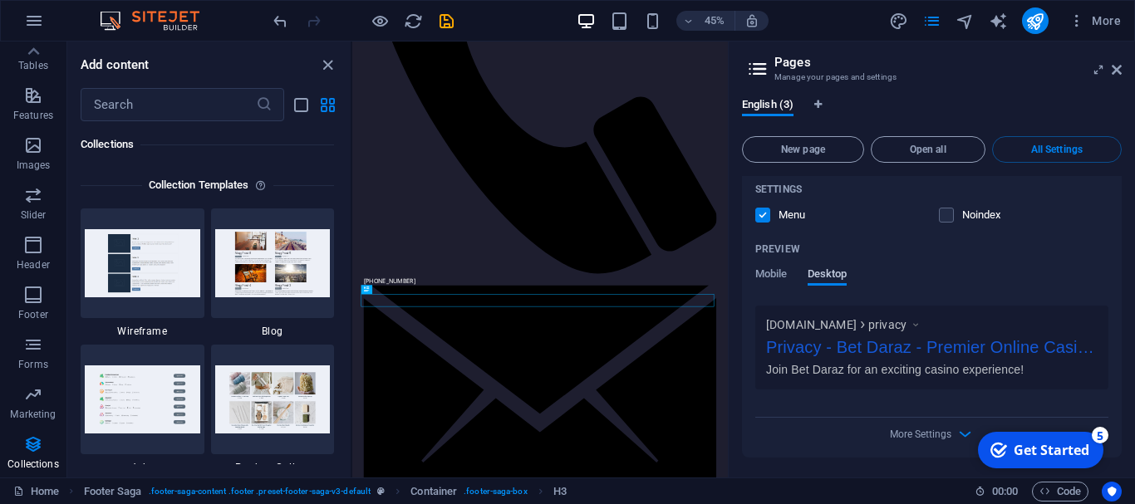
scroll to position [1777, 0]
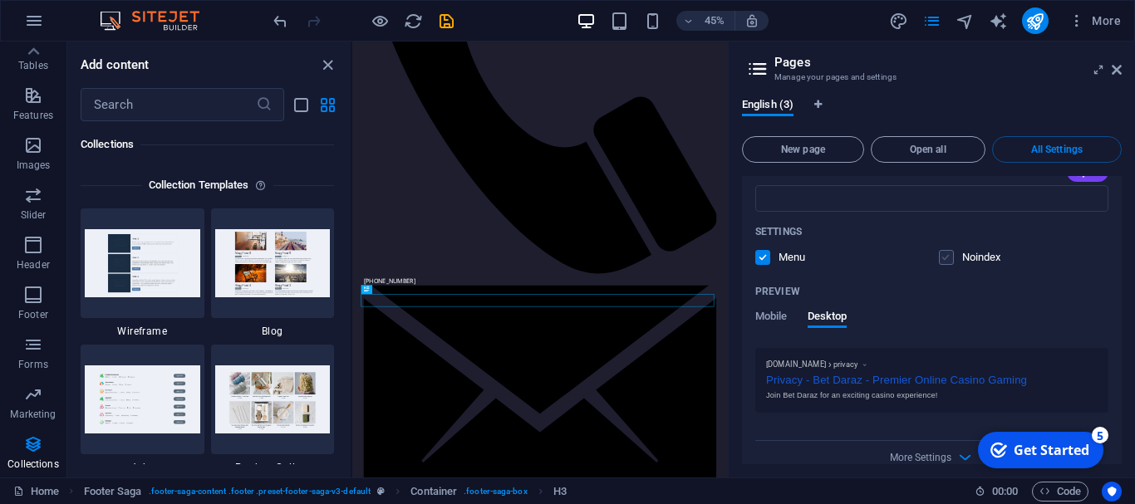
click at [946, 250] on label at bounding box center [946, 257] width 15 height 15
click at [0, 0] on input "checkbox" at bounding box center [0, 0] width 0 height 0
click at [936, 161] on button "Open all" at bounding box center [928, 149] width 115 height 27
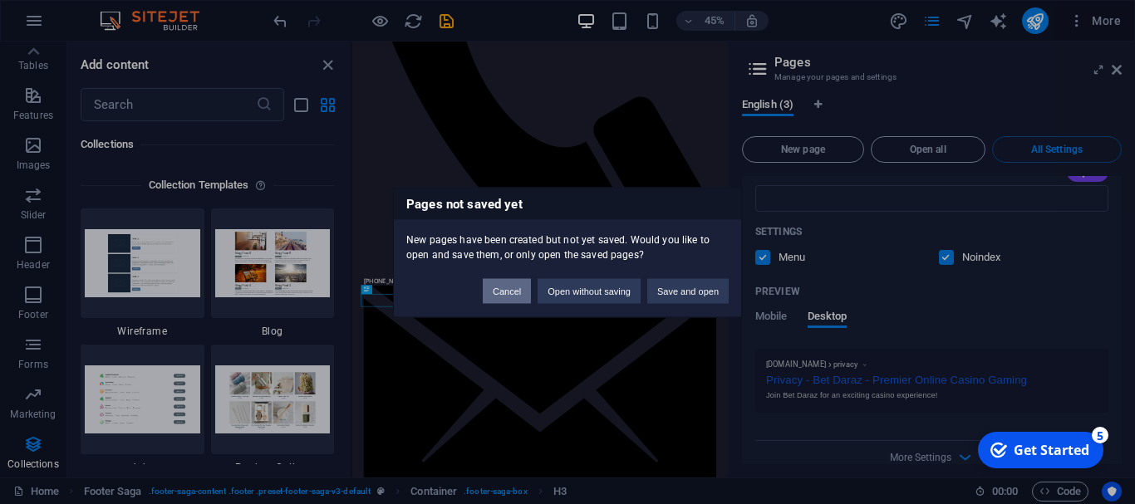
click at [511, 295] on button "Cancel" at bounding box center [507, 290] width 48 height 25
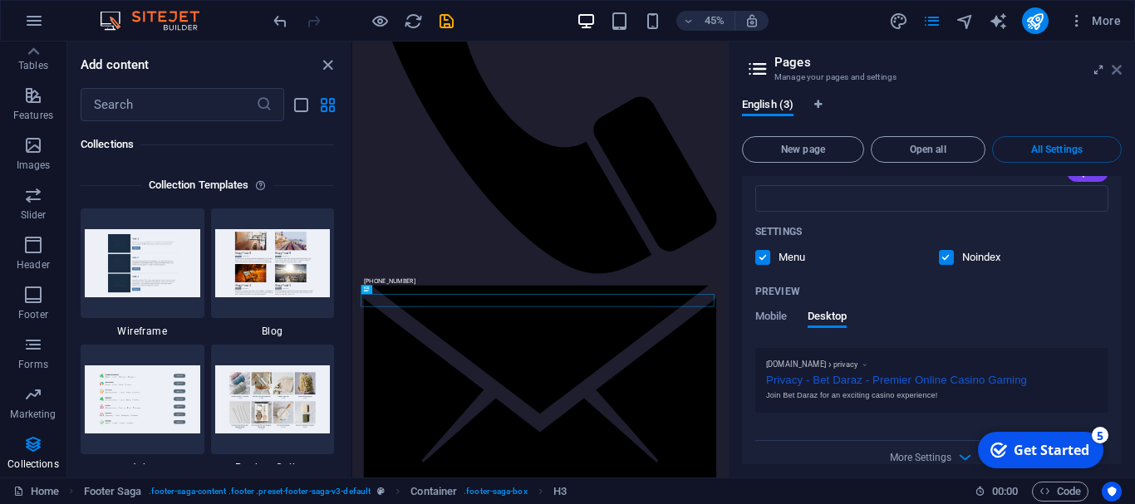
click at [1121, 72] on icon at bounding box center [1117, 69] width 10 height 13
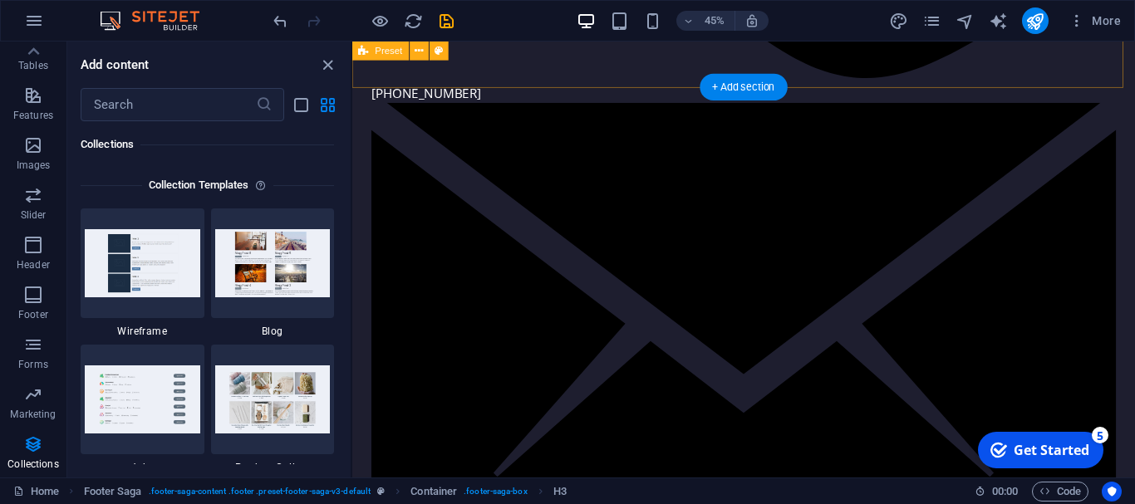
scroll to position [3934, 0]
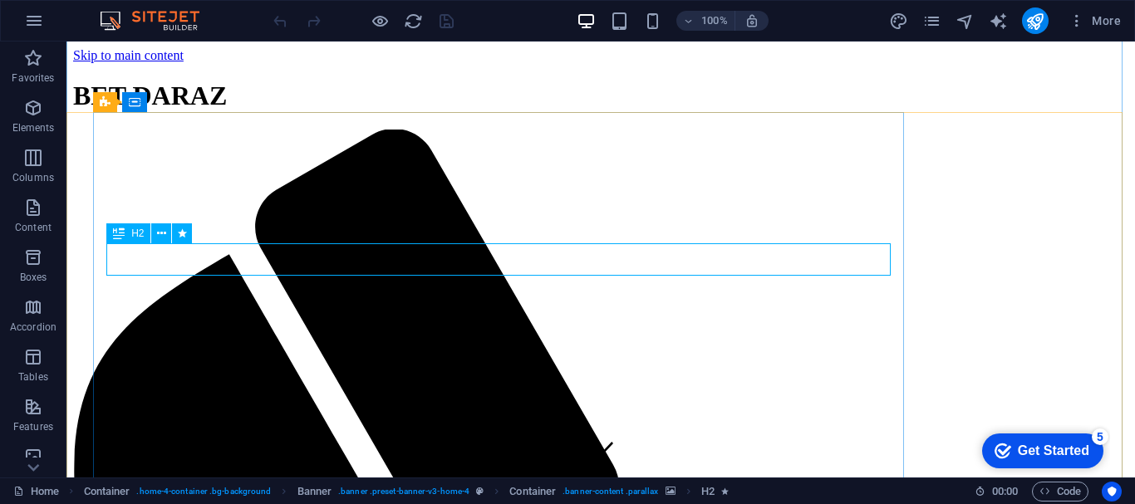
scroll to position [502, 0]
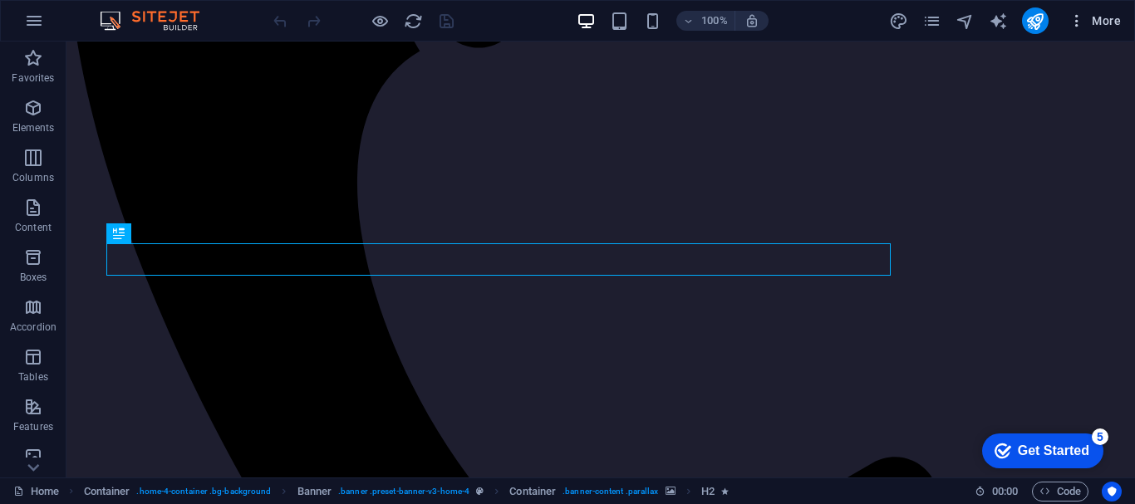
click at [1074, 22] on icon "button" at bounding box center [1077, 20] width 17 height 17
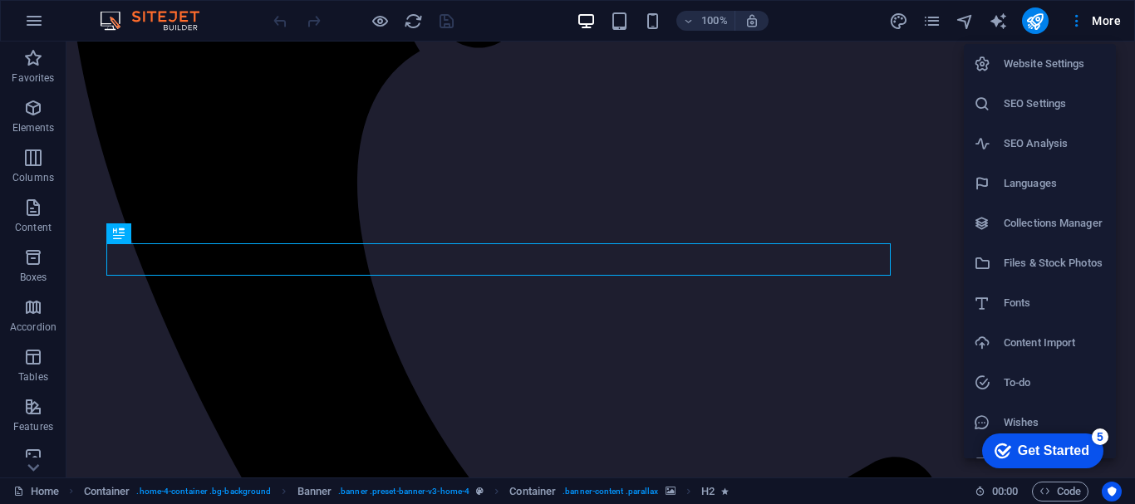
click at [995, 18] on div at bounding box center [567, 252] width 1135 height 504
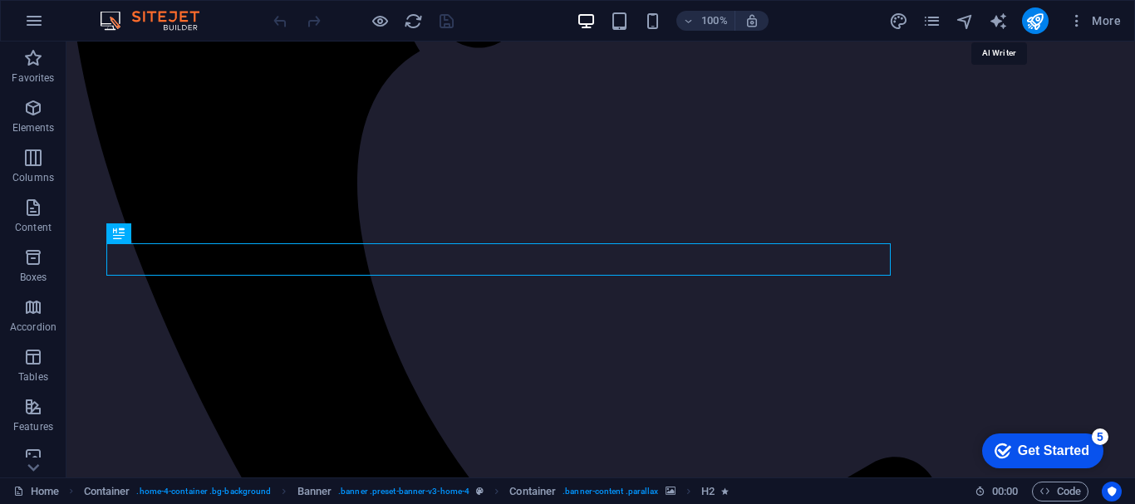
click at [995, 19] on icon "text_generator" at bounding box center [998, 21] width 19 height 19
select select "English"
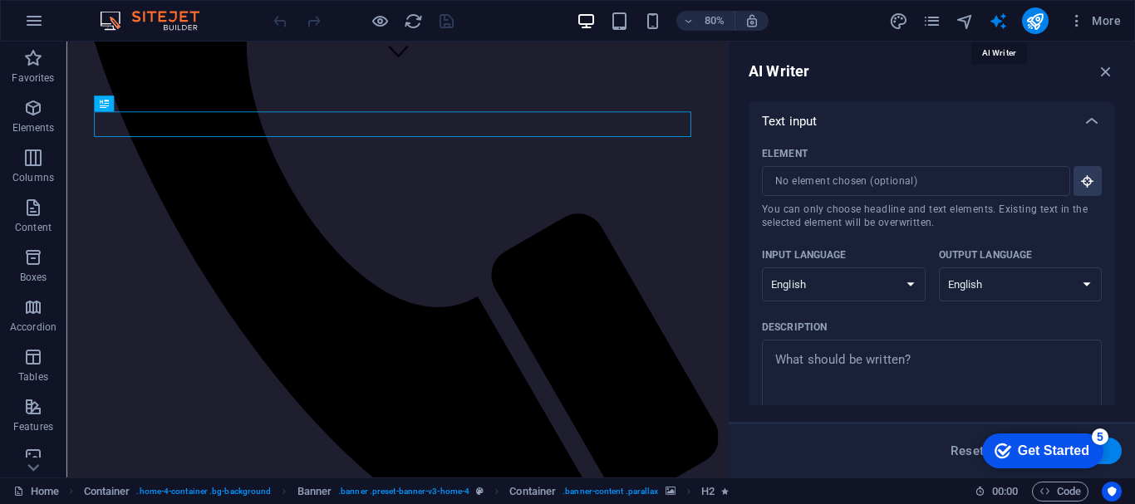
click at [995, 19] on icon "text_generator" at bounding box center [998, 21] width 19 height 19
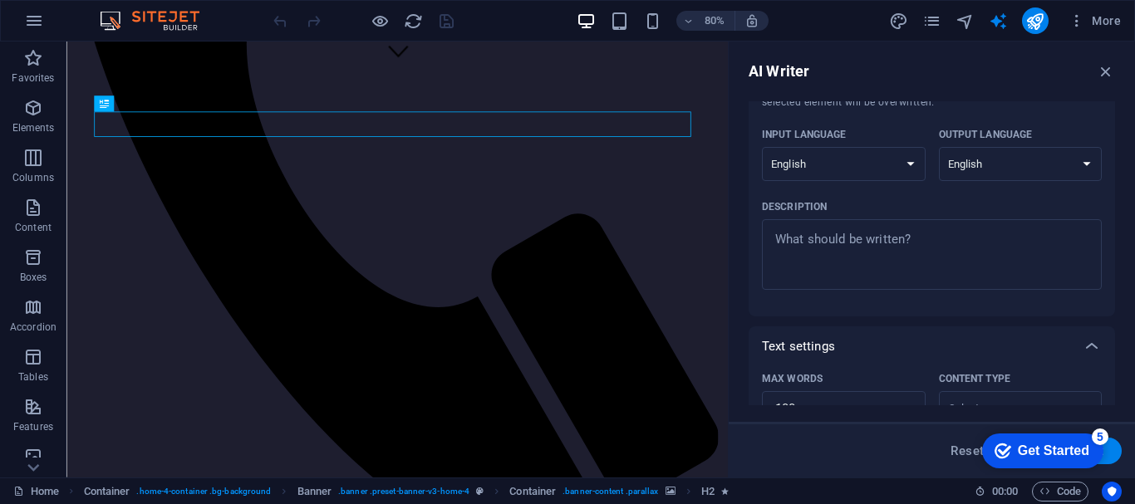
scroll to position [43, 0]
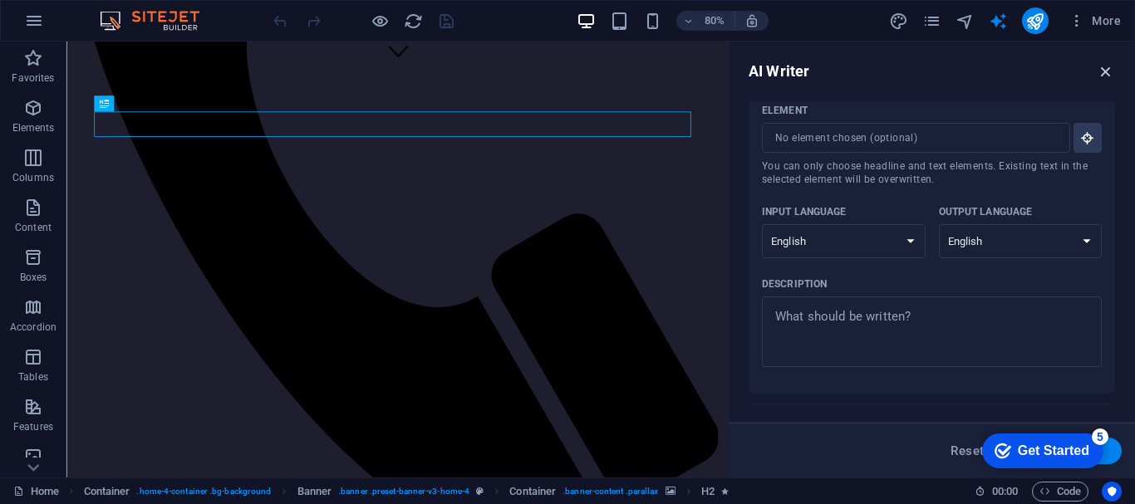
click at [1106, 71] on icon "button" at bounding box center [1106, 71] width 18 height 18
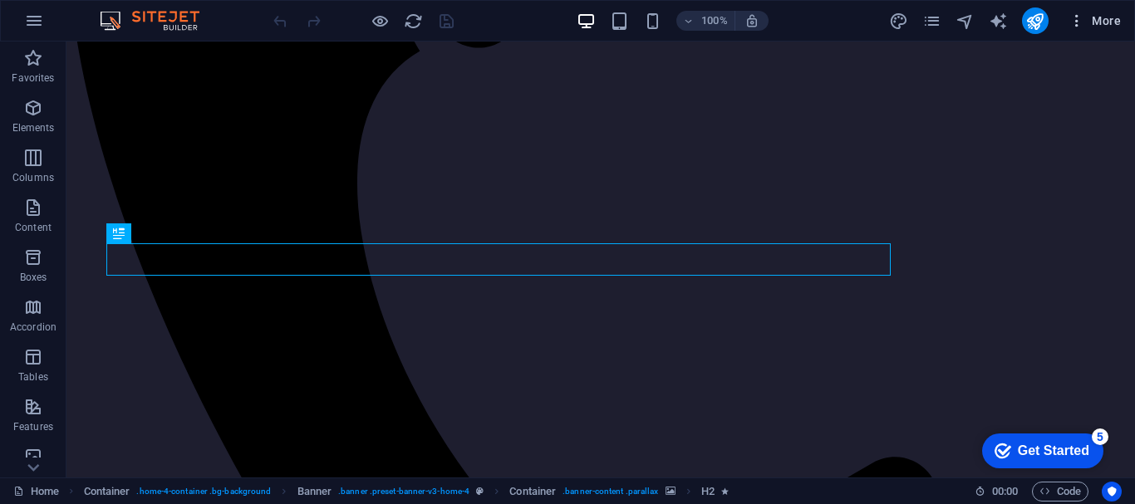
click at [1076, 23] on icon "button" at bounding box center [1077, 20] width 17 height 17
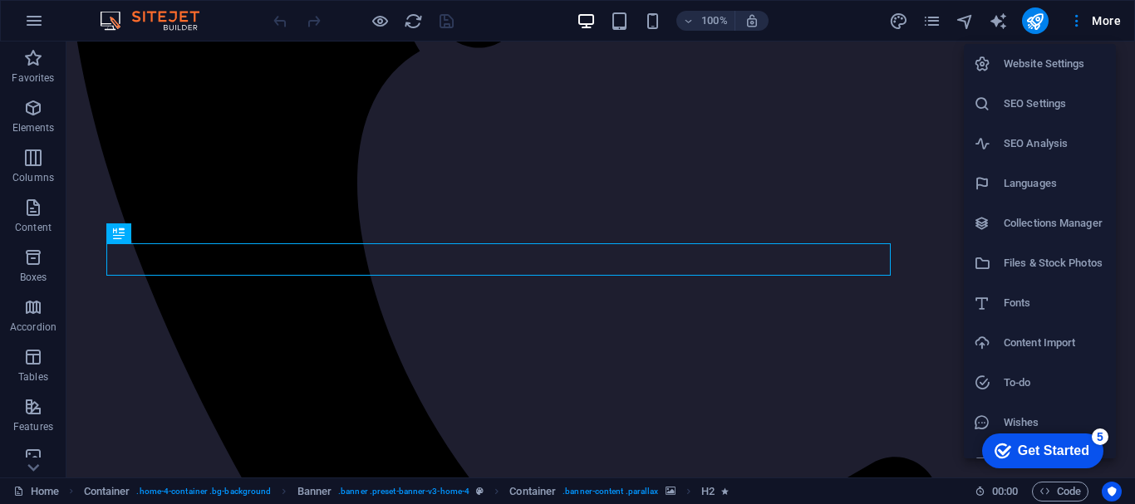
click at [112, 21] on div at bounding box center [567, 252] width 1135 height 504
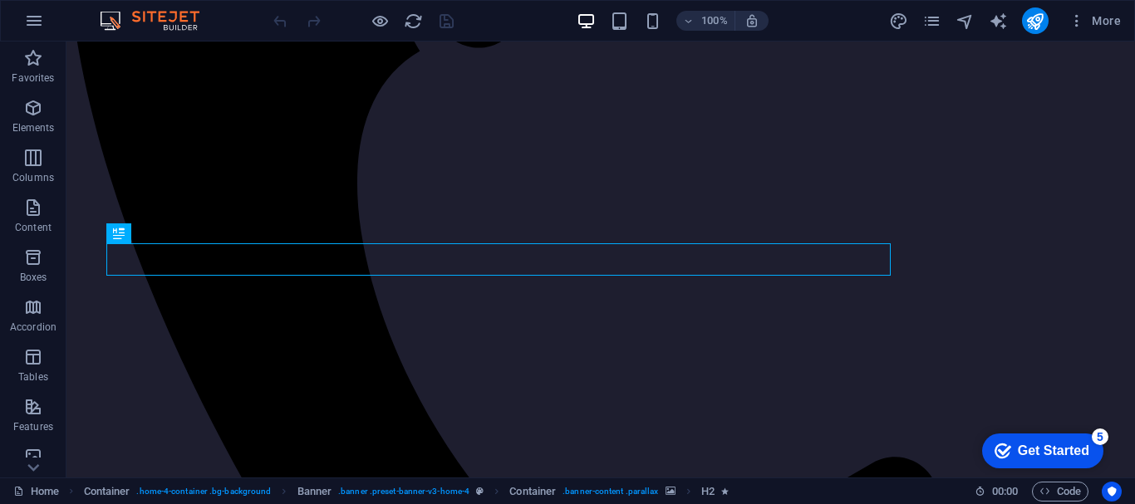
click at [112, 21] on div "Website Settings SEO Settings SEO Analysis Languages Collections Manager Files …" at bounding box center [567, 257] width 1135 height 494
click at [108, 29] on img at bounding box center [158, 21] width 125 height 20
click at [37, 22] on icon "button" at bounding box center [34, 21] width 20 height 20
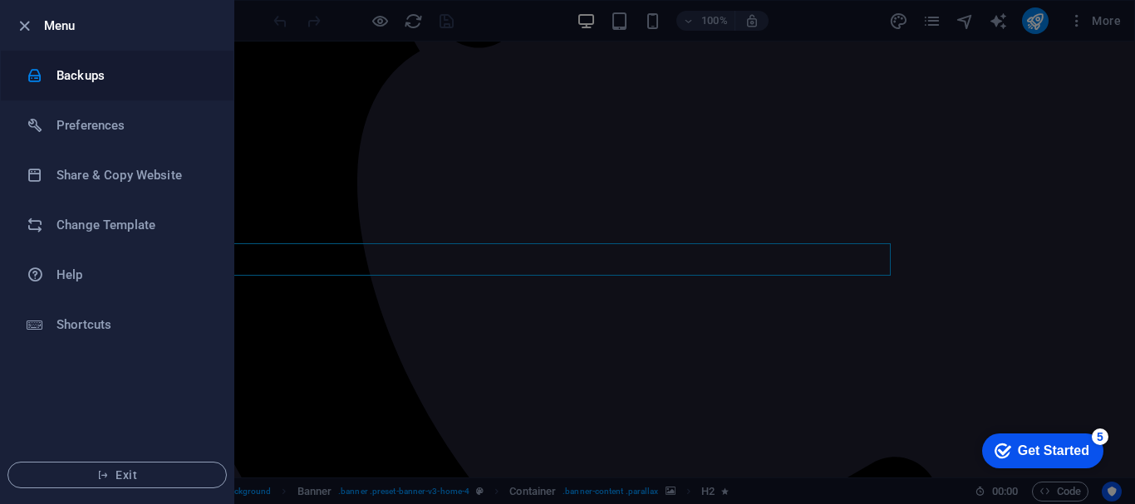
click at [81, 78] on h6 "Backups" at bounding box center [134, 76] width 154 height 20
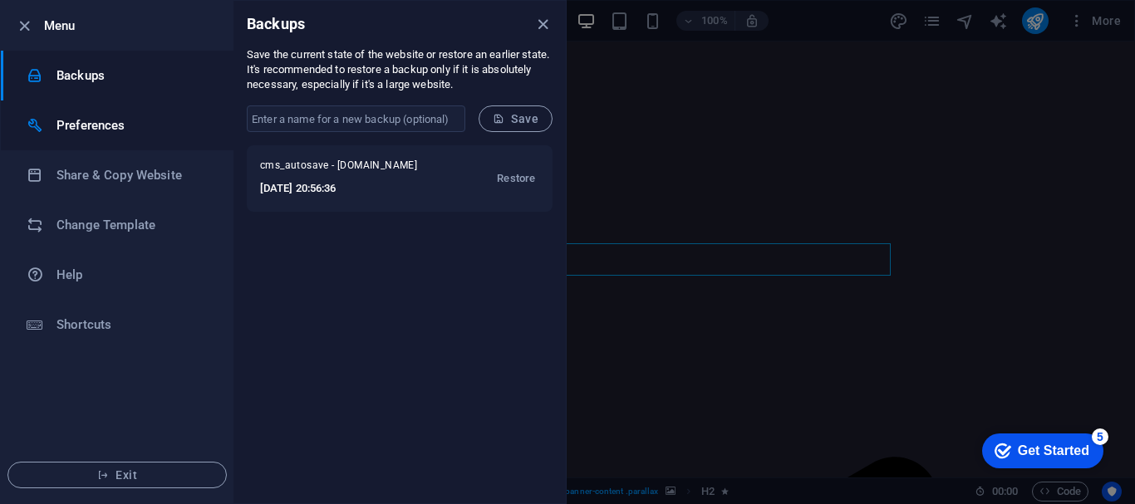
click at [114, 118] on h6 "Preferences" at bounding box center [134, 126] width 154 height 20
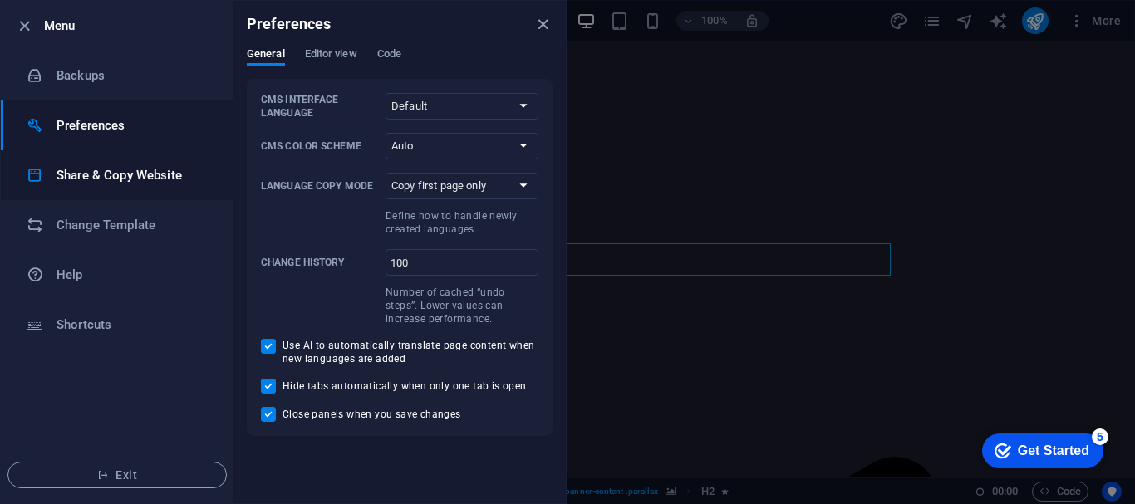
click at [114, 175] on h6 "Share & Copy Website" at bounding box center [134, 175] width 154 height 20
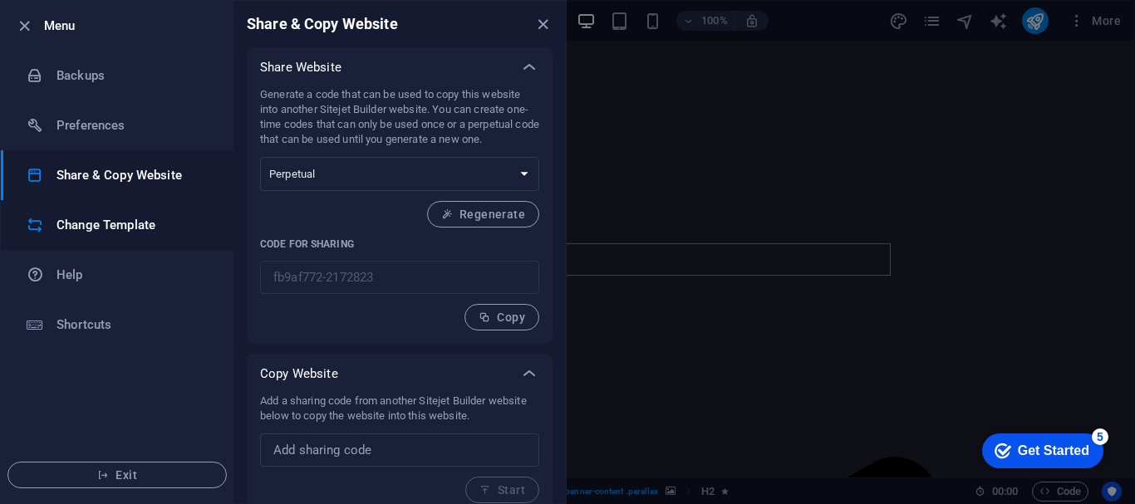
click at [116, 219] on h6 "Change Template" at bounding box center [134, 225] width 154 height 20
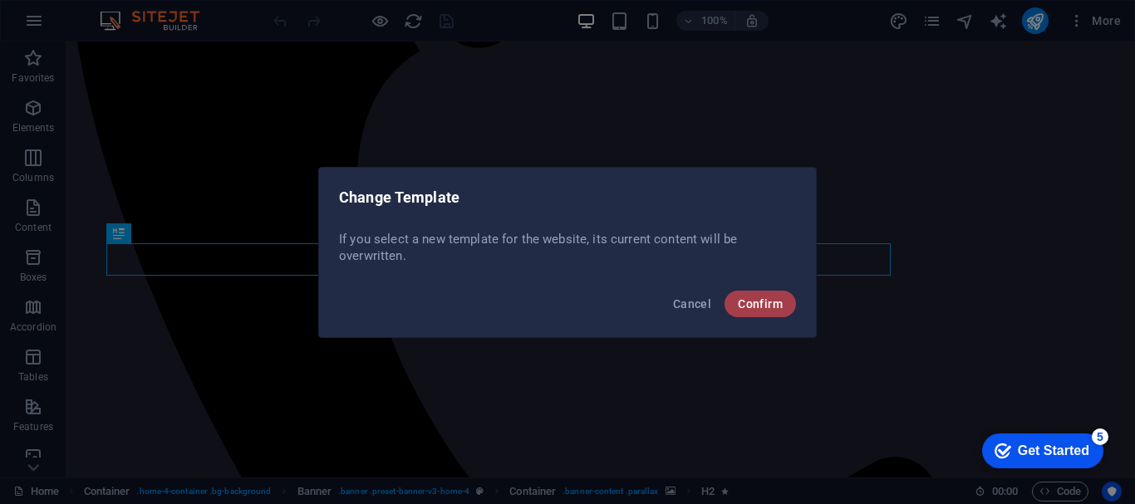
click at [749, 302] on span "Confirm" at bounding box center [760, 303] width 45 height 13
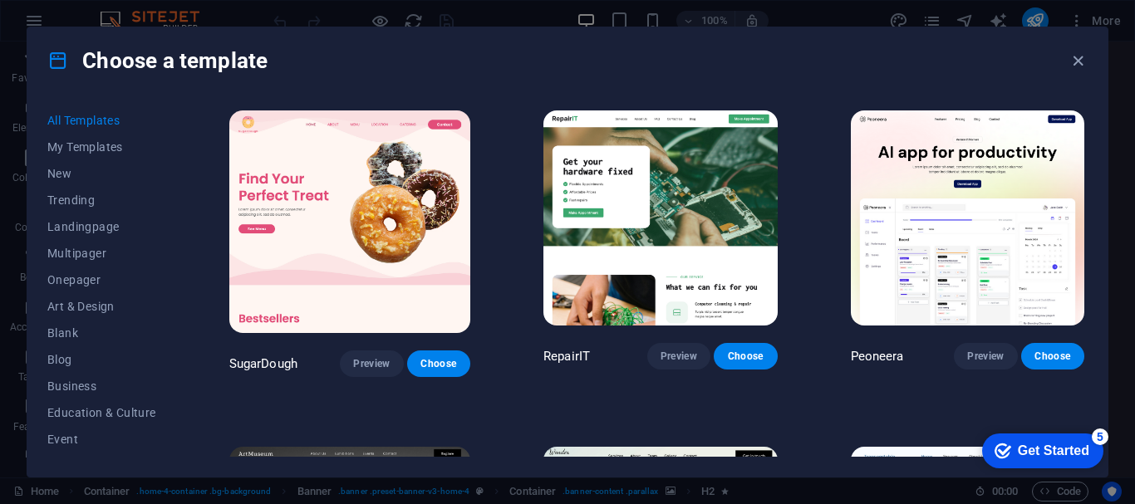
drag, startPoint x: 179, startPoint y: 228, endPoint x: 177, endPoint y: 276, distance: 48.2
click at [177, 276] on div "All Templates My Templates New Trending Landingpage Multipager Onepager Art & D…" at bounding box center [567, 285] width 1080 height 383
click at [95, 302] on span "Art & Design" at bounding box center [101, 306] width 109 height 13
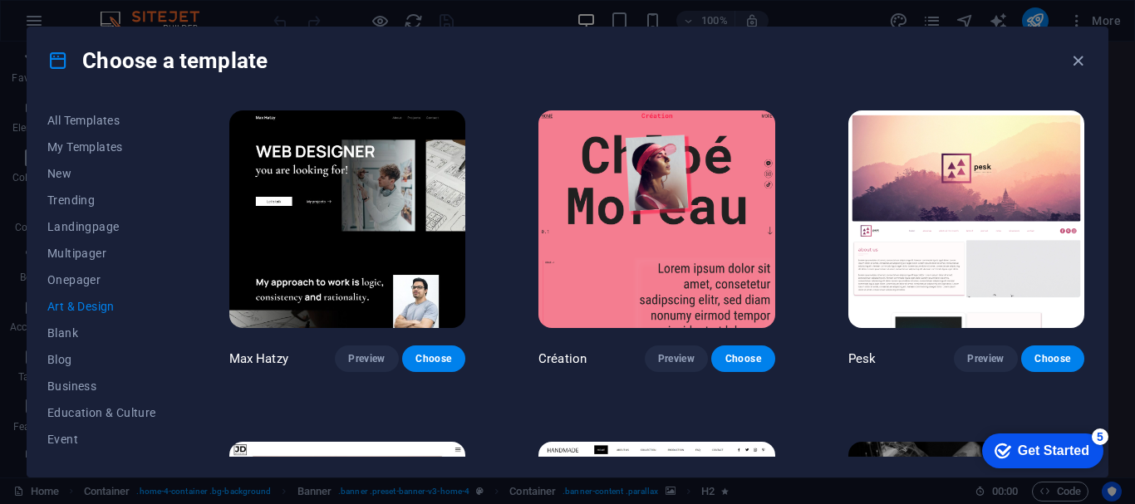
click at [95, 302] on span "Art & Design" at bounding box center [101, 306] width 109 height 13
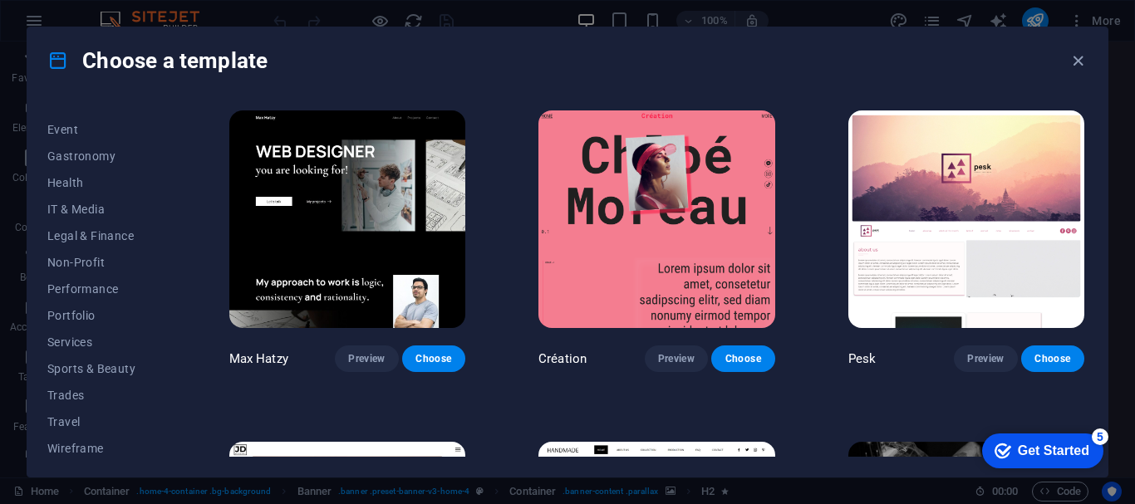
scroll to position [315, 0]
click at [100, 199] on span "IT & Media" at bounding box center [101, 204] width 109 height 13
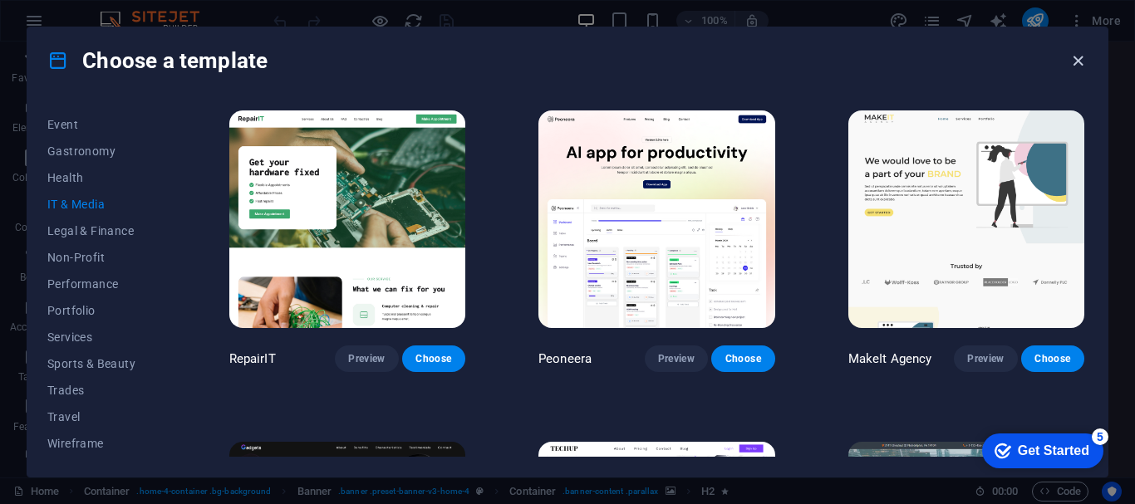
click at [1071, 57] on icon "button" at bounding box center [1078, 61] width 19 height 19
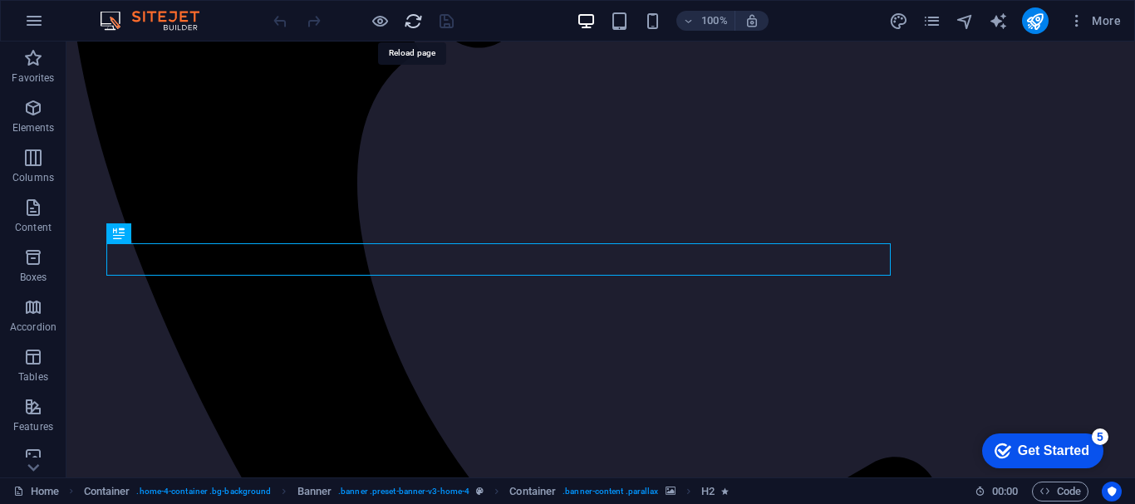
click at [413, 16] on icon "reload" at bounding box center [413, 21] width 19 height 19
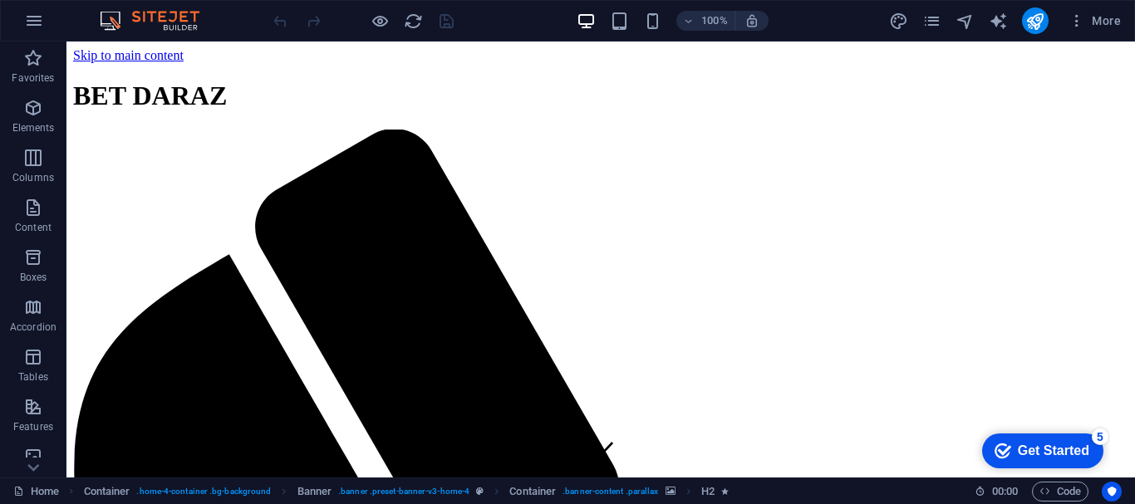
scroll to position [0, 0]
click at [34, 268] on span "Boxes" at bounding box center [33, 268] width 66 height 40
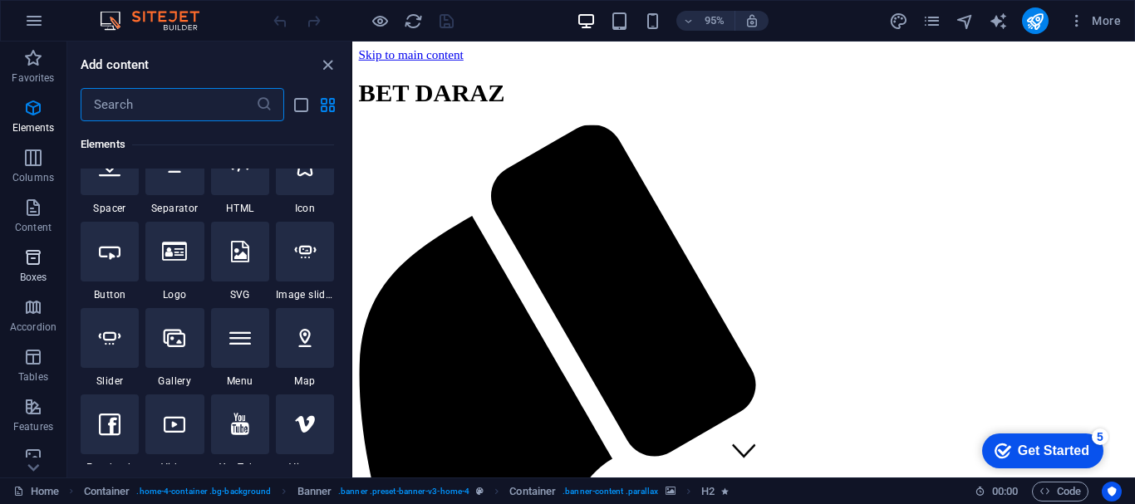
scroll to position [4584, 0]
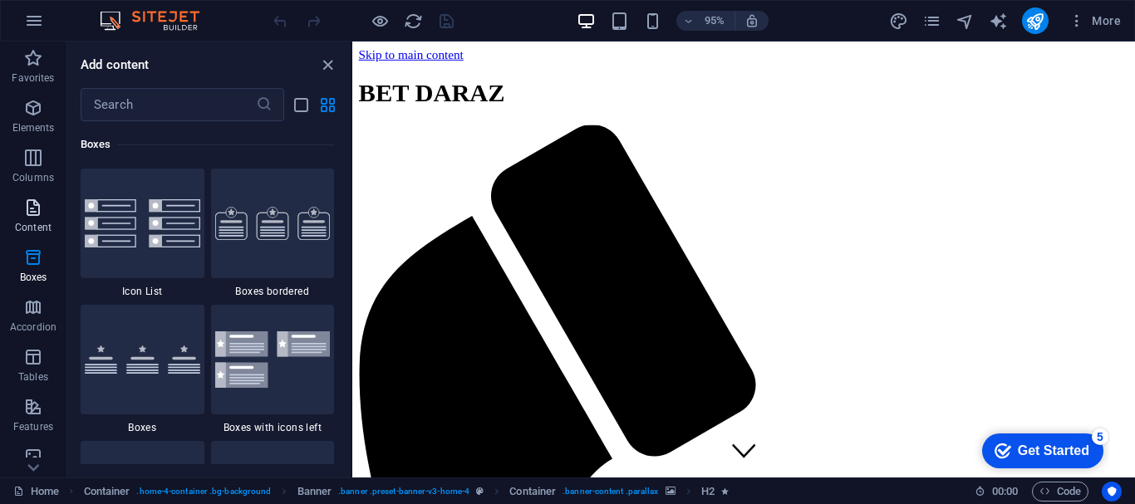
click at [32, 204] on icon "button" at bounding box center [33, 208] width 20 height 20
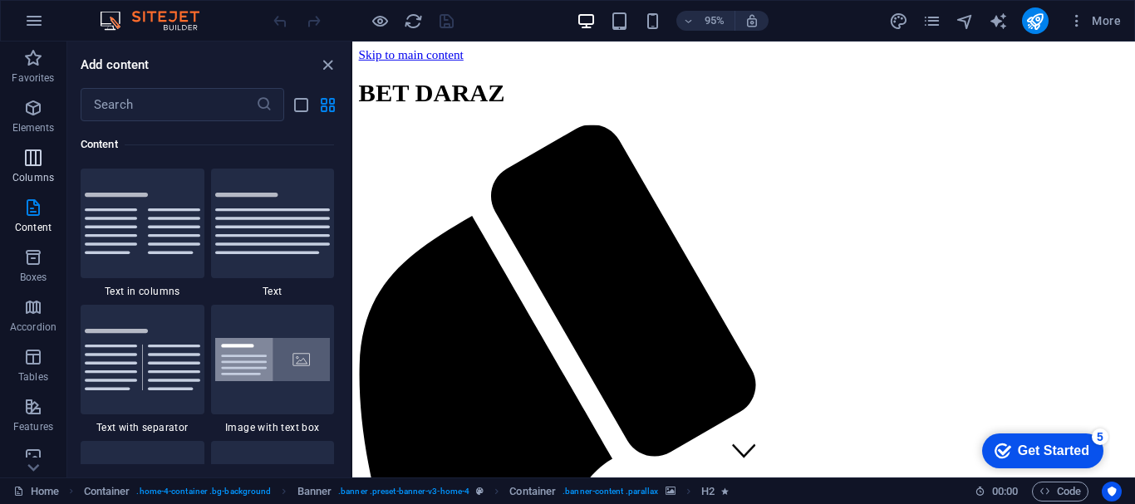
click at [30, 184] on span "Columns" at bounding box center [33, 168] width 66 height 40
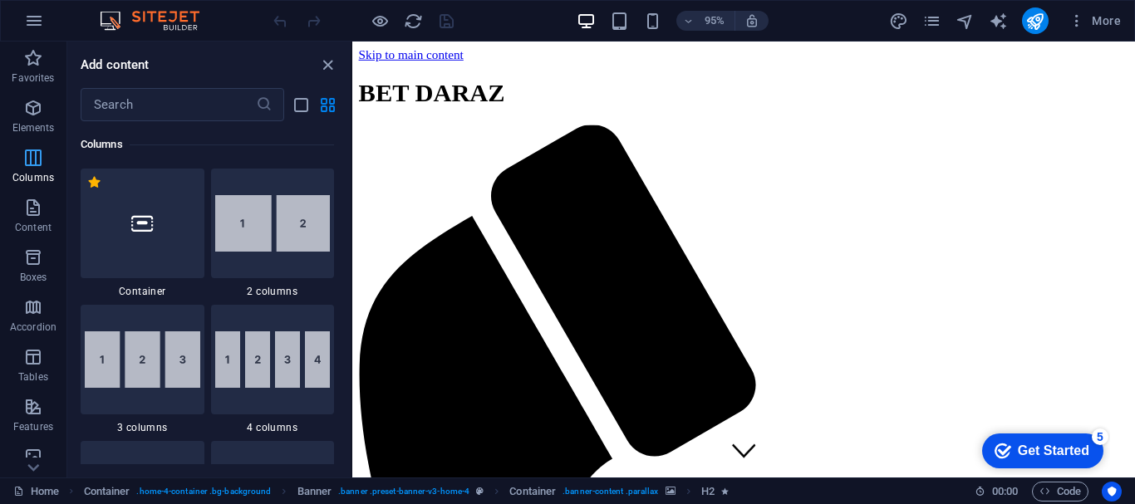
scroll to position [823, 0]
click at [28, 143] on button "Columns" at bounding box center [33, 166] width 66 height 50
click at [27, 126] on p "Elements" at bounding box center [33, 127] width 42 height 13
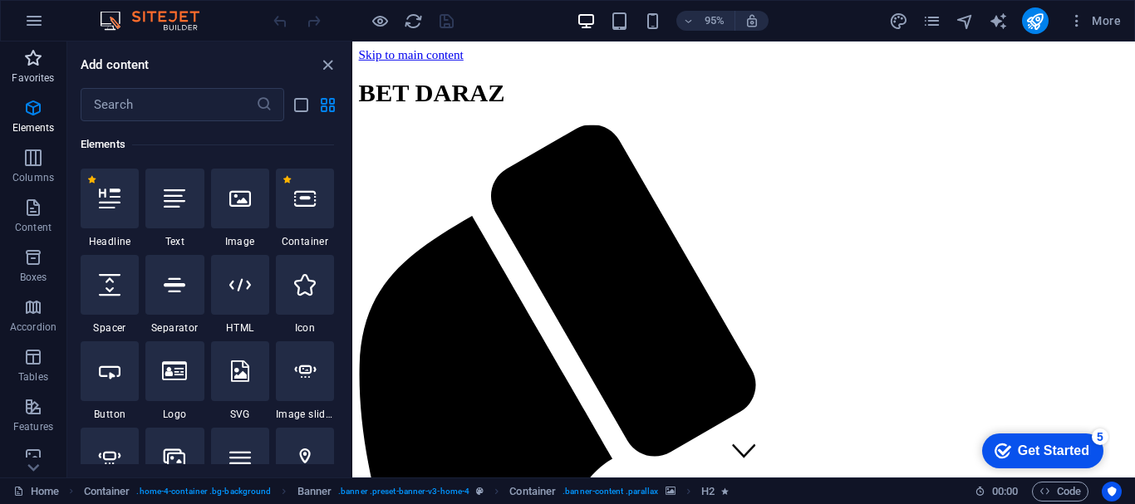
click at [23, 90] on button "Favorites" at bounding box center [33, 67] width 66 height 50
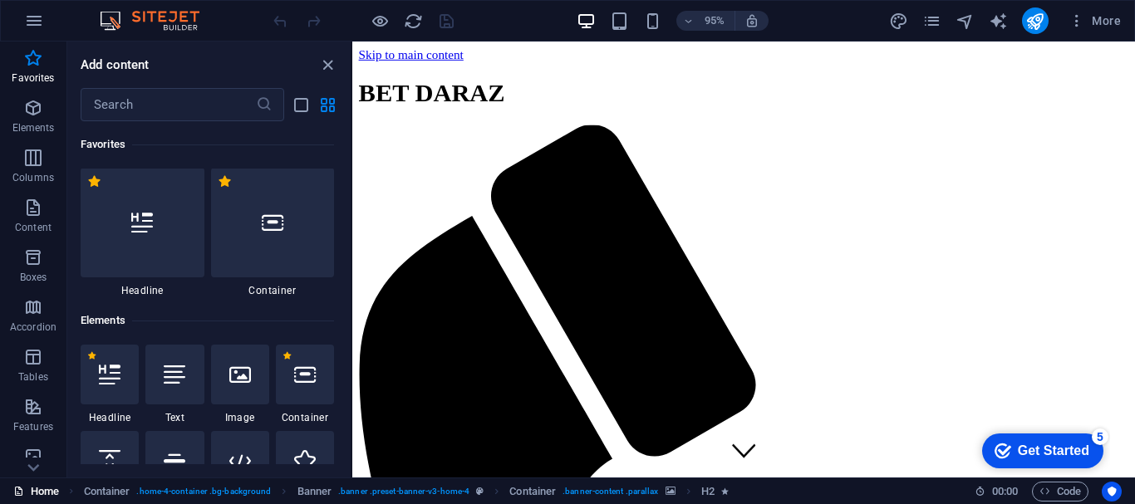
scroll to position [0, 0]
click at [30, 366] on icon "button" at bounding box center [33, 357] width 20 height 20
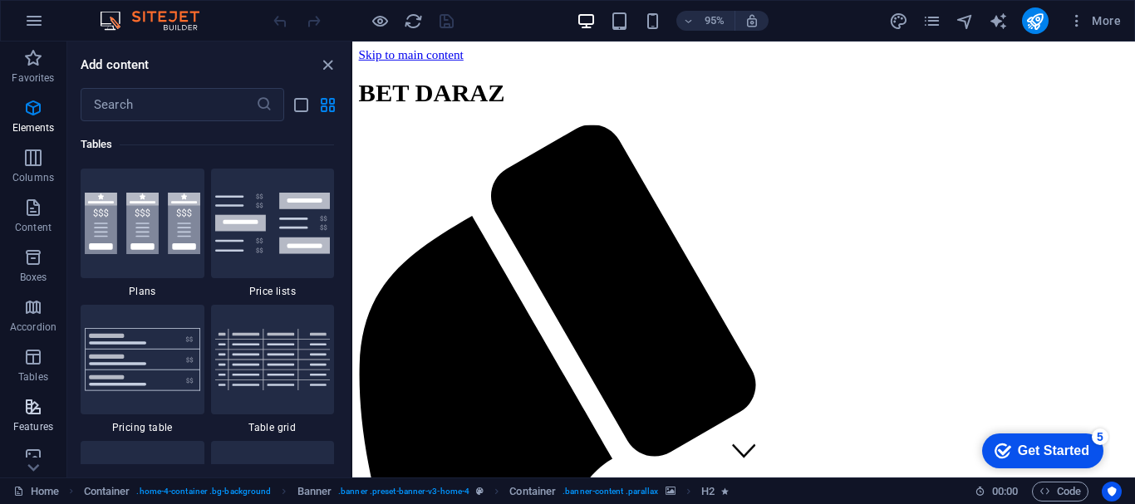
click at [32, 402] on icon "button" at bounding box center [33, 407] width 20 height 20
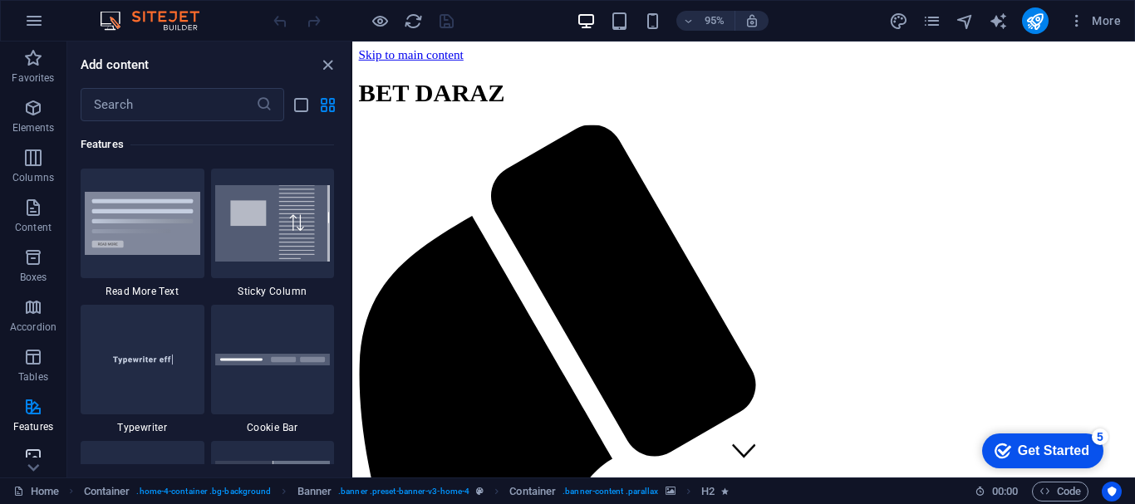
click at [37, 445] on button "Images" at bounding box center [33, 465] width 66 height 50
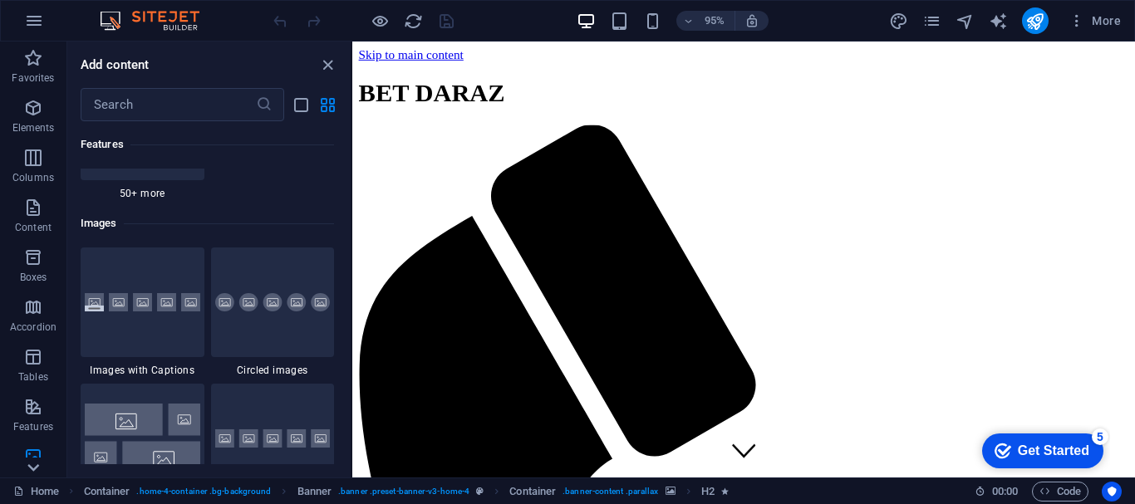
scroll to position [8426, 0]
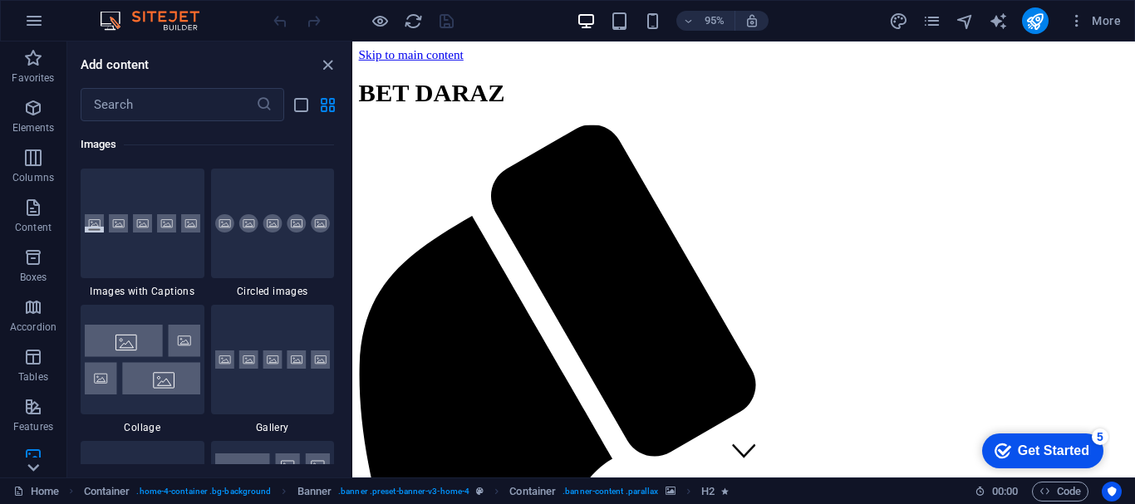
click at [33, 470] on icon at bounding box center [33, 468] width 12 height 7
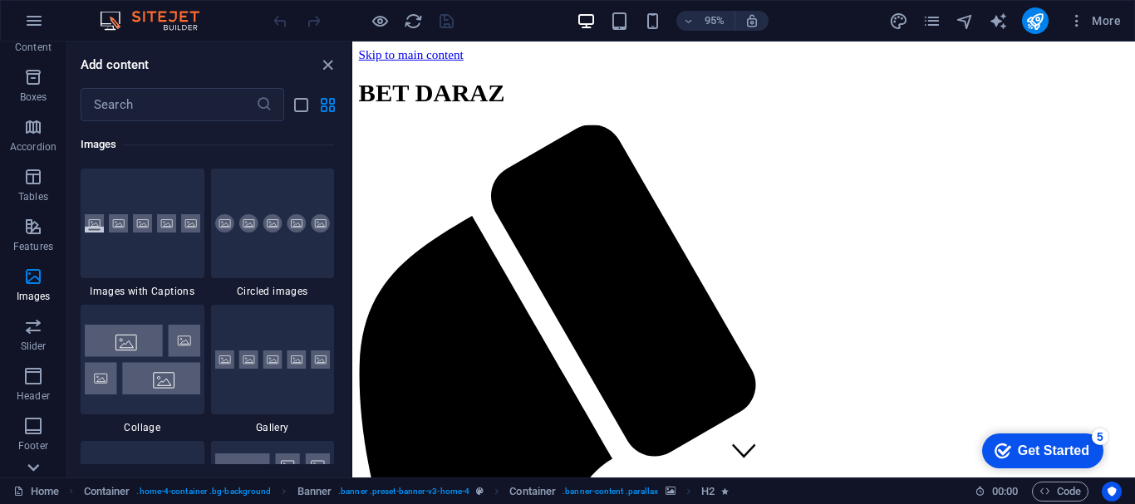
scroll to position [312, 0]
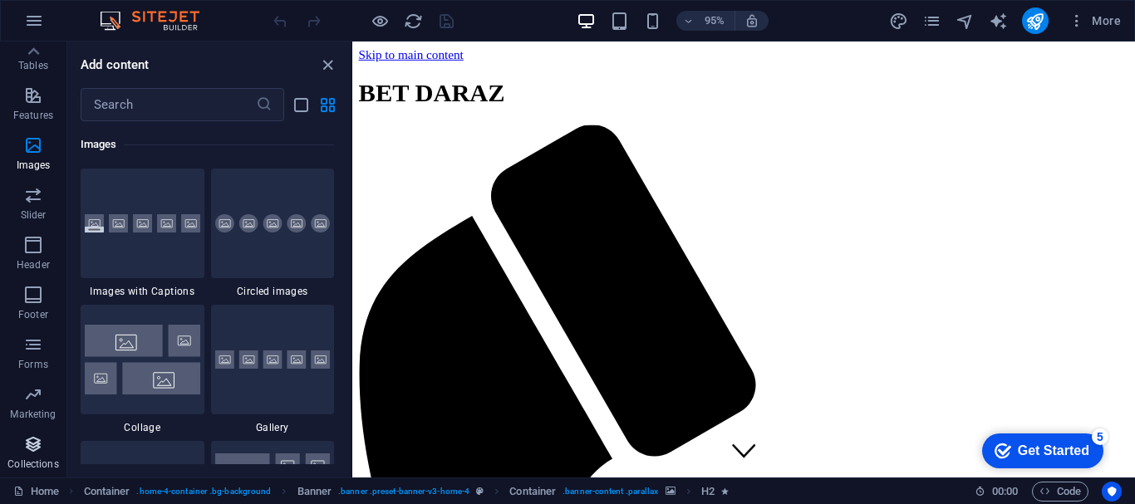
click at [33, 470] on p "Collections" at bounding box center [32, 464] width 51 height 13
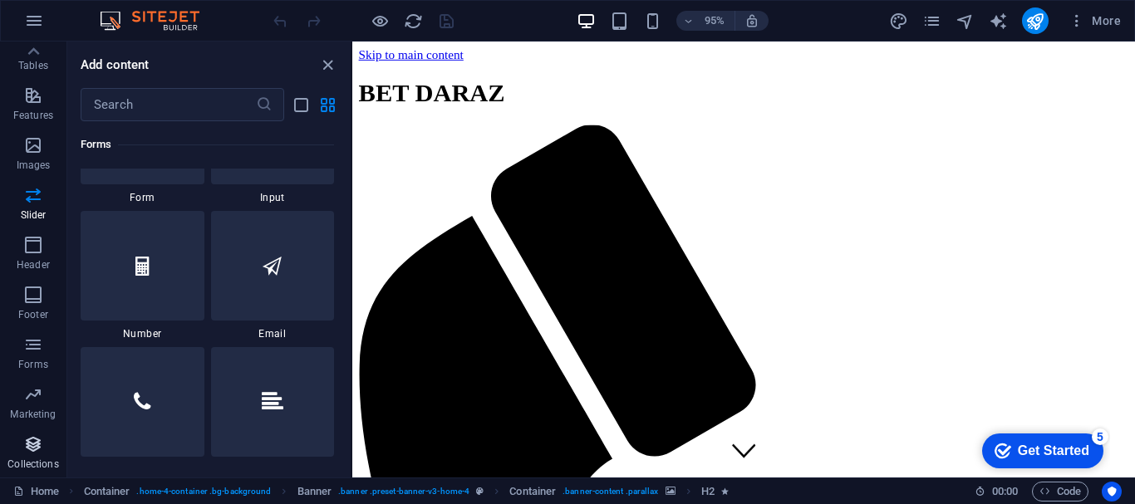
scroll to position [15212, 0]
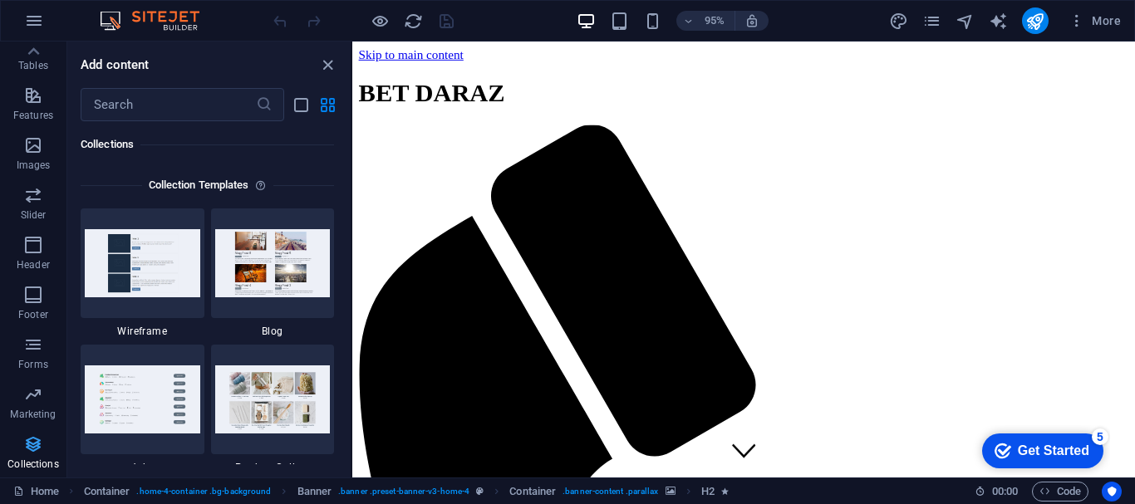
click at [33, 470] on p "Collections" at bounding box center [32, 464] width 51 height 13
click at [716, 25] on h6 "95%" at bounding box center [714, 21] width 27 height 20
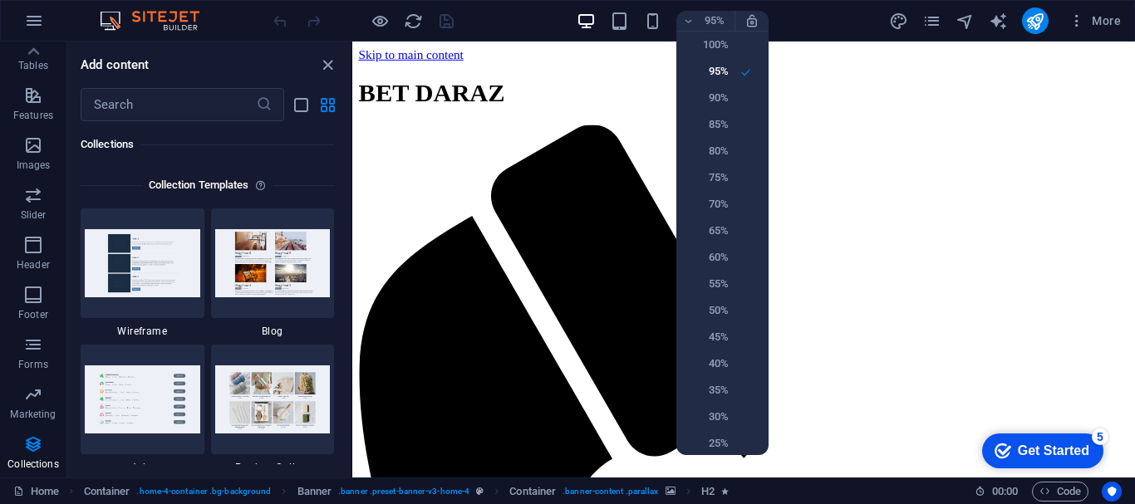
click at [716, 23] on div at bounding box center [567, 252] width 1135 height 504
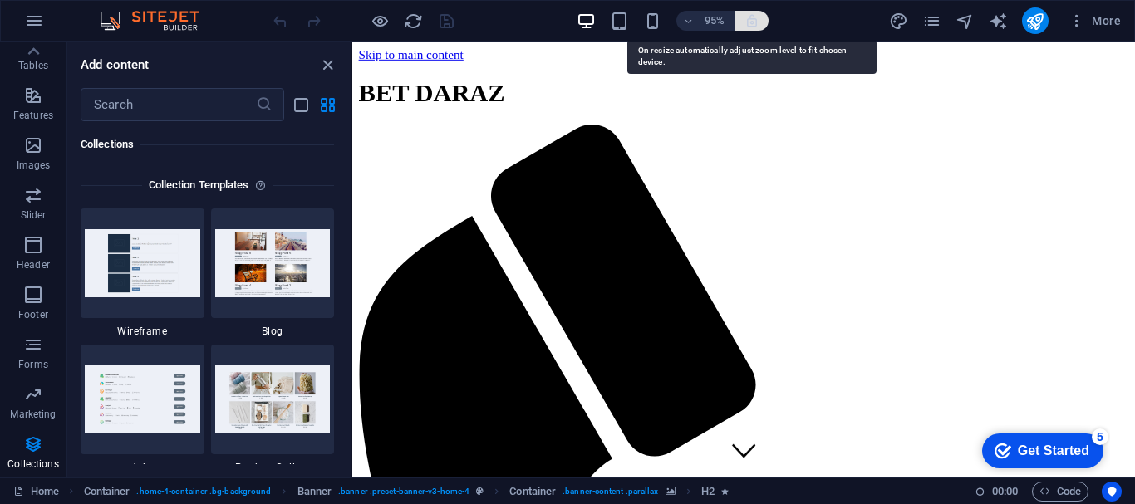
click at [746, 19] on icon "button" at bounding box center [752, 20] width 15 height 15
click at [748, 18] on icon "button" at bounding box center [752, 20] width 15 height 15
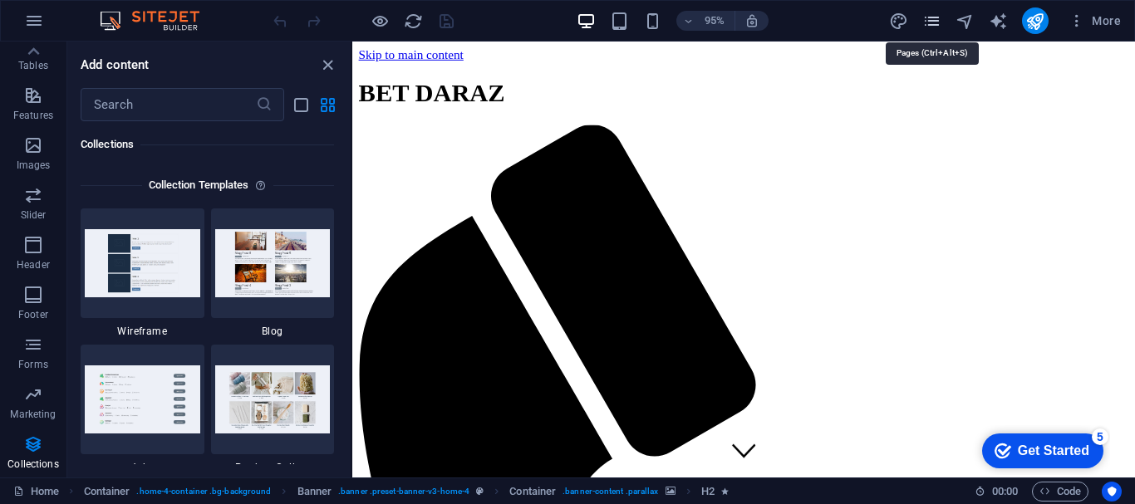
click at [935, 20] on icon "pages" at bounding box center [931, 21] width 19 height 19
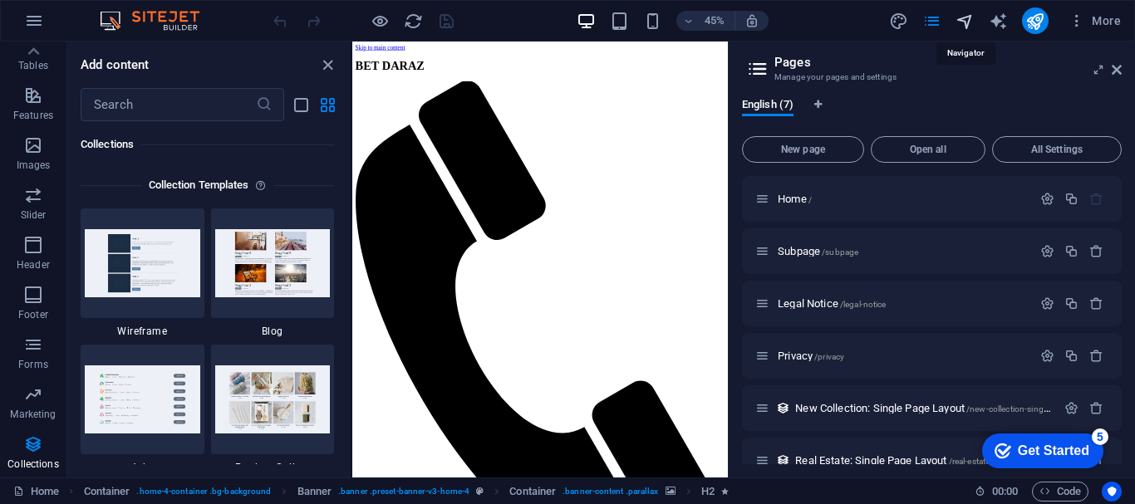
click at [958, 18] on icon "navigator" at bounding box center [965, 21] width 19 height 19
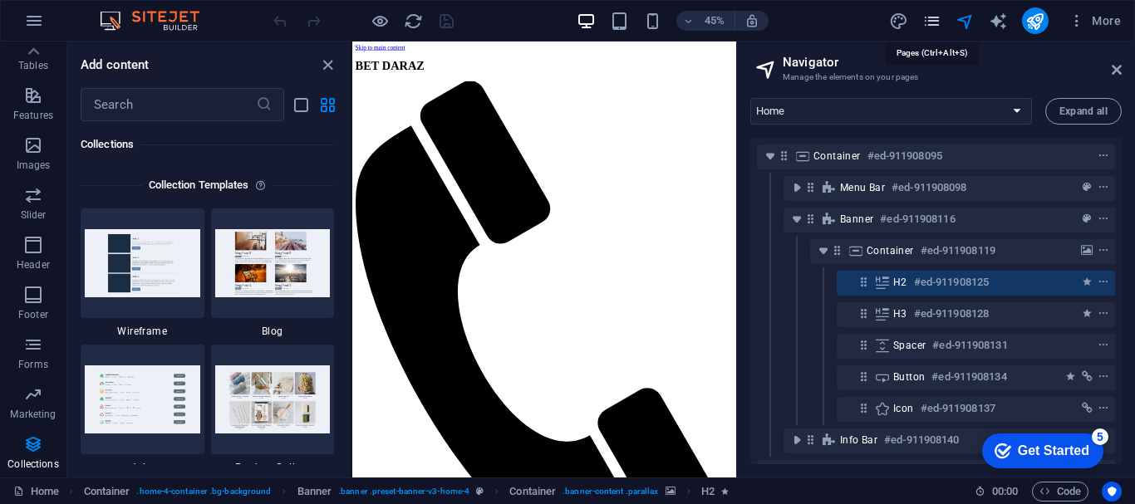
click at [935, 19] on icon "pages" at bounding box center [931, 21] width 19 height 19
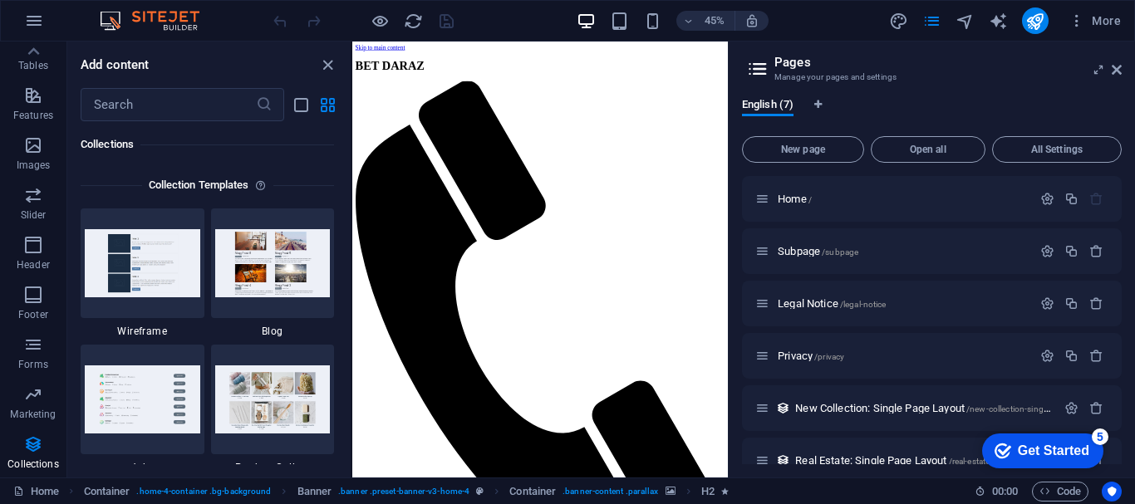
click at [752, 74] on icon at bounding box center [757, 68] width 25 height 23
click at [758, 61] on icon at bounding box center [757, 68] width 25 height 23
click at [920, 22] on div "More" at bounding box center [1008, 20] width 238 height 27
click at [932, 22] on icon "pages" at bounding box center [931, 21] width 19 height 19
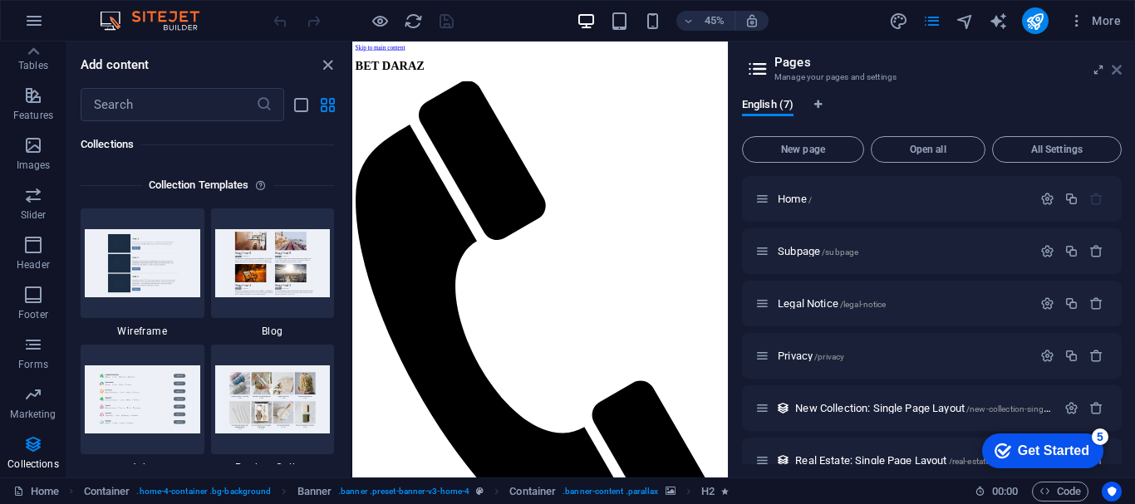
click at [1114, 67] on icon at bounding box center [1117, 69] width 10 height 13
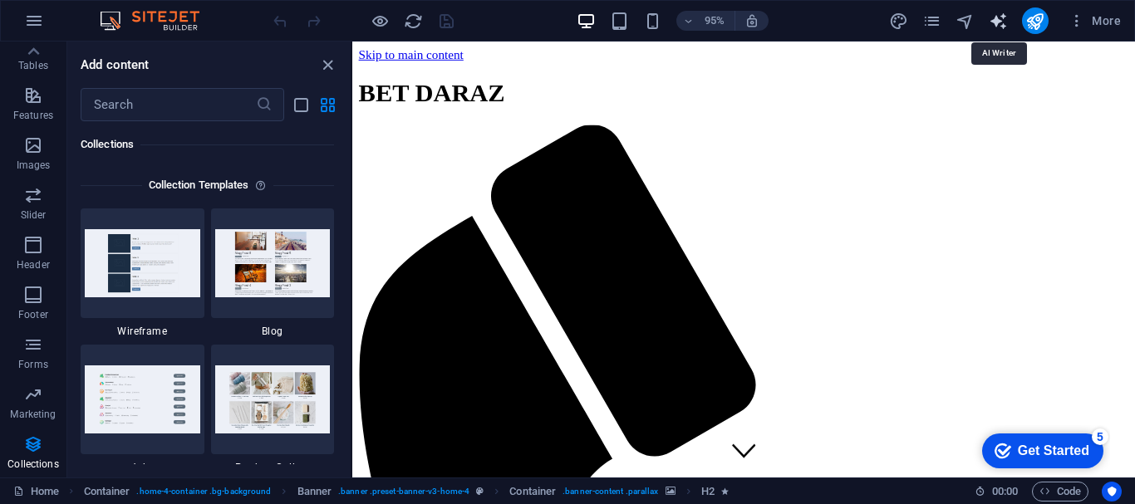
click at [992, 21] on icon "text_generator" at bounding box center [998, 21] width 19 height 19
select select "English"
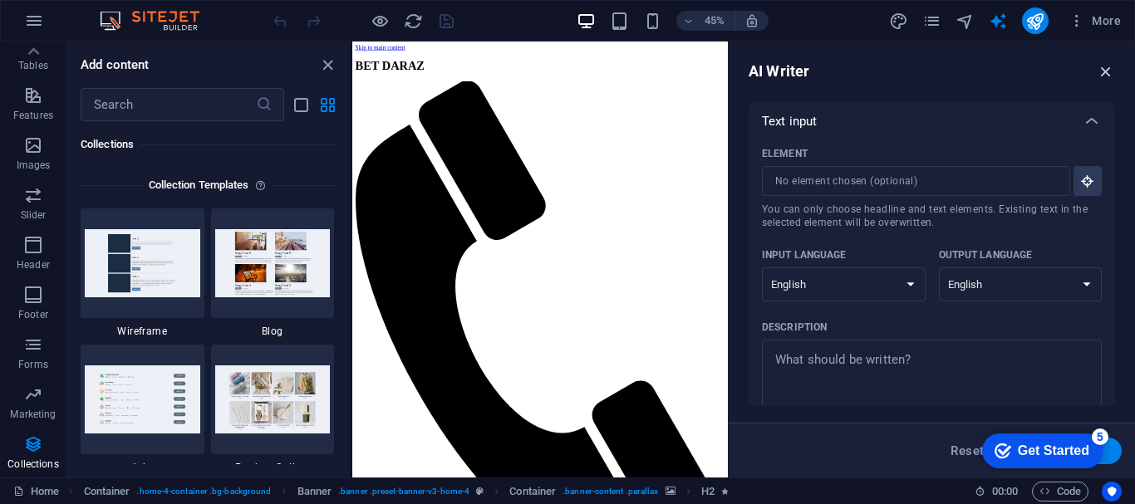
drag, startPoint x: 1105, startPoint y: 71, endPoint x: 785, endPoint y: 21, distance: 323.8
click at [1105, 71] on icon "button" at bounding box center [1106, 71] width 18 height 18
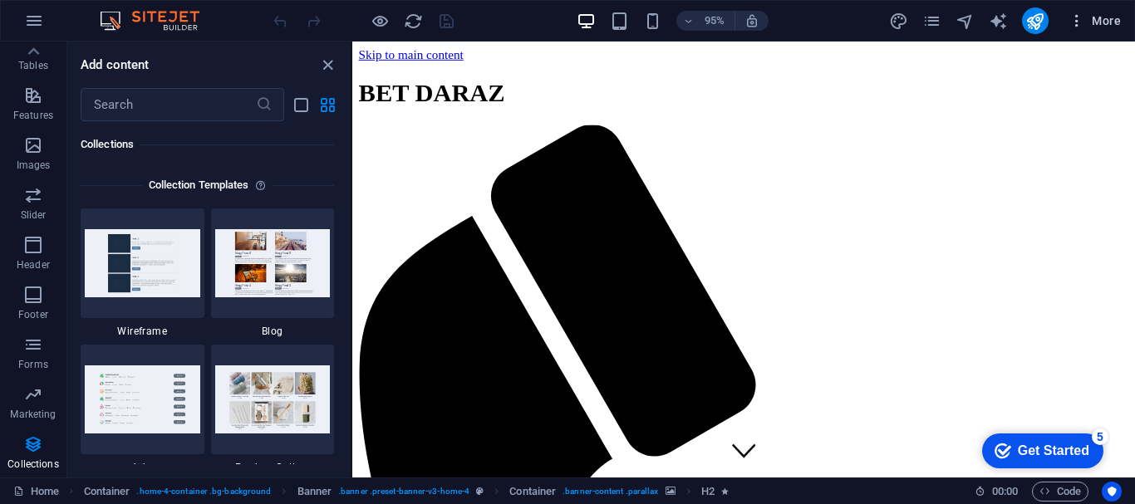
click at [1075, 17] on icon "button" at bounding box center [1077, 20] width 17 height 17
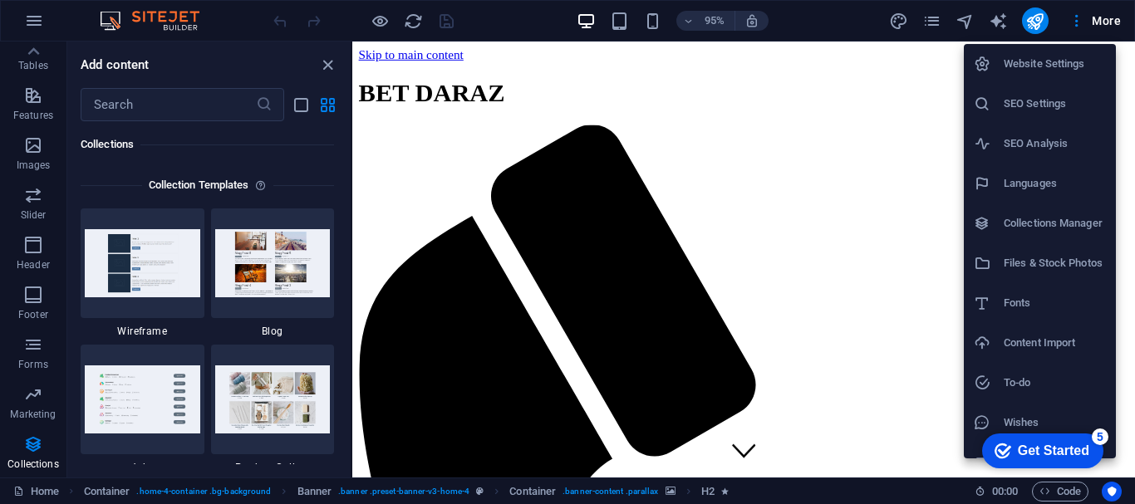
click at [1048, 99] on h6 "SEO Settings" at bounding box center [1055, 104] width 102 height 20
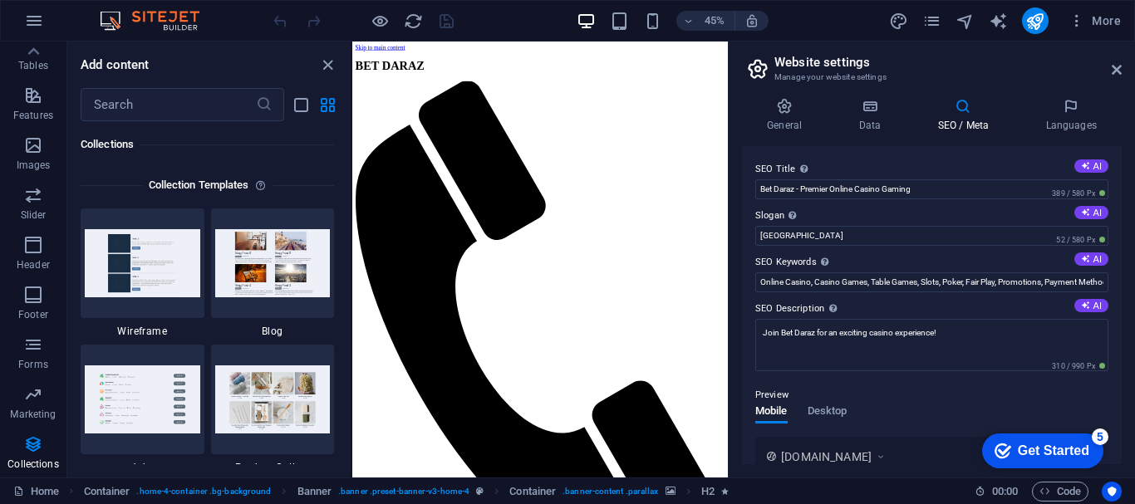
click at [1124, 183] on div "General Data SEO / Meta Languages Website name betdaraz.com Logo Drag files her…" at bounding box center [932, 281] width 406 height 393
drag, startPoint x: 1124, startPoint y: 183, endPoint x: 1120, endPoint y: 199, distance: 16.3
click at [1120, 199] on div "General Data SEO / Meta Languages Website name betdaraz.com Logo Drag files her…" at bounding box center [932, 281] width 406 height 393
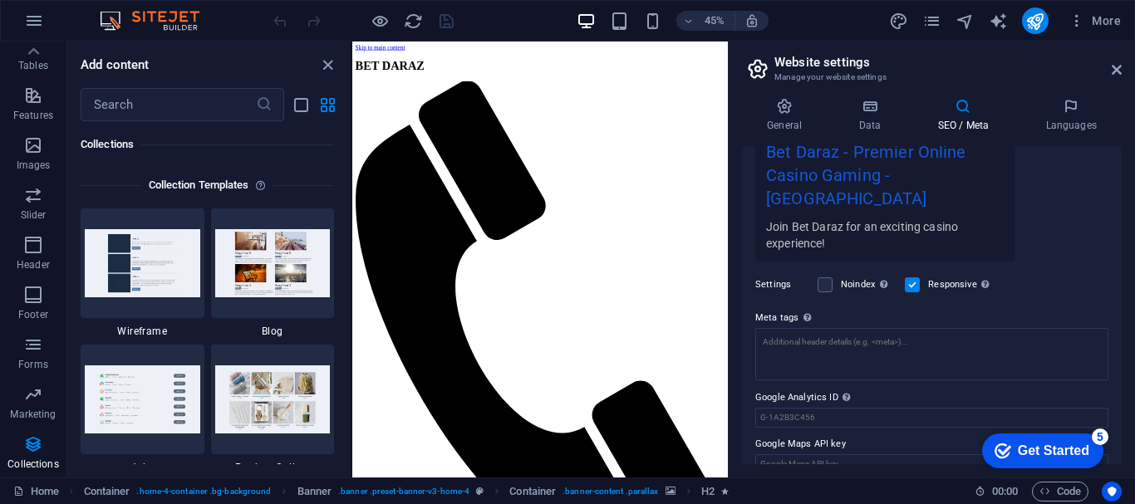
scroll to position [502, 0]
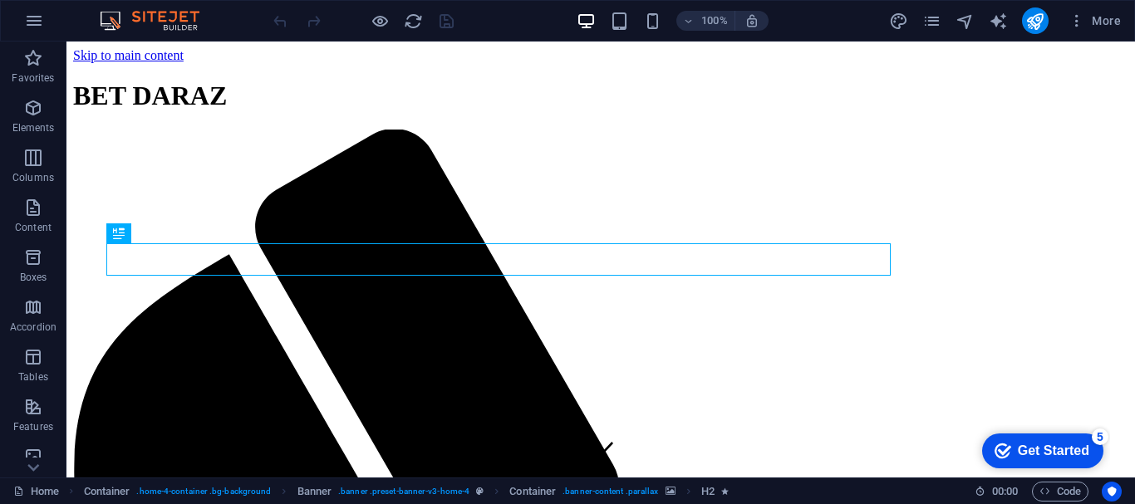
scroll to position [502, 0]
